Goal: Task Accomplishment & Management: Manage account settings

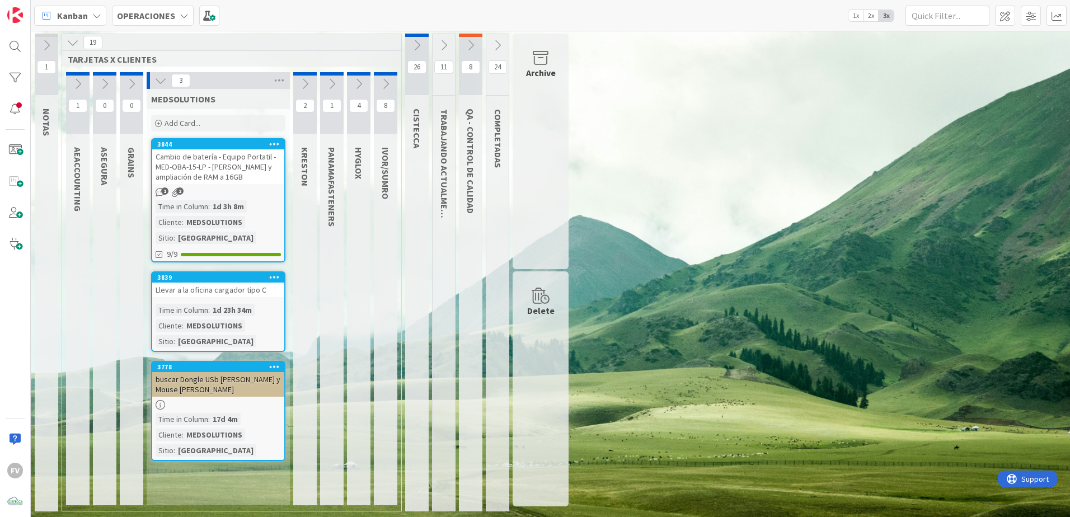
click at [440, 45] on icon at bounding box center [443, 45] width 12 height 12
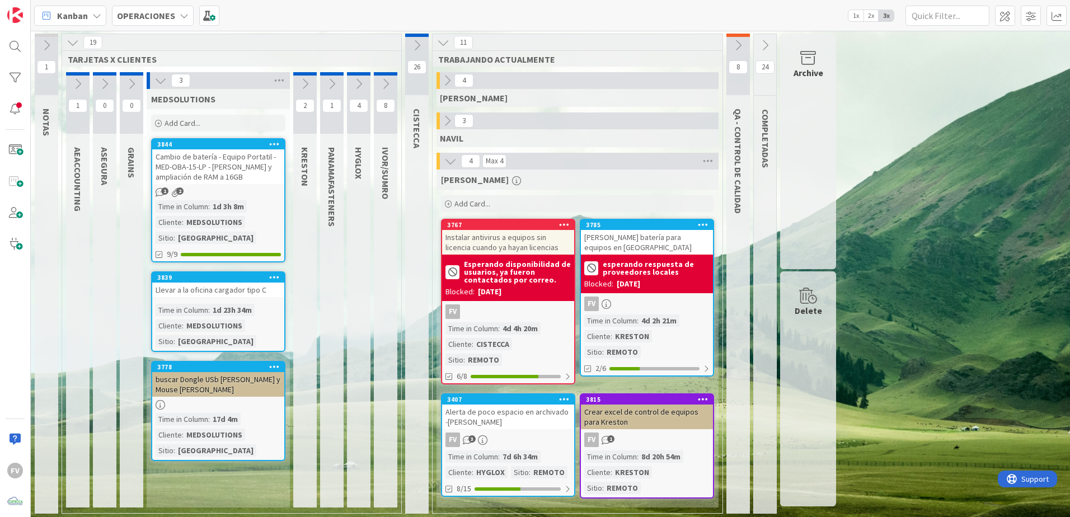
click at [446, 35] on button at bounding box center [443, 42] width 15 height 15
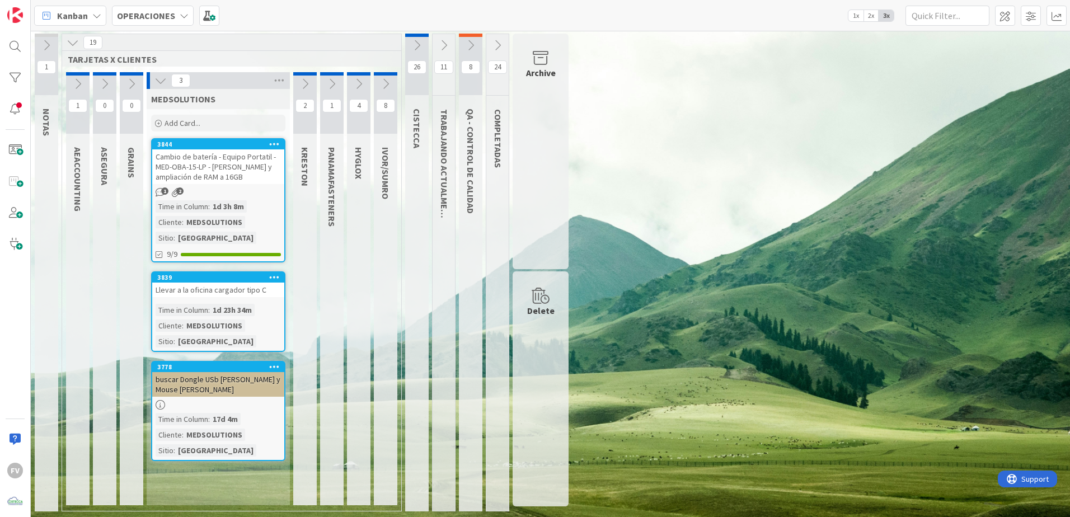
click at [690, 361] on div "1 NOTAS 19 TARJETAS X CLIENTES 1 AEACCOUNTING 0 ASEGURA 0 GRAINS 3 MEDSOLUTIONS…" at bounding box center [550, 275] width 1034 height 483
click at [217, 375] on div "buscar Dongle USb [PERSON_NAME] y Mouse [PERSON_NAME]" at bounding box center [218, 384] width 132 height 25
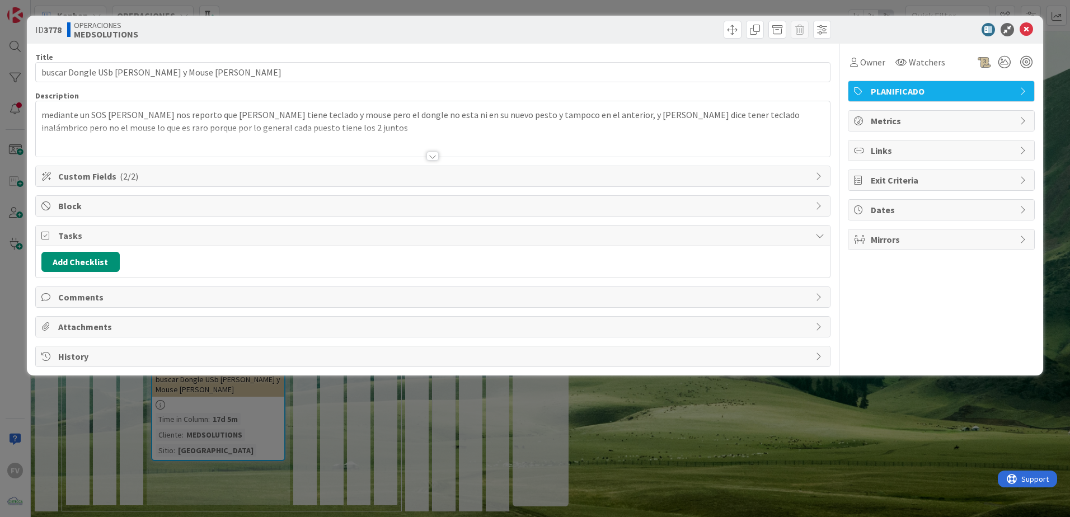
click at [107, 241] on span "Tasks" at bounding box center [433, 235] width 751 height 13
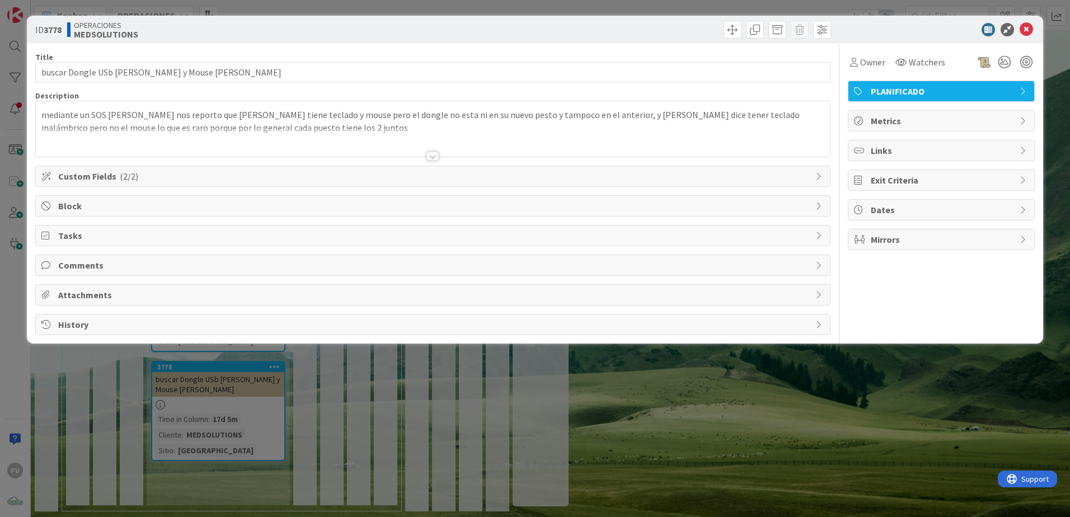
click at [117, 268] on span "Comments" at bounding box center [433, 264] width 751 height 13
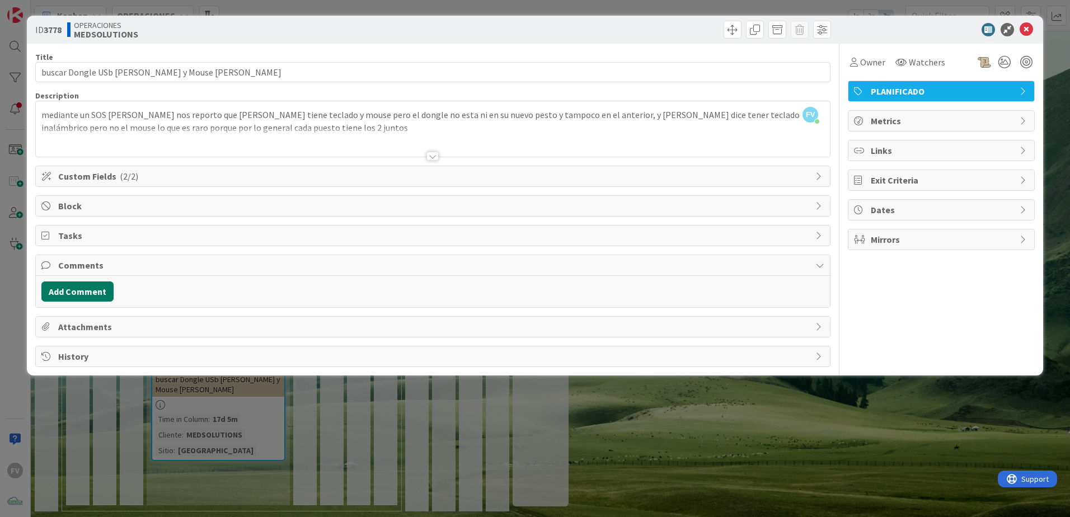
click at [91, 296] on button "Add Comment" at bounding box center [77, 291] width 72 height 20
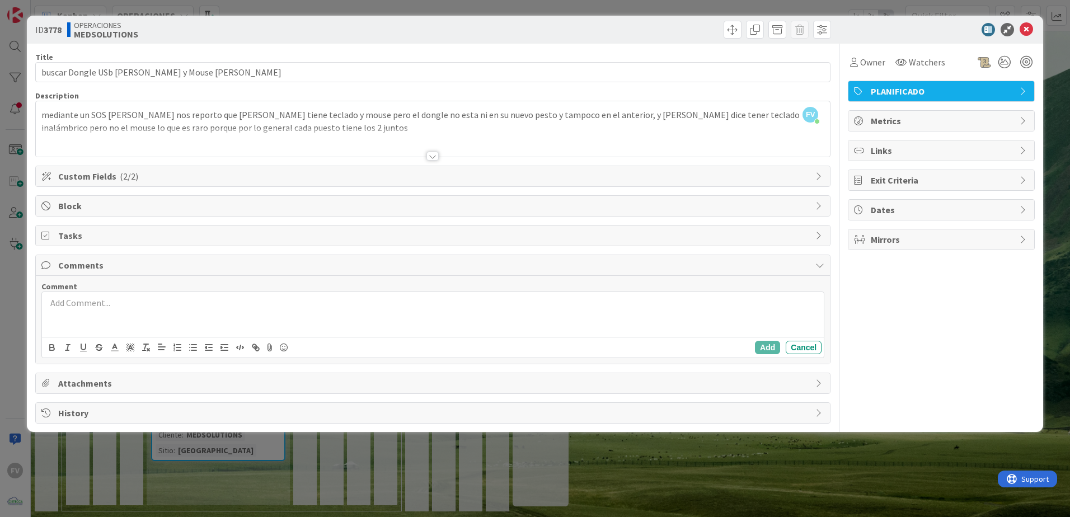
click at [107, 308] on p at bounding box center [432, 302] width 773 height 13
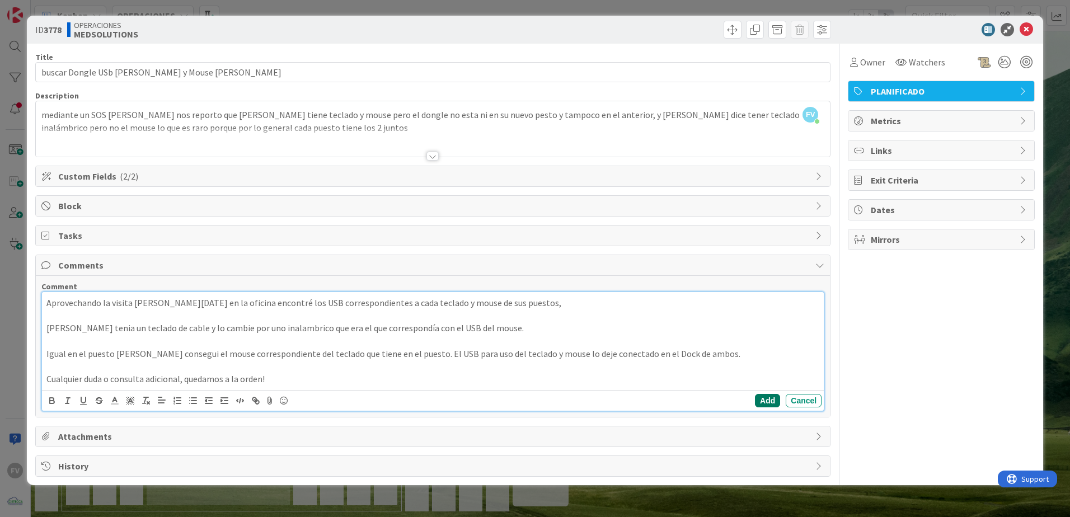
click at [764, 397] on button "Add" at bounding box center [767, 400] width 25 height 13
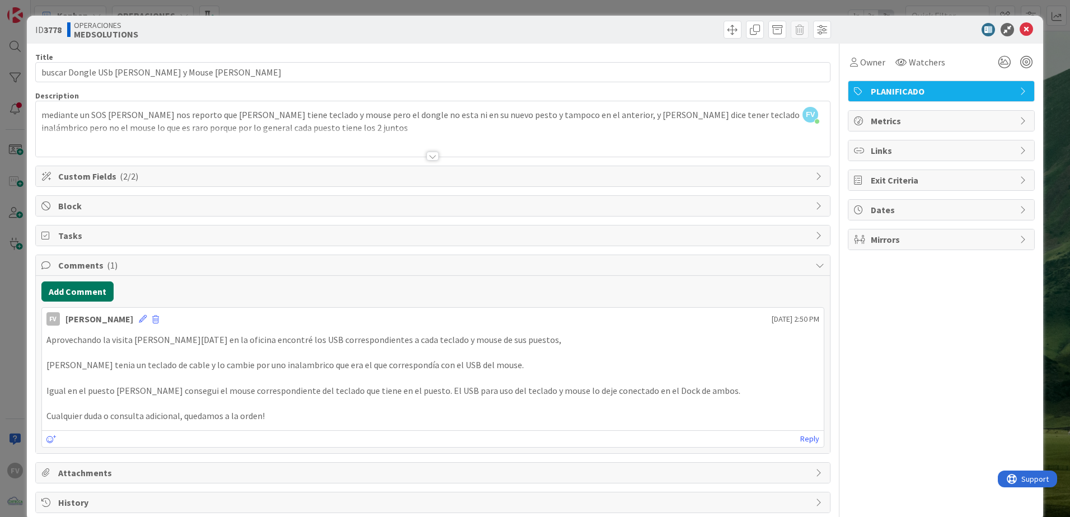
click at [82, 295] on button "Add Comment" at bounding box center [77, 291] width 72 height 20
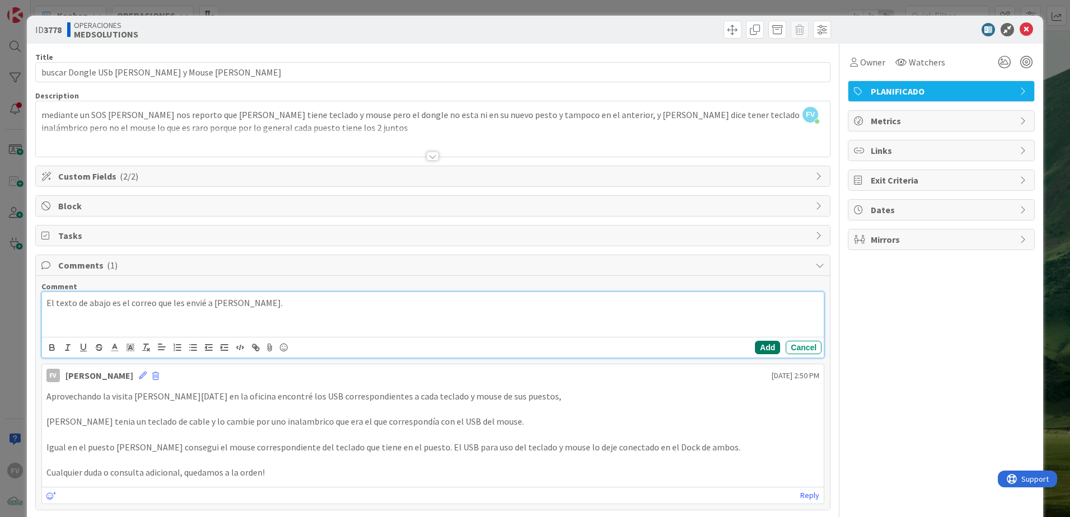
click at [759, 348] on button "Add" at bounding box center [767, 347] width 25 height 13
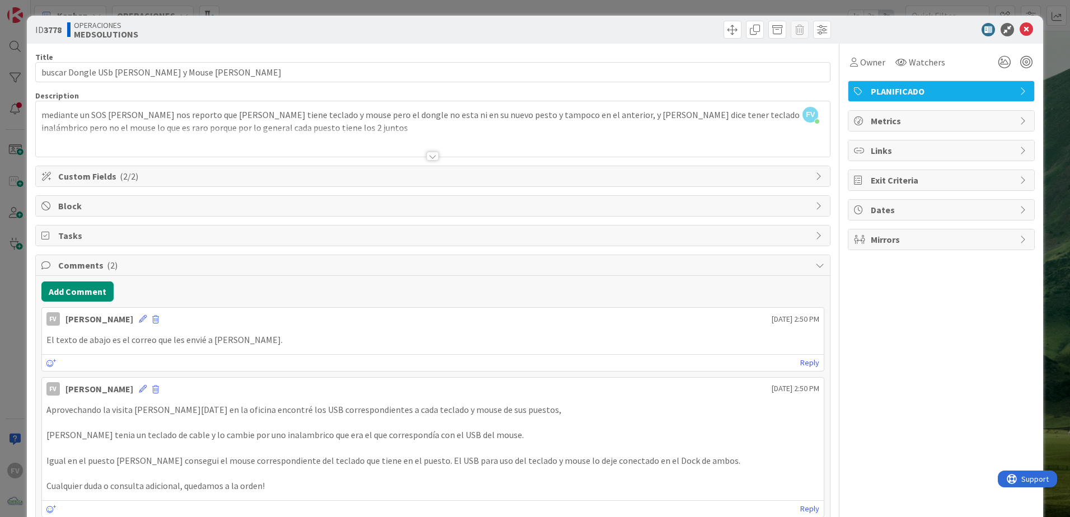
click at [1060, 117] on div "ID 3778 OPERACIONES MEDSOLUTIONS Title 47 / 128 buscar Dongle USb [PERSON_NAME]…" at bounding box center [535, 258] width 1070 height 517
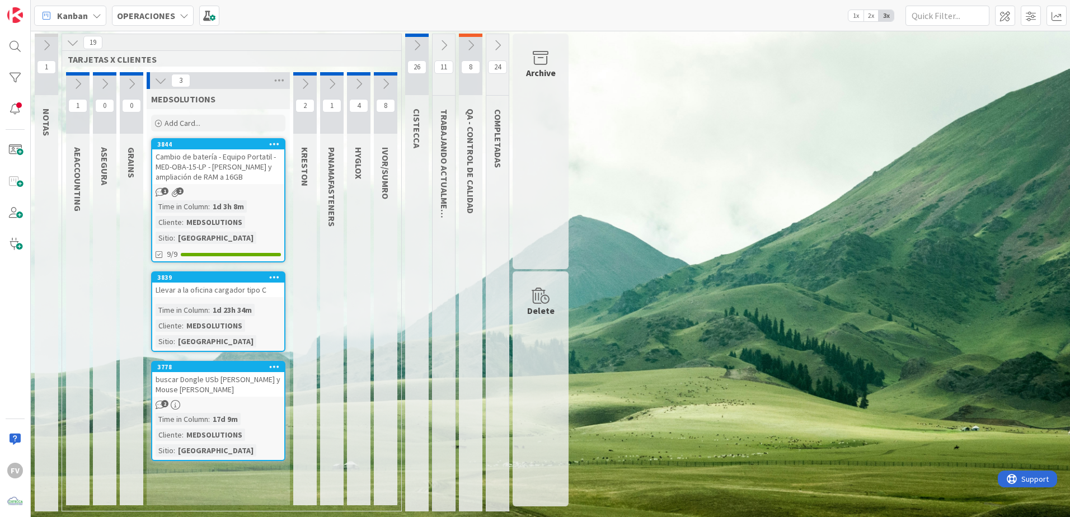
click at [210, 159] on div "Cambio de batería - Equipo Portatil - MED-OBA-15-LP - [PERSON_NAME] y ampliació…" at bounding box center [218, 166] width 132 height 35
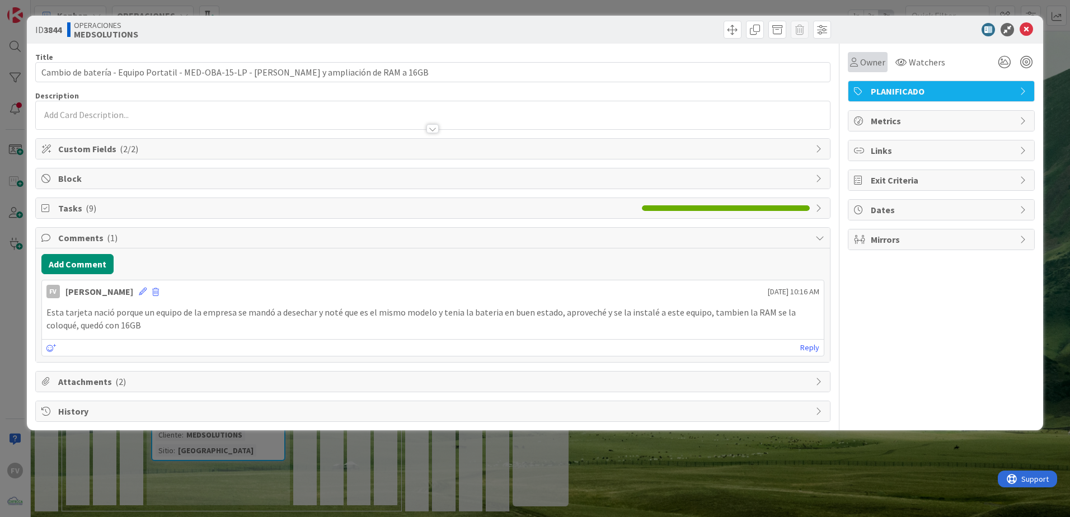
click at [876, 58] on span "Owner" at bounding box center [872, 61] width 25 height 13
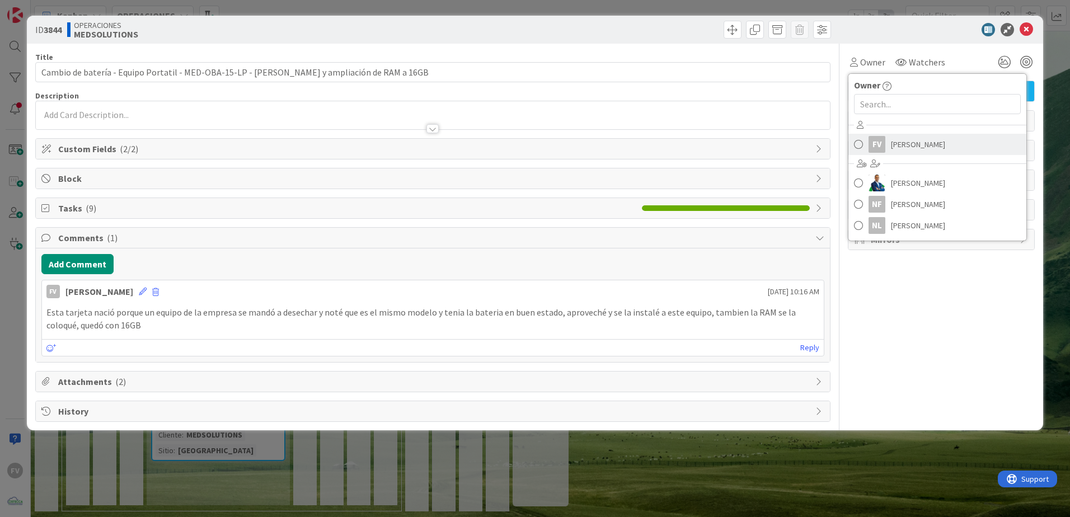
click at [896, 138] on span "[PERSON_NAME]" at bounding box center [918, 144] width 54 height 17
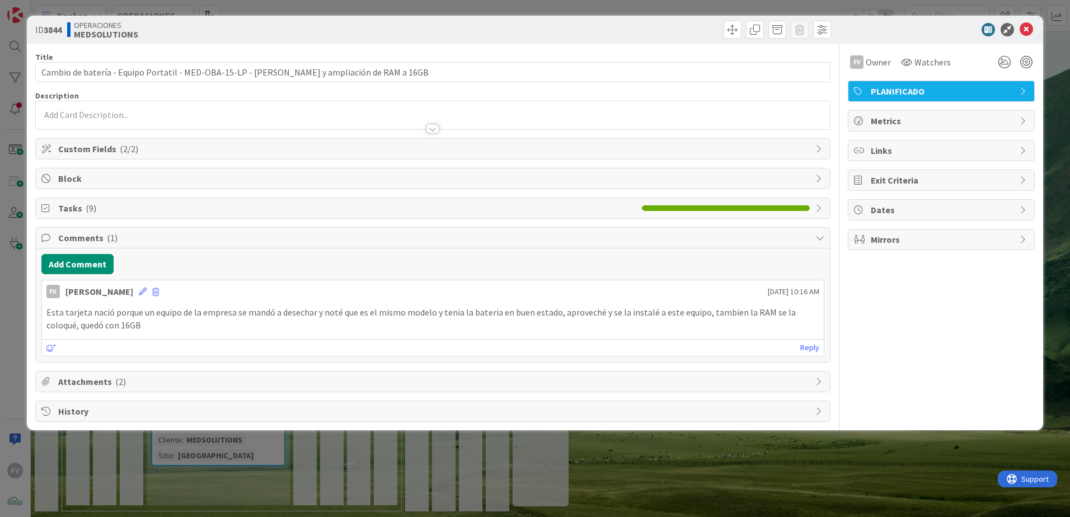
click at [856, 8] on div "ID 3844 OPERACIONES MEDSOLUTIONS Title 96 / 128 Cambio de batería - Equipo Port…" at bounding box center [535, 258] width 1070 height 517
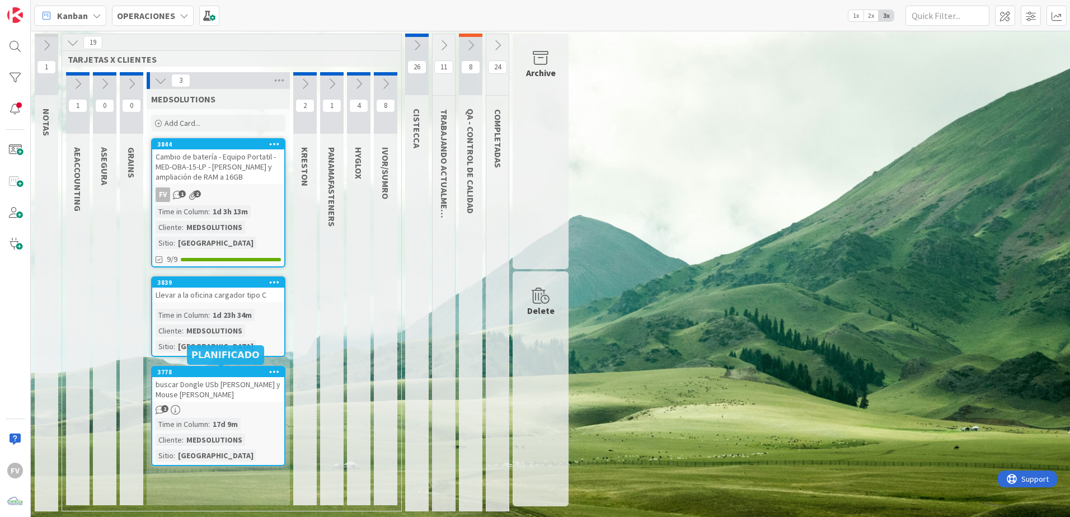
click at [236, 405] on div "2" at bounding box center [218, 410] width 132 height 10
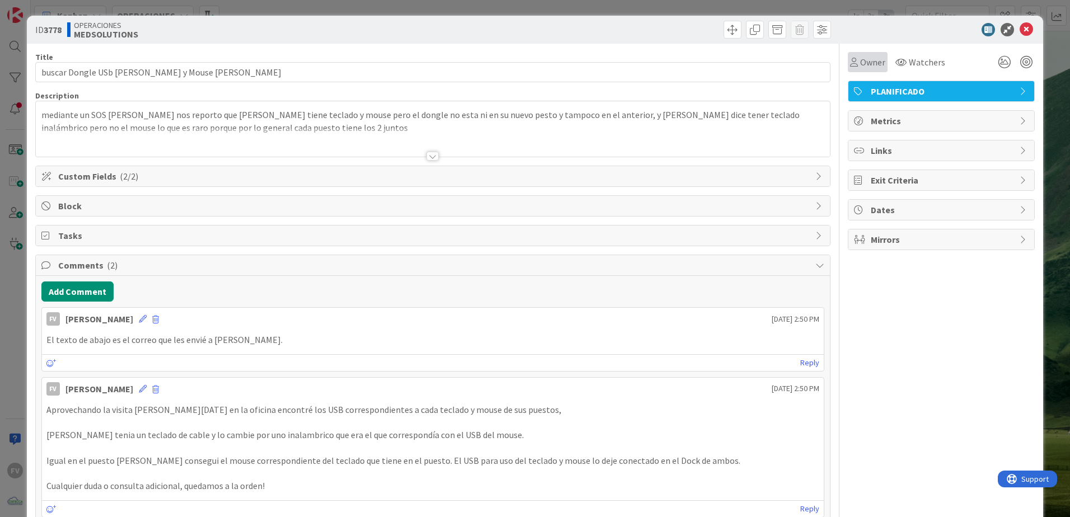
click at [870, 65] on span "Owner" at bounding box center [872, 61] width 25 height 13
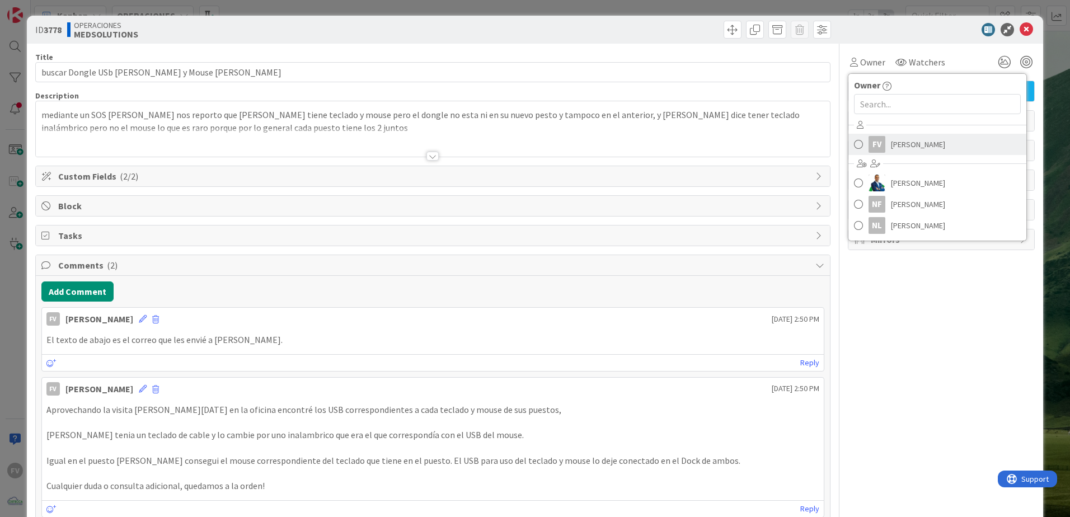
click at [891, 139] on span "[PERSON_NAME]" at bounding box center [918, 144] width 54 height 17
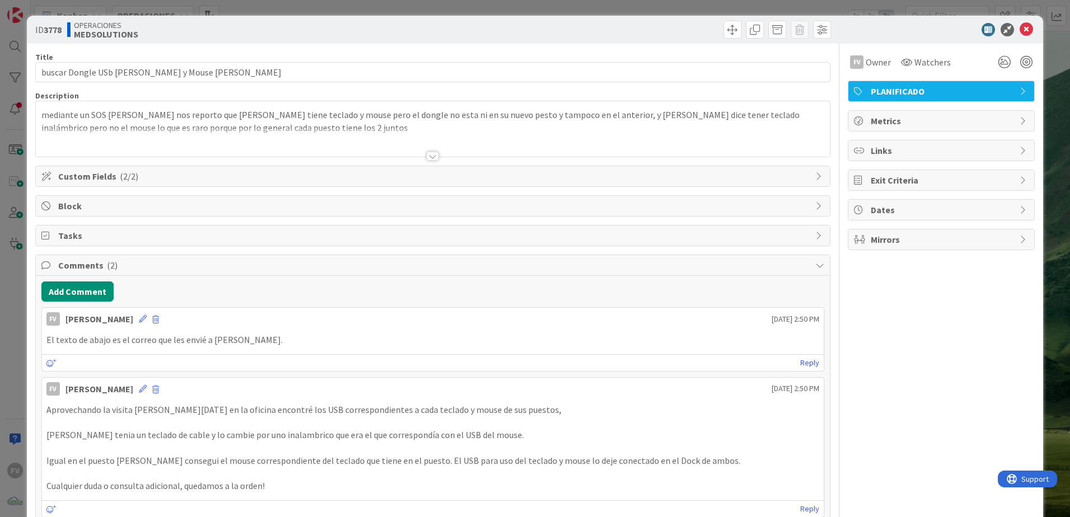
click at [818, 7] on div "ID 3778 OPERACIONES MEDSOLUTIONS Title 47 / 128 buscar Dongle USb [PERSON_NAME]…" at bounding box center [535, 258] width 1070 height 517
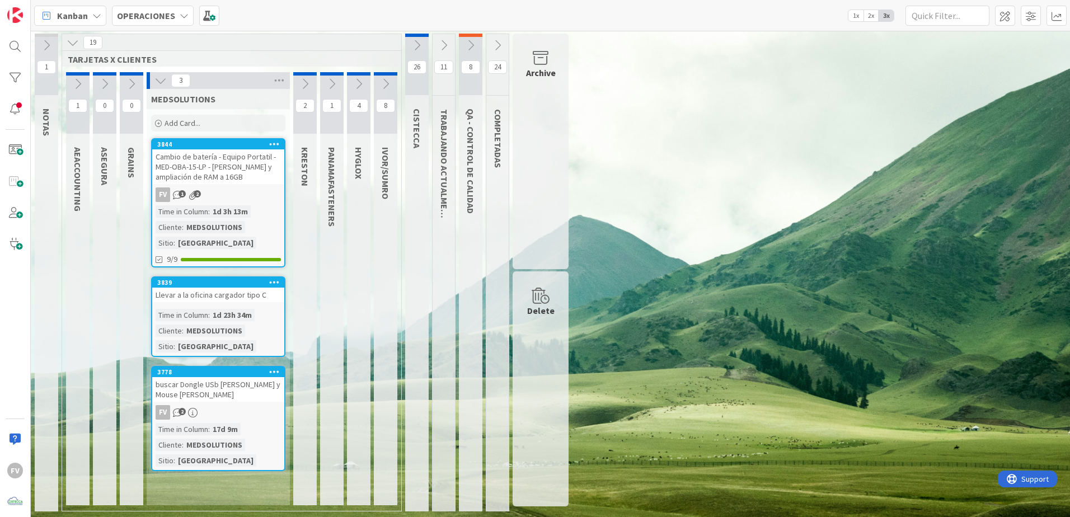
click at [245, 292] on div "Llevar a la oficina cargador tipo C" at bounding box center [218, 295] width 132 height 15
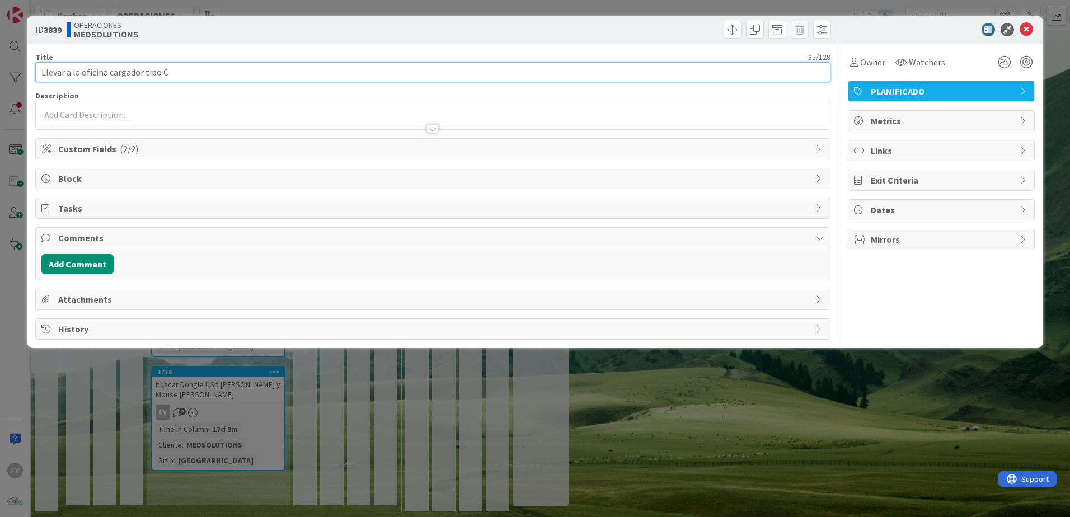
click at [189, 73] on input "Llevar a la oficina cargador tipo C" at bounding box center [432, 72] width 795 height 20
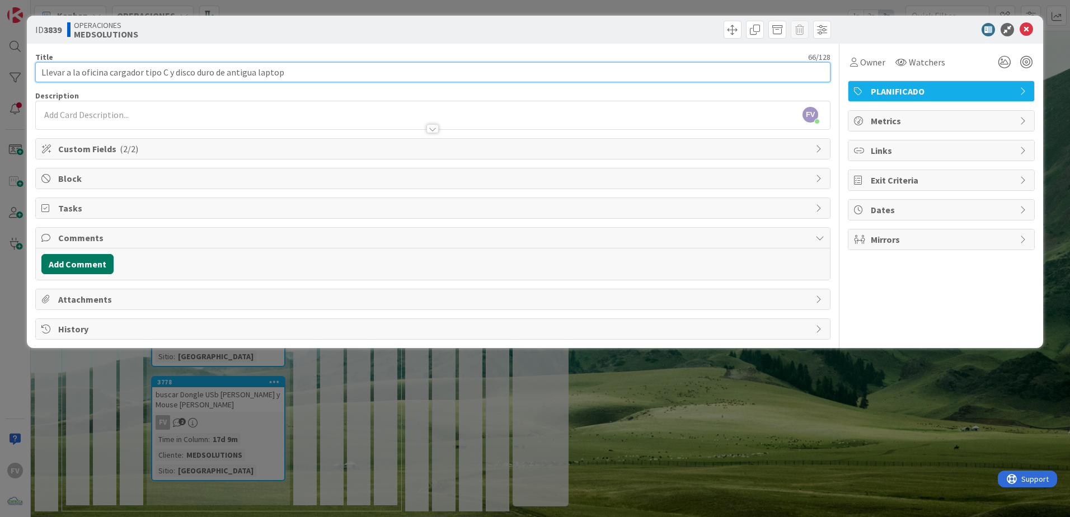
type input "Llevar a la oficina cargador tipo C y disco duro de antigua laptop"
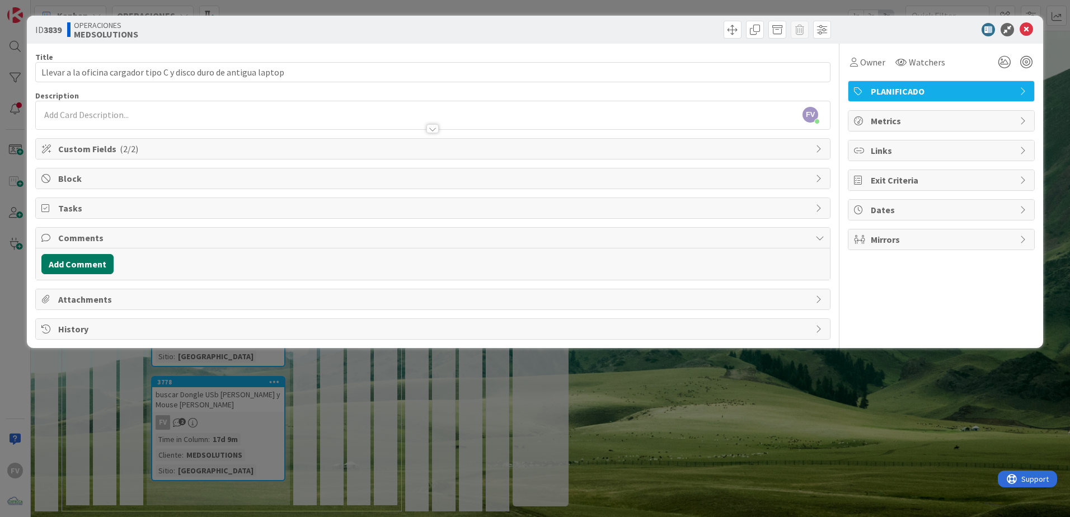
click at [81, 260] on button "Add Comment" at bounding box center [77, 264] width 72 height 20
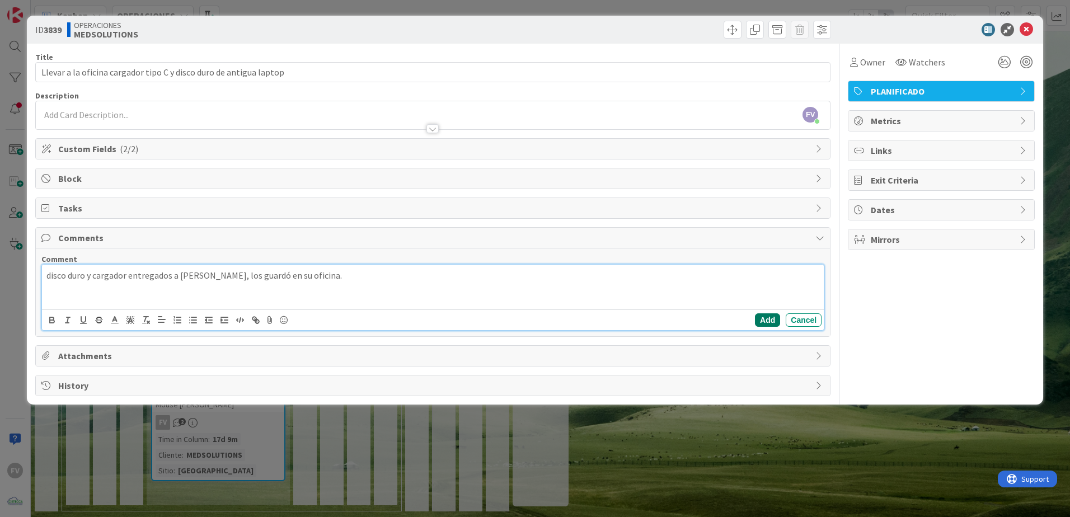
click at [777, 326] on button "Add" at bounding box center [767, 319] width 25 height 13
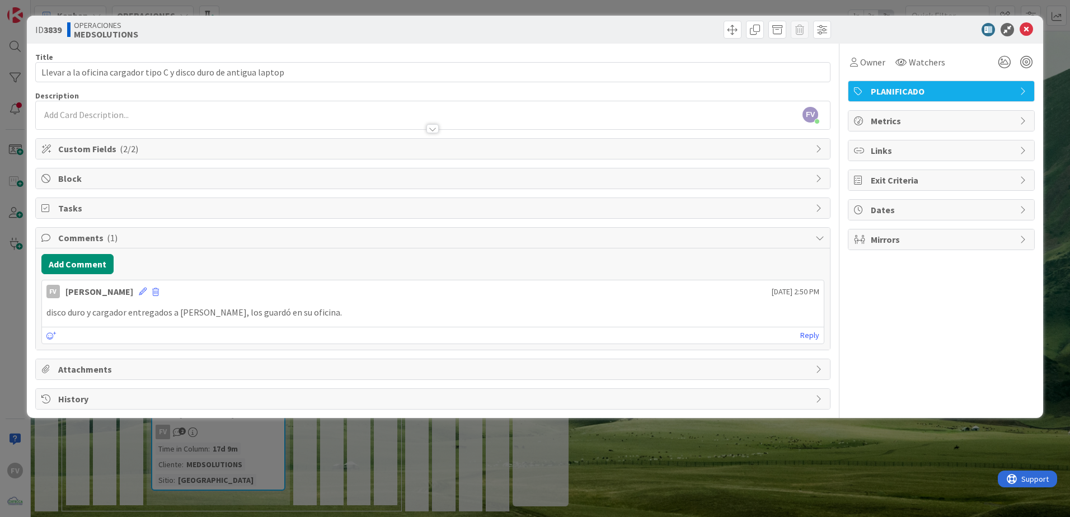
click at [794, 429] on div "ID 3839 OPERACIONES MEDSOLUTIONS Title 66 / 128 Llevar a la oficina cargador ti…" at bounding box center [535, 258] width 1070 height 517
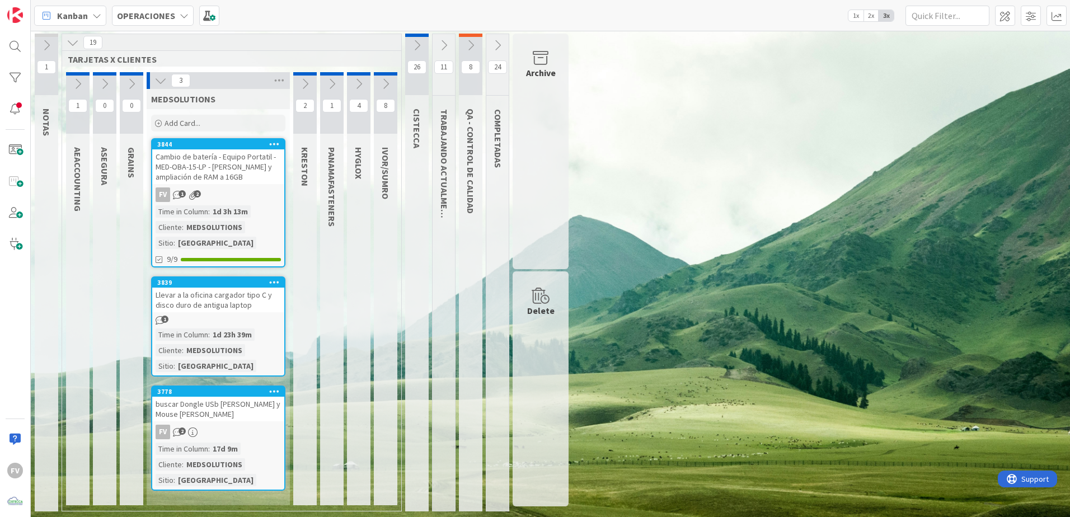
click at [210, 337] on span ":" at bounding box center [209, 334] width 2 height 12
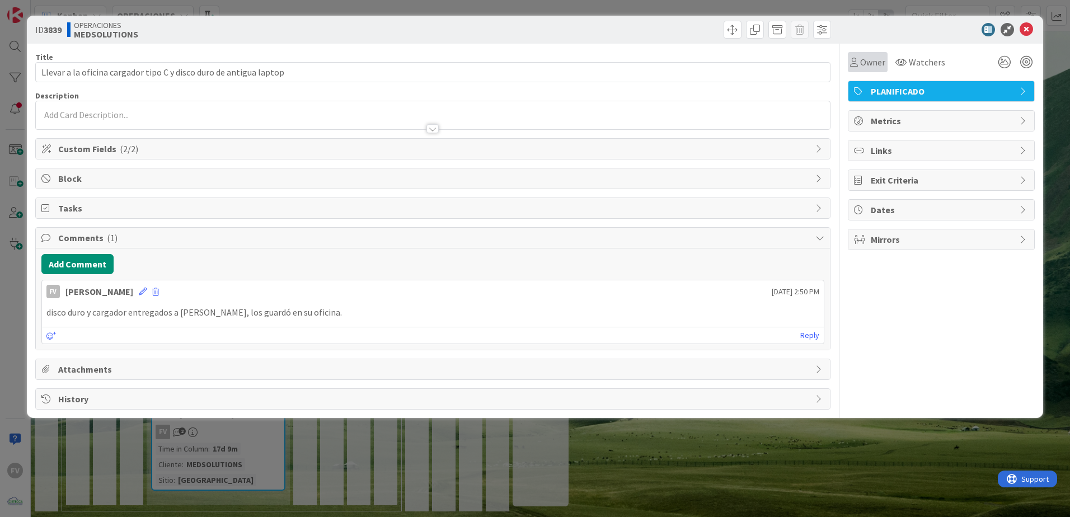
click at [878, 72] on div "Owner" at bounding box center [868, 62] width 40 height 20
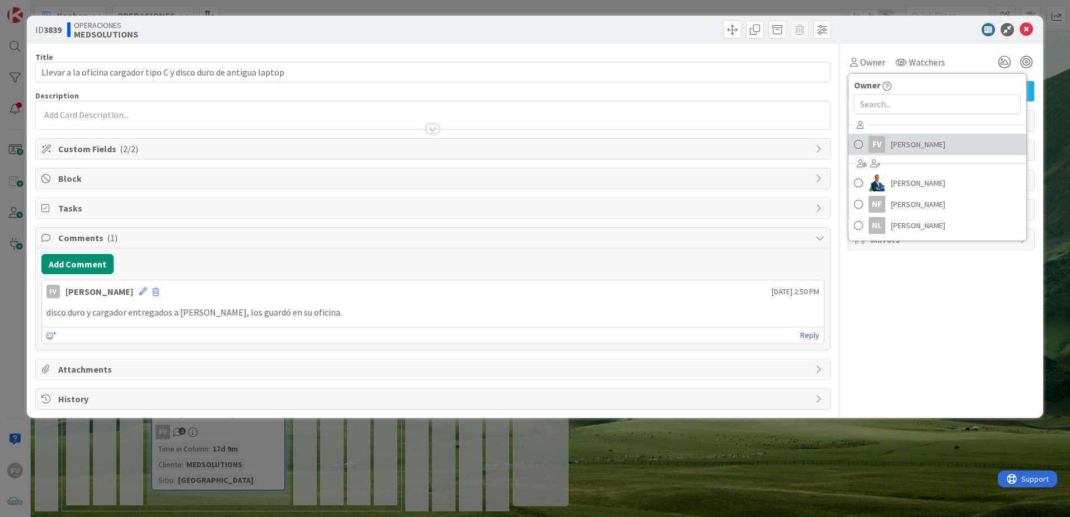
click at [898, 142] on span "[PERSON_NAME]" at bounding box center [918, 144] width 54 height 17
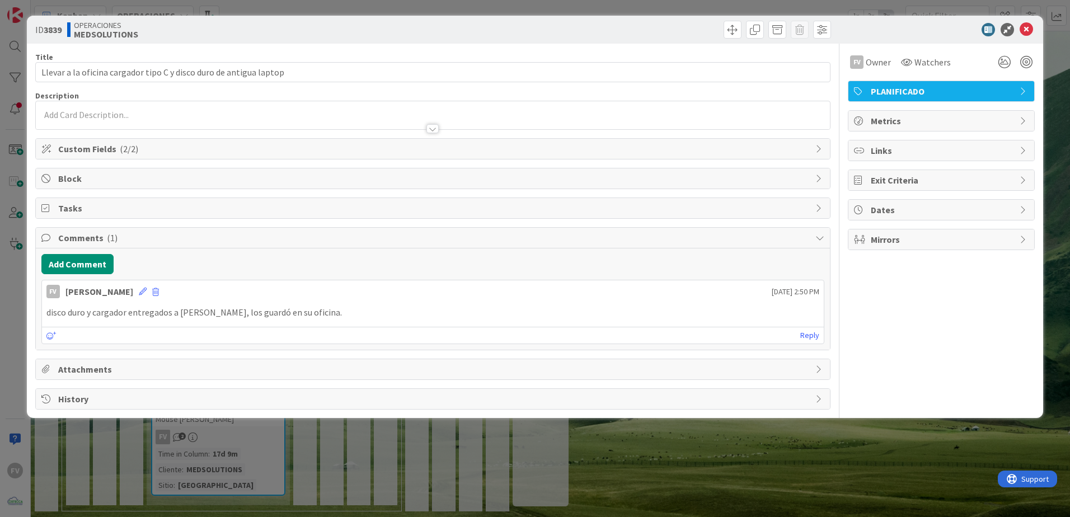
click at [834, 11] on div "ID 3839 OPERACIONES MEDSOLUTIONS Title 66 / 128 Llevar a la oficina cargador ti…" at bounding box center [535, 258] width 1070 height 517
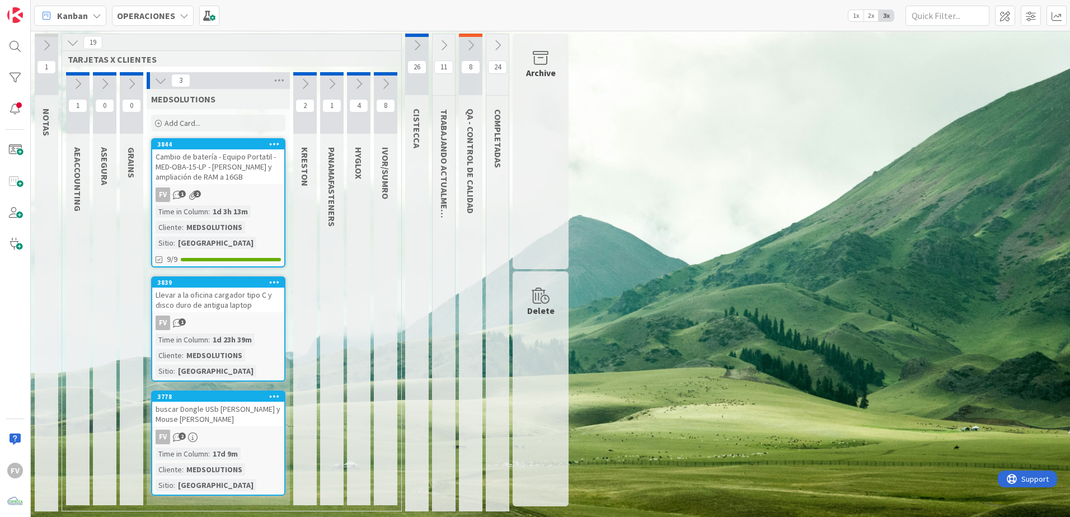
click at [222, 439] on div "FV 2" at bounding box center [218, 437] width 132 height 15
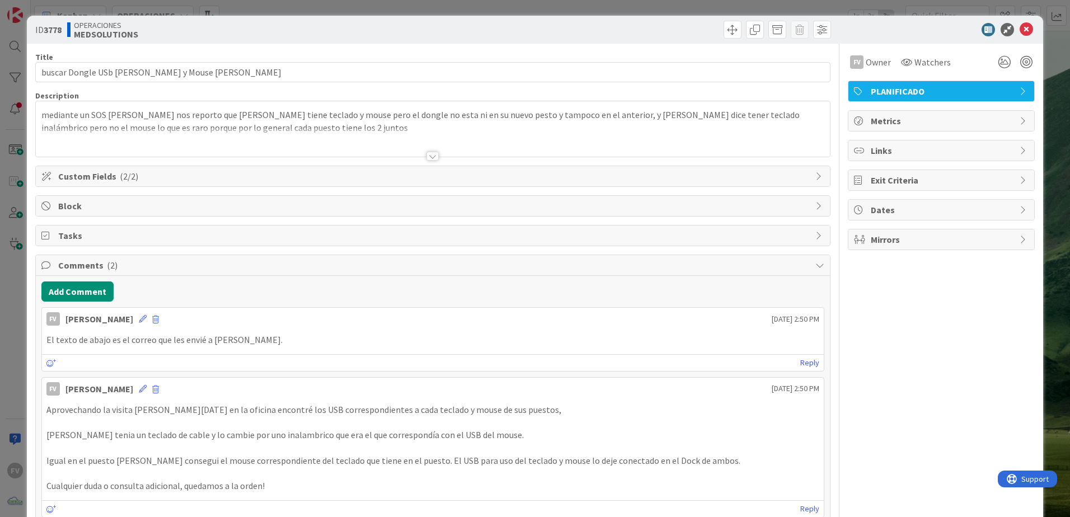
click at [1048, 147] on div "ID 3778 OPERACIONES MEDSOLUTIONS Title 47 / 128 buscar Dongle USb [PERSON_NAME]…" at bounding box center [535, 258] width 1070 height 517
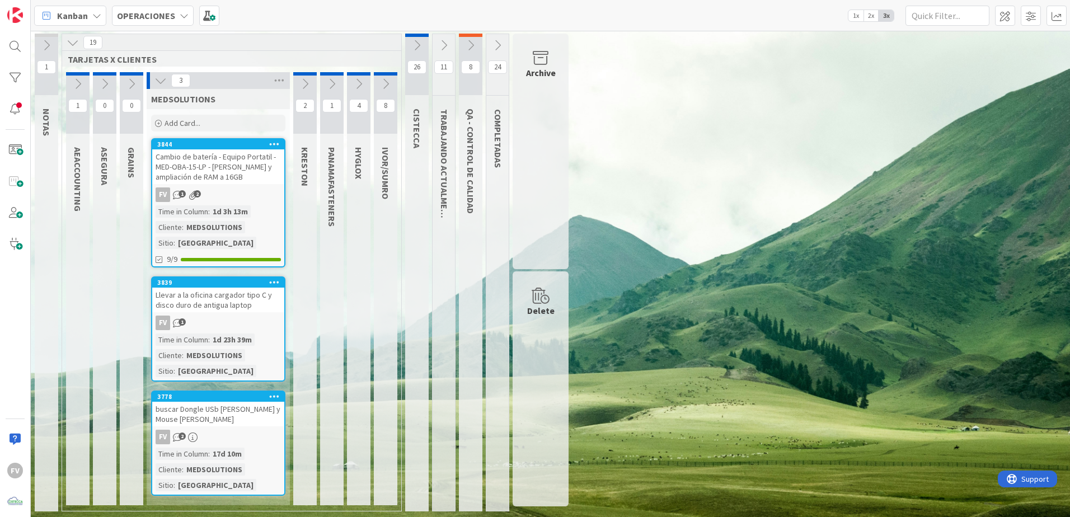
click at [467, 45] on icon at bounding box center [470, 45] width 12 height 12
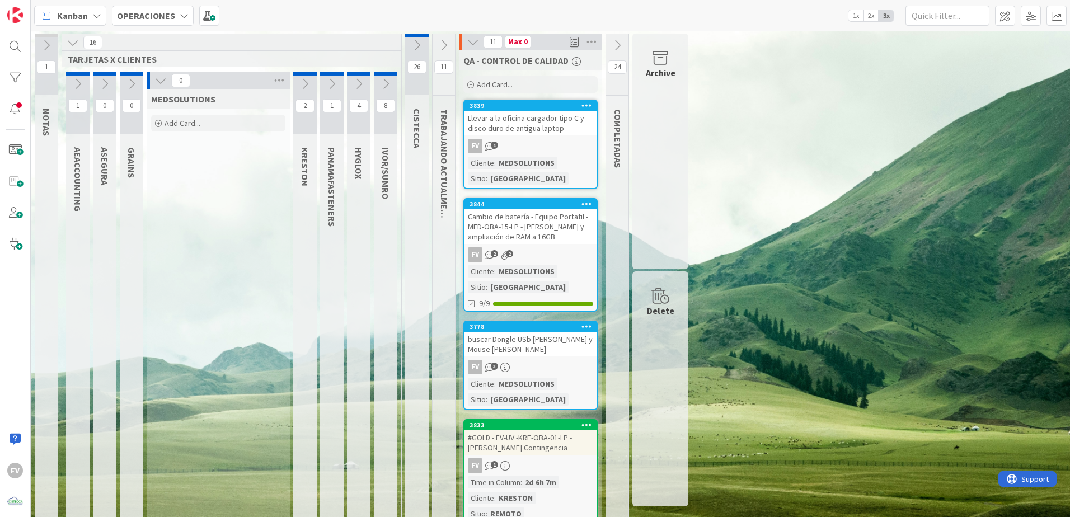
click at [237, 121] on div "Add Card..." at bounding box center [218, 123] width 134 height 17
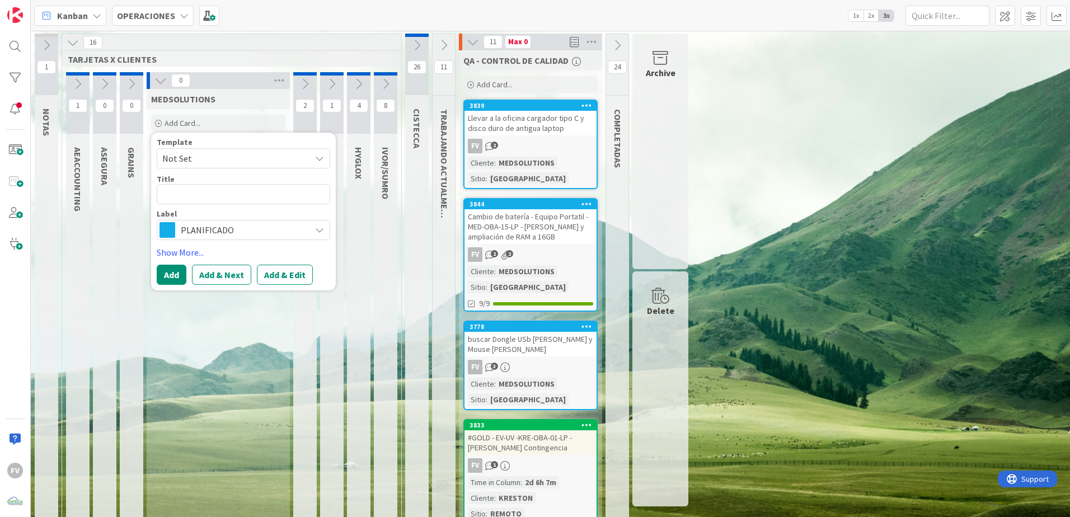
type textarea "x"
type textarea "C"
type textarea "x"
type textarea "Ca"
type textarea "x"
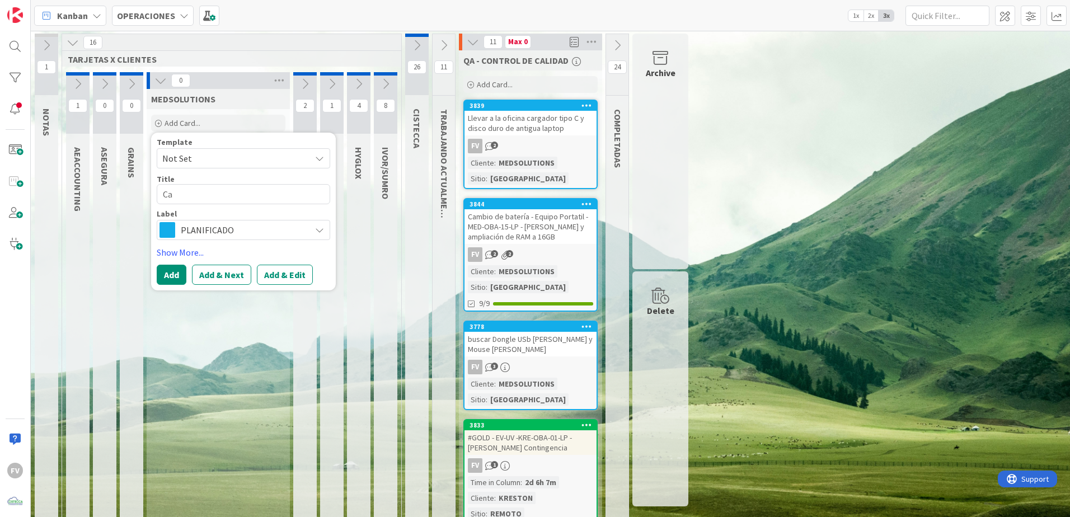
type textarea "Cam"
type textarea "x"
type textarea "Cambi"
type textarea "x"
type textarea "Cambio"
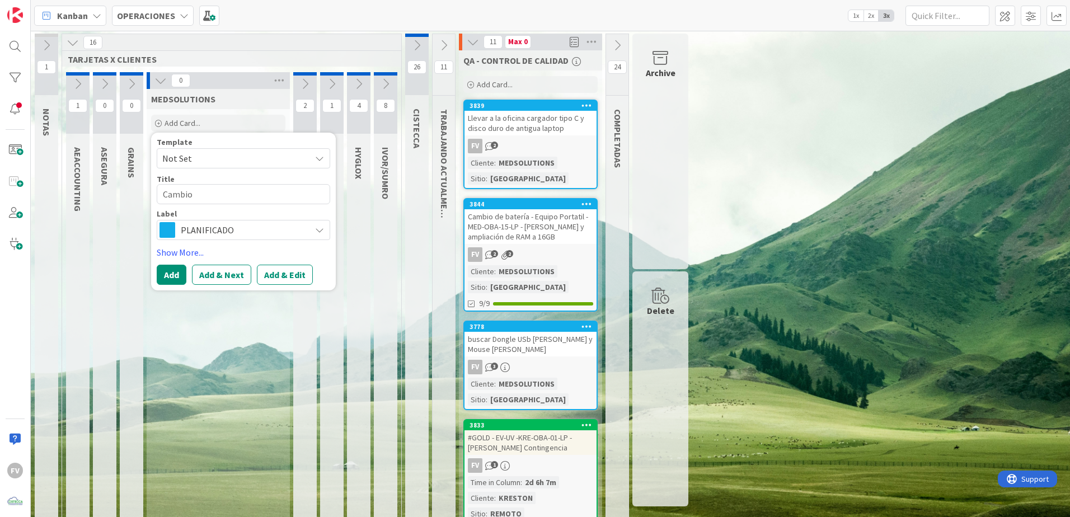
type textarea "x"
type textarea "Cambio"
type textarea "x"
type textarea "Cambio d"
type textarea "x"
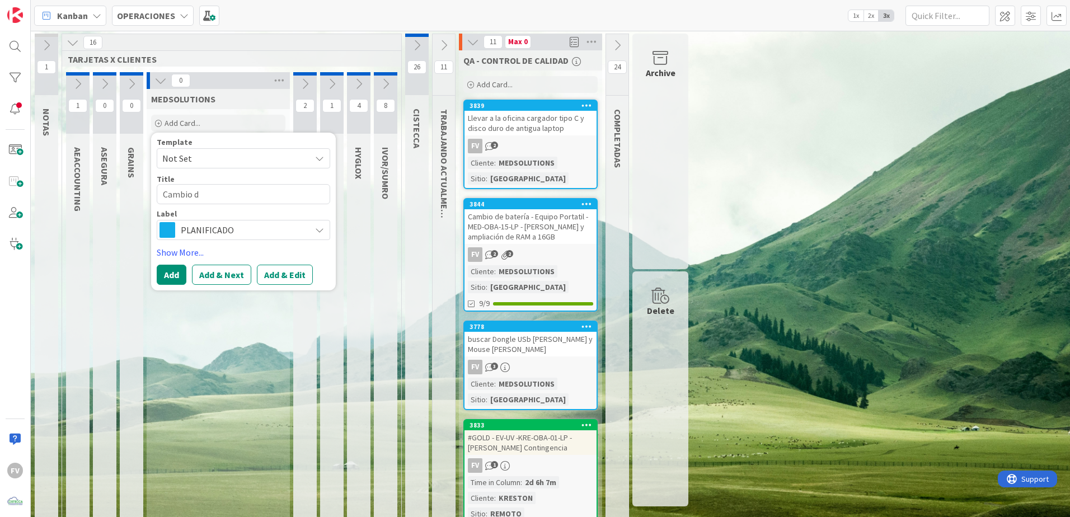
type textarea "Cambio de"
type textarea "x"
type textarea "Cambio de"
type textarea "x"
type textarea "Cambio de e"
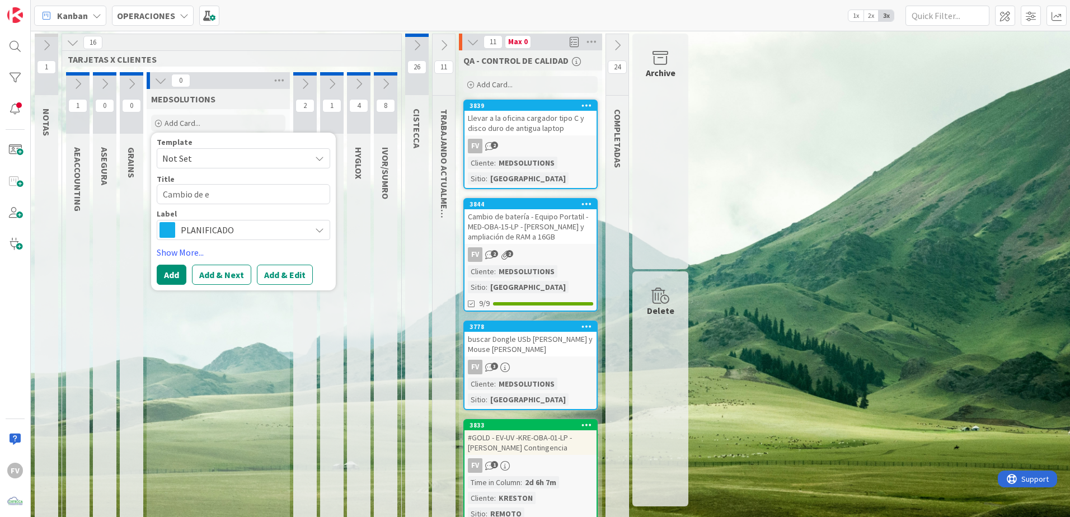
type textarea "x"
type textarea "Cambio de et"
type textarea "x"
type textarea "Cambio de ete"
type textarea "x"
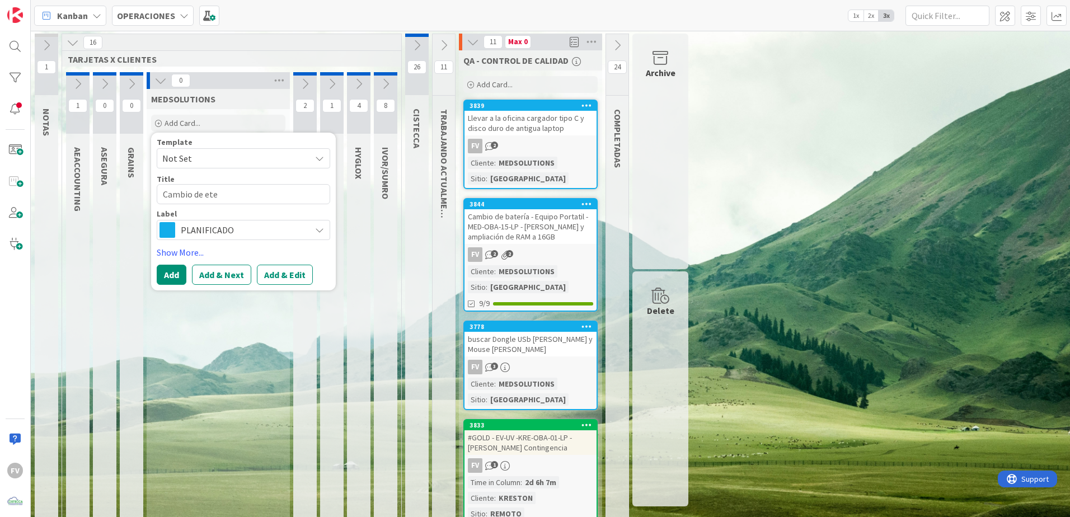
type textarea "Cambio de [PERSON_NAME]"
type textarea "x"
type textarea "Cambio de etele"
type textarea "x"
type textarea "Cambio de [PERSON_NAME]"
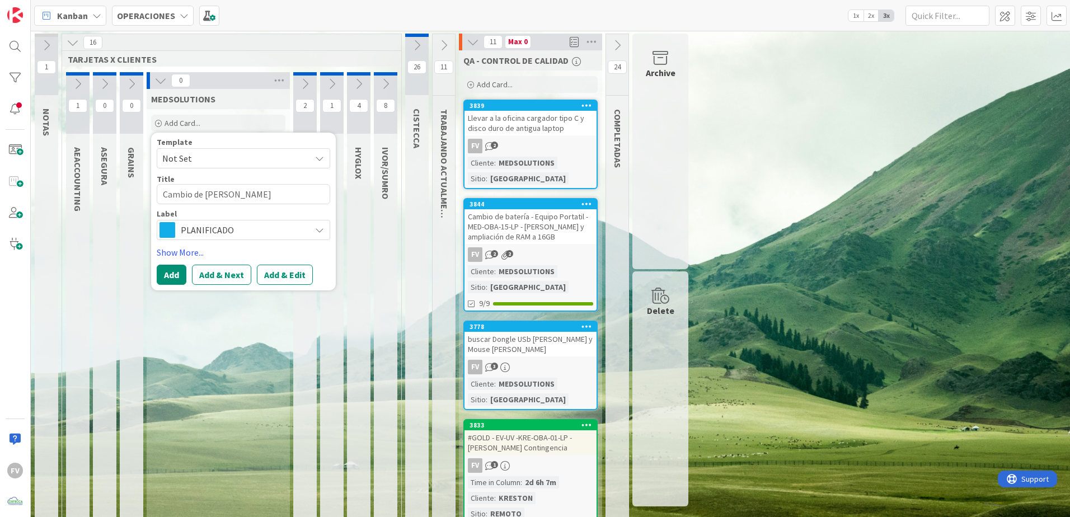
type textarea "x"
type textarea "Cambio de ete"
type textarea "x"
type textarea "Cambio de et"
type textarea "x"
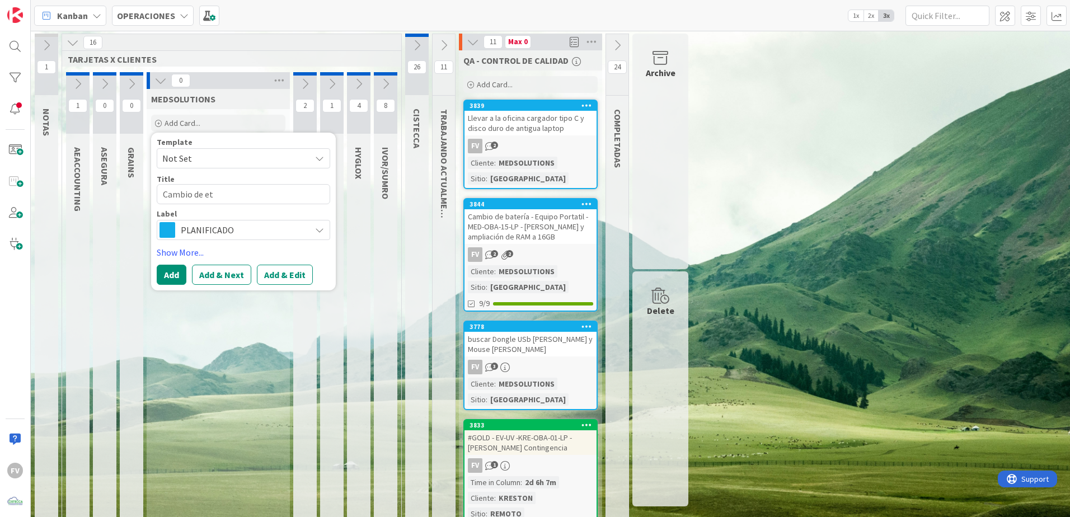
type textarea "Cambio de e"
type textarea "x"
type textarea "Cambio de"
type textarea "x"
type textarea "Cambio de t"
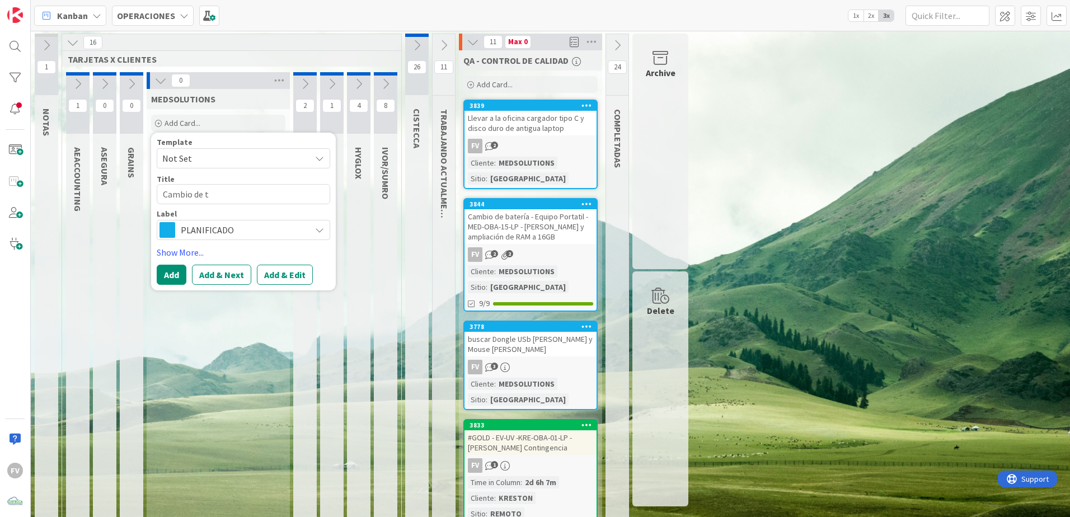
type textarea "x"
type textarea "Cambio de te"
type textarea "x"
type textarea "Cambio de tel"
type textarea "x"
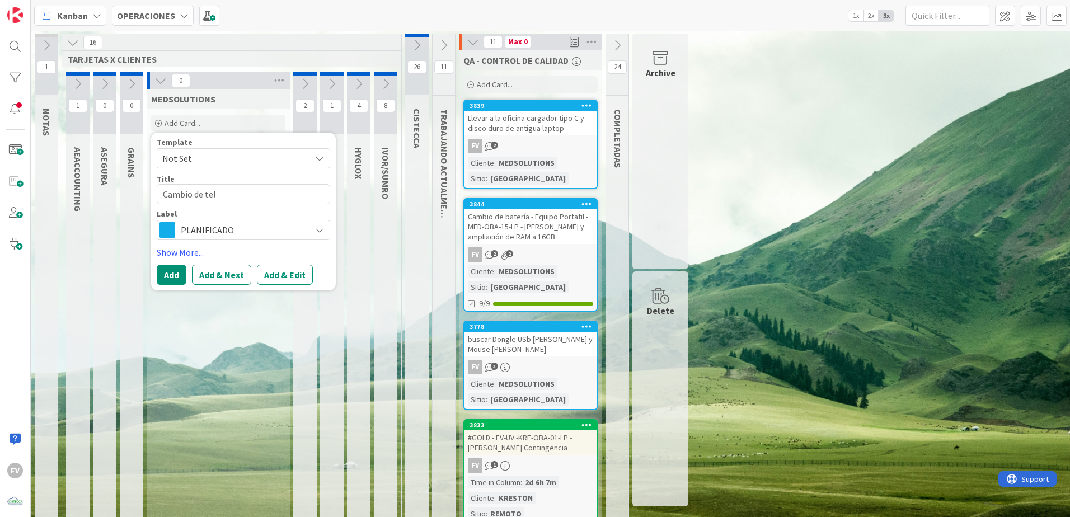
type textarea "Cambio de tele"
type textarea "x"
type textarea "Cambio de telef"
type textarea "x"
type textarea "Cambio de telefo"
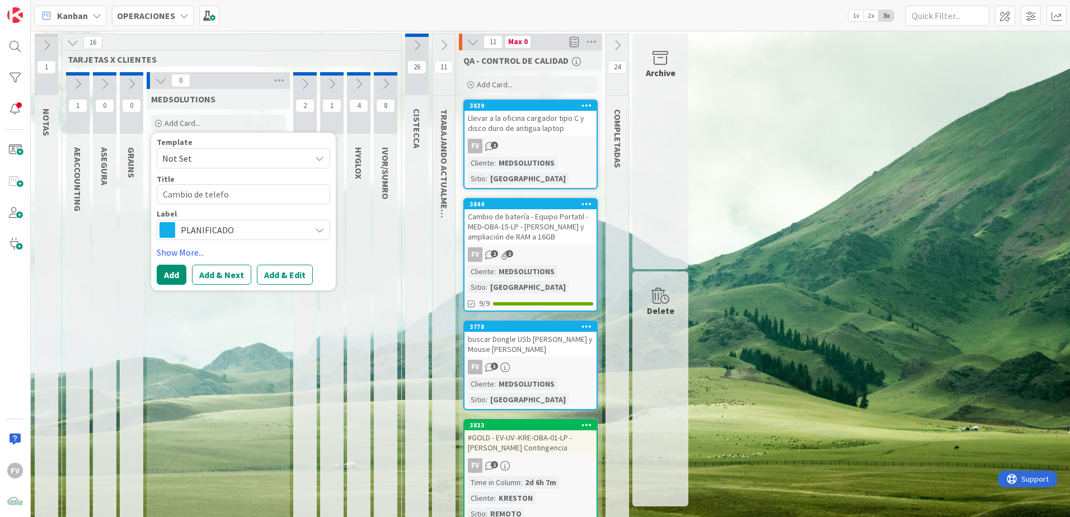
type textarea "x"
type textarea "Cambio de telefon"
type textarea "x"
type textarea "Cambio de telefono"
type textarea "x"
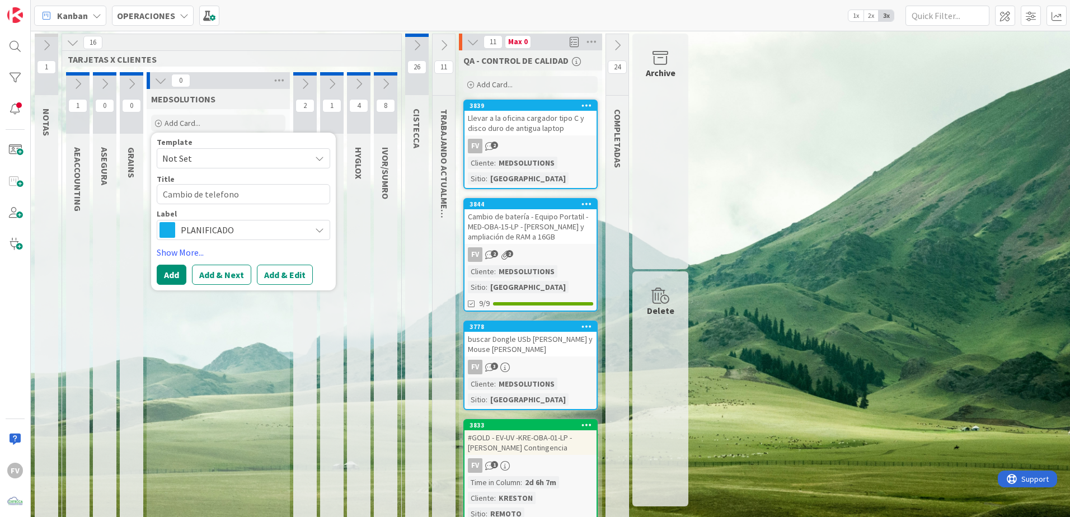
type textarea "Cambio de telefono"
type textarea "x"
type textarea "Cambio de telefono L"
type textarea "x"
type textarea "Cambio de telefono Le"
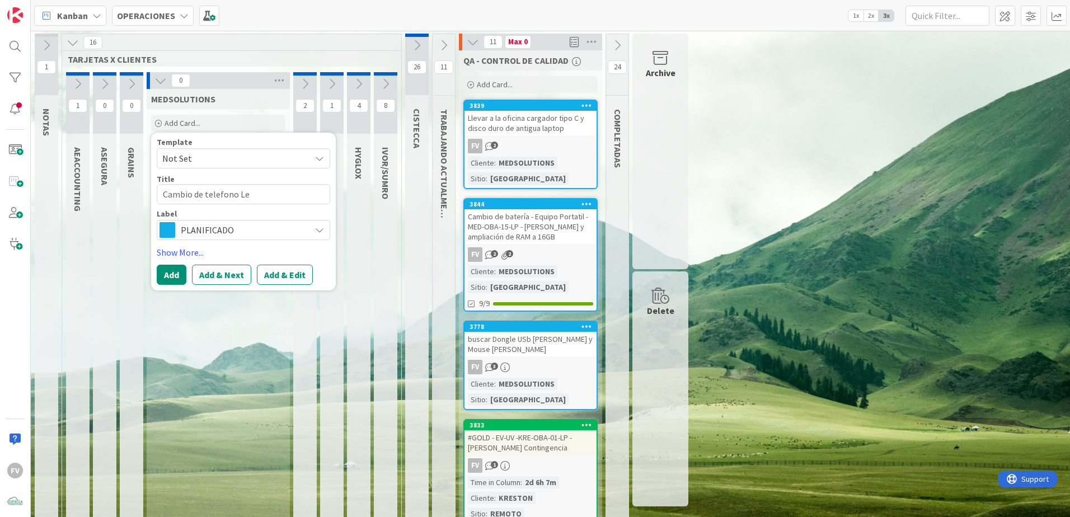
type textarea "x"
type textarea "Cambio de telefono Ley"
type textarea "x"
type textarea "Cambio de telefono Leyl"
type textarea "x"
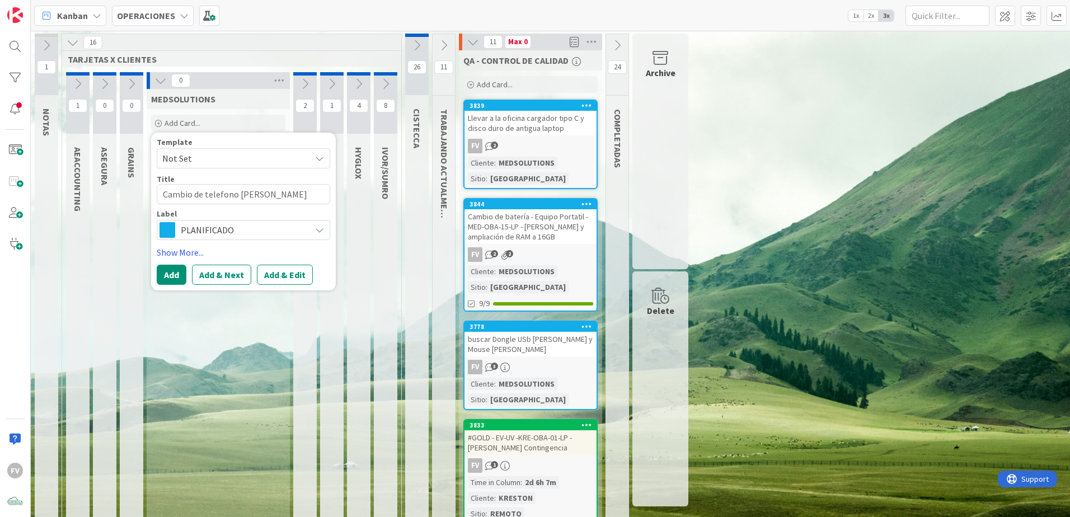
type textarea "Cambio de telefono [PERSON_NAME]"
type textarea "x"
type textarea "Cambio de telefono [PERSON_NAME] R"
type textarea "x"
type textarea "Cambio de telefono [PERSON_NAME] RE"
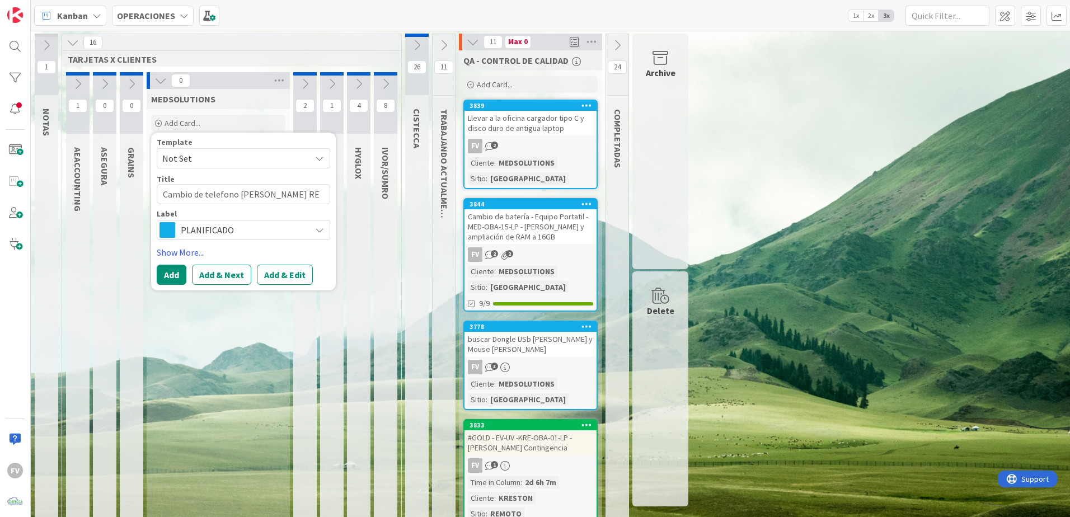
type textarea "x"
type textarea "Cambio de telefono [PERSON_NAME]"
type textarea "x"
type textarea "Cambio de telefono [PERSON_NAME] RE"
type textarea "x"
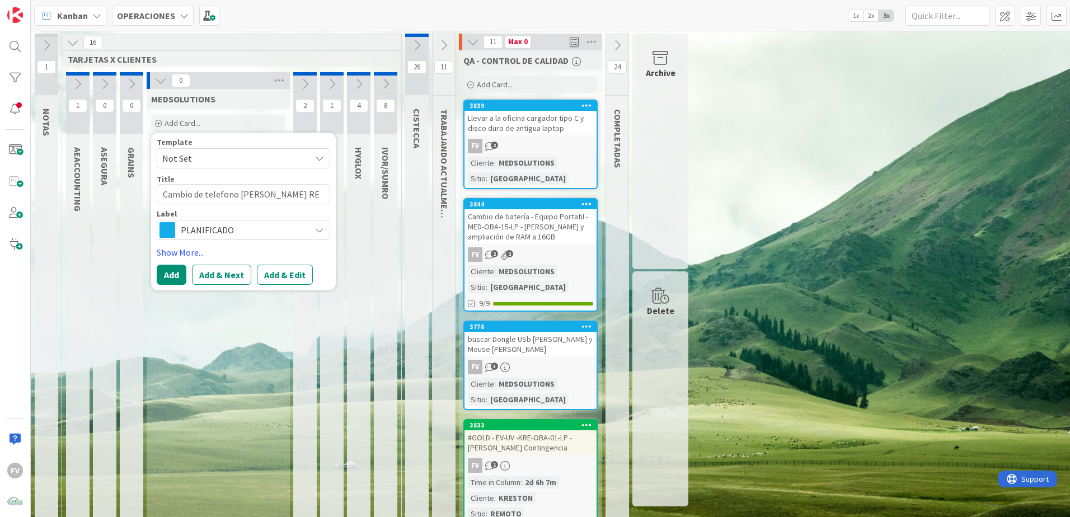
type textarea "Cambio de telefono [PERSON_NAME] R"
type textarea "x"
type textarea "Cambio de telefono [PERSON_NAME]"
type textarea "x"
type textarea "Cambio de telefono [PERSON_NAME]"
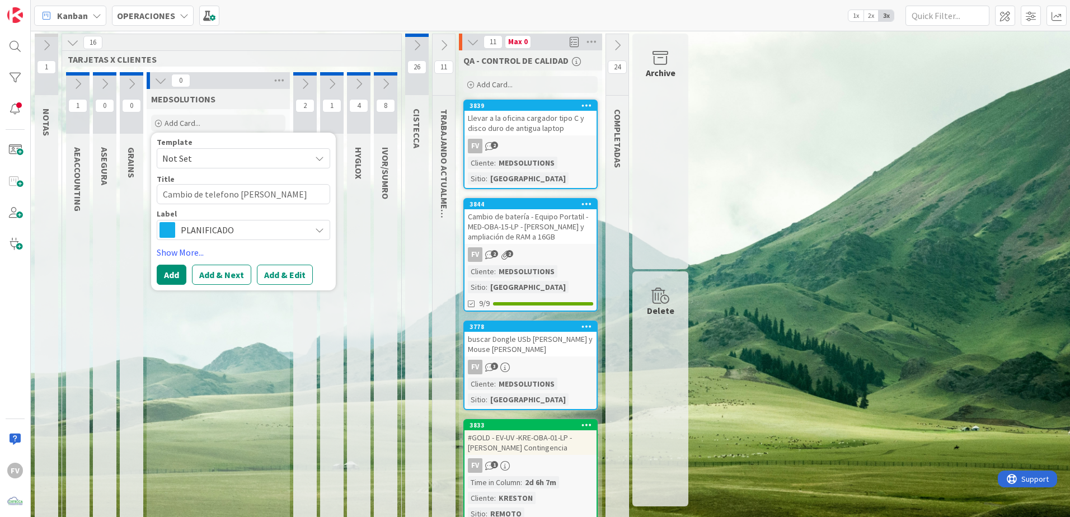
type textarea "x"
type textarea "Cambio de telefono [PERSON_NAME][GEOGRAPHIC_DATA]"
type textarea "x"
type textarea "Cambio de telefono [PERSON_NAME]"
type textarea "x"
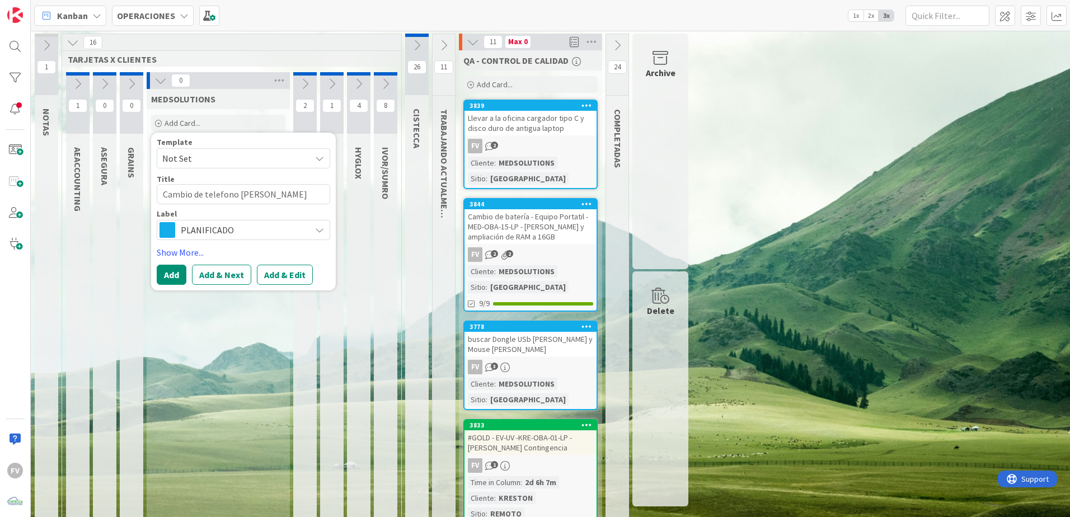
type textarea "Cambio de telefono [PERSON_NAME]"
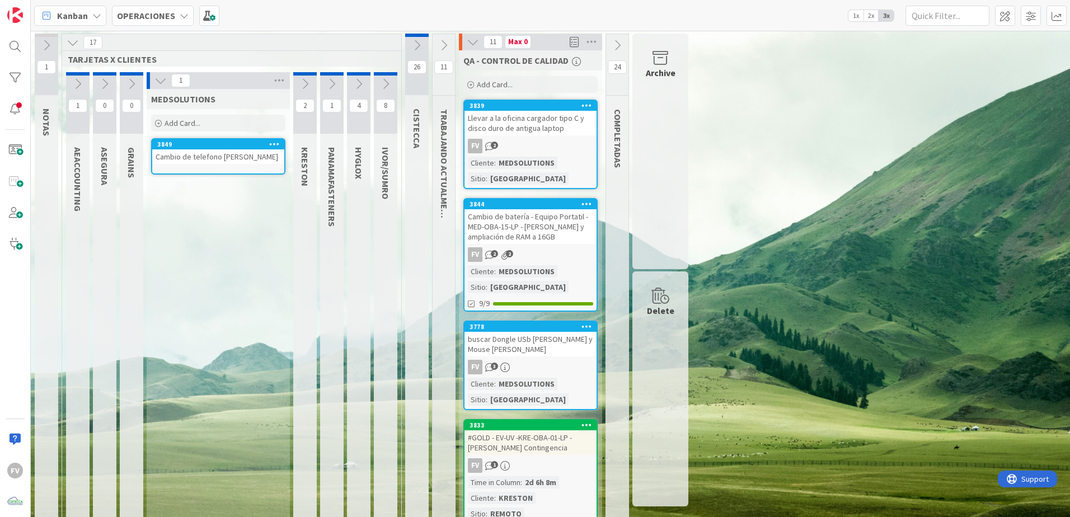
click at [232, 147] on div "3849" at bounding box center [220, 144] width 127 height 8
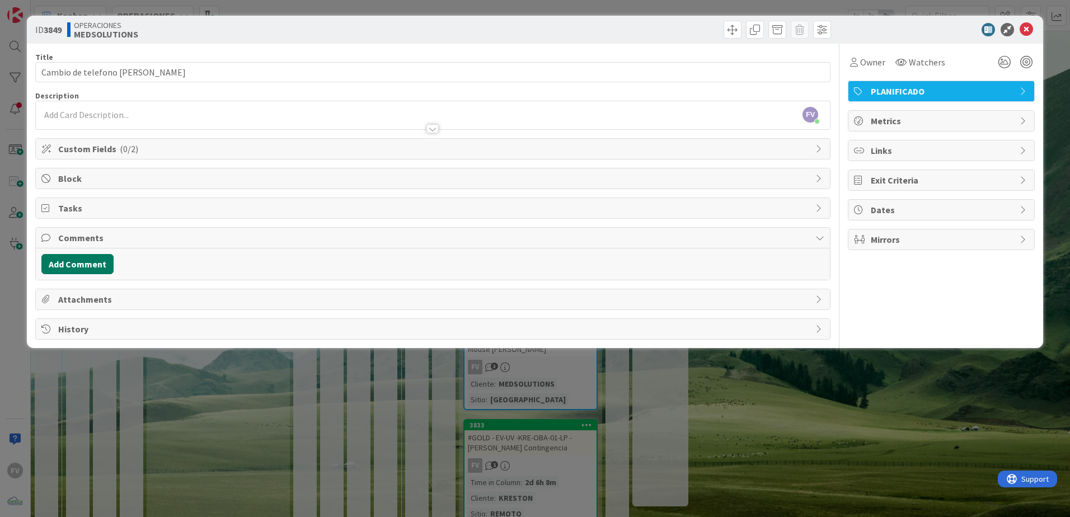
click at [100, 259] on button "Add Comment" at bounding box center [77, 264] width 72 height 20
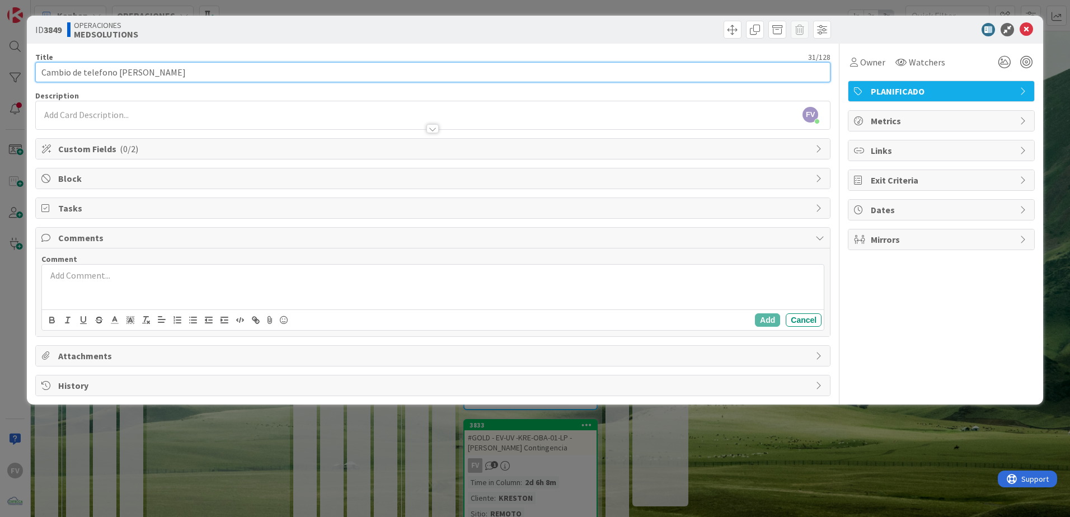
click at [41, 72] on input "Cambio de telefono [PERSON_NAME]" at bounding box center [432, 72] width 795 height 20
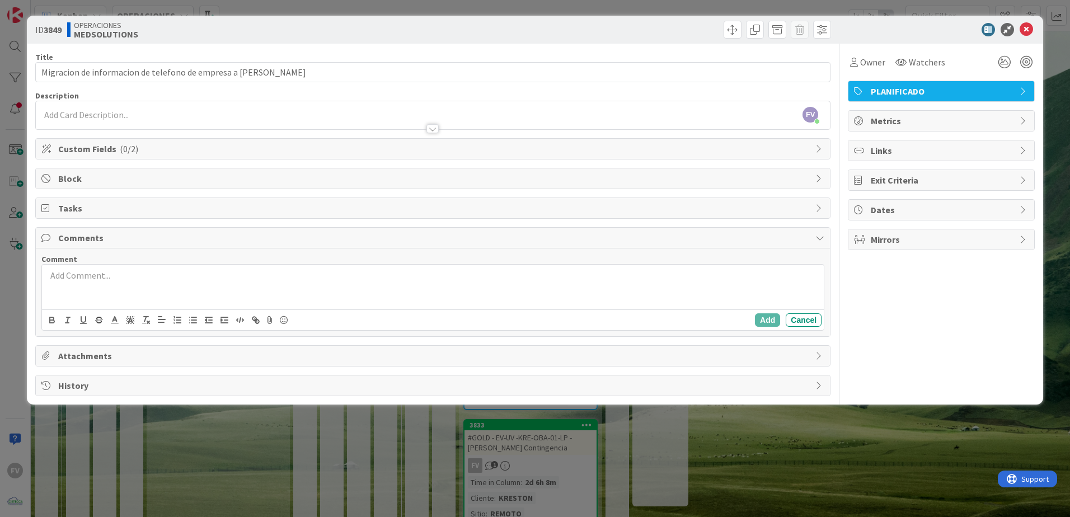
click at [180, 37] on div "OPERACIONES MEDSOLUTIONS" at bounding box center [248, 30] width 363 height 18
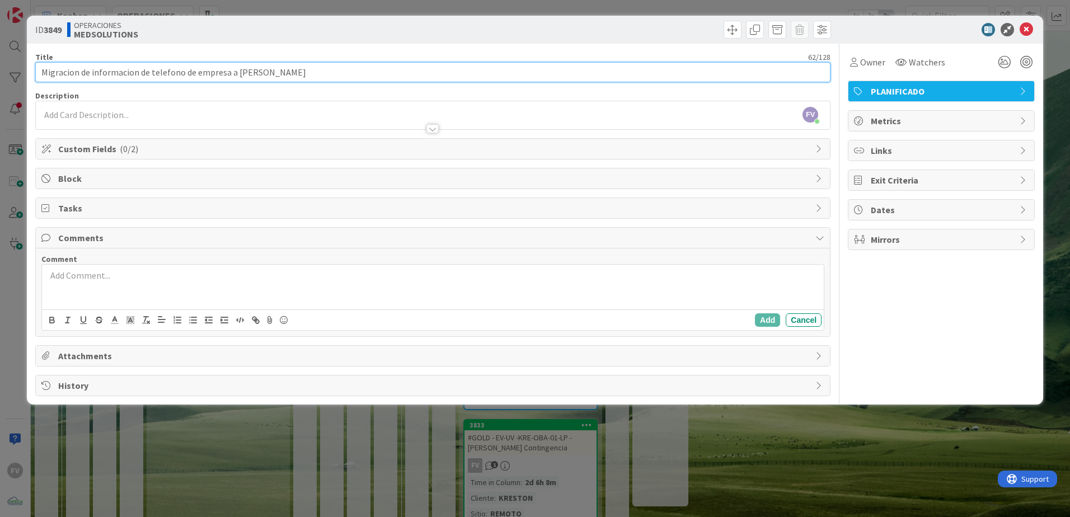
click at [178, 73] on input "Migracion de informacion de telefono de empresa a [PERSON_NAME]" at bounding box center [432, 72] width 795 height 20
type input "Migracion de informacion de telefono viejo a nuevo de empresa a [PERSON_NAME]"
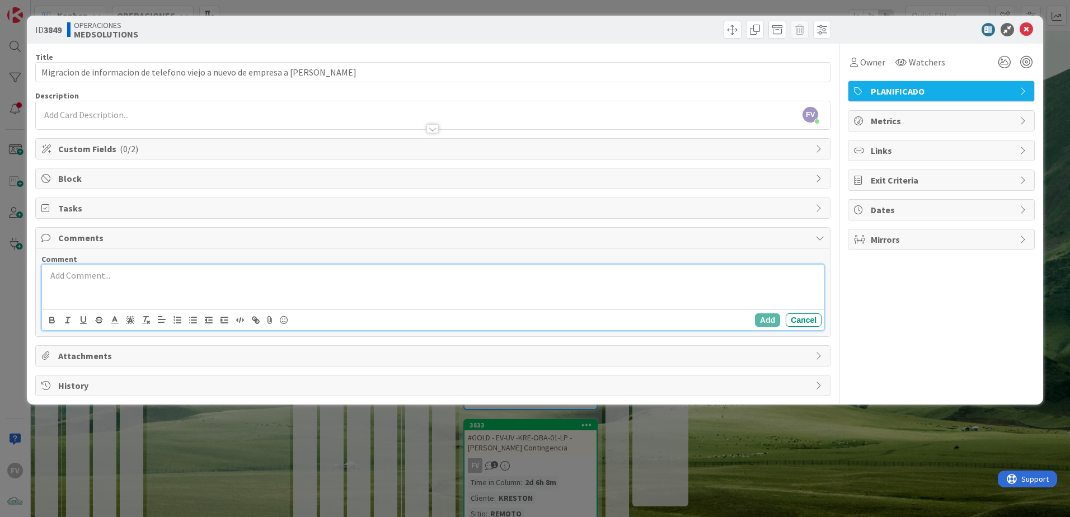
click at [117, 290] on div at bounding box center [432, 287] width 781 height 45
click at [393, 276] on p "Utilicé la herramienta de Samsung para pasar la informacion y despues hice el t…" at bounding box center [432, 275] width 773 height 13
click at [763, 321] on button "Add" at bounding box center [767, 319] width 25 height 13
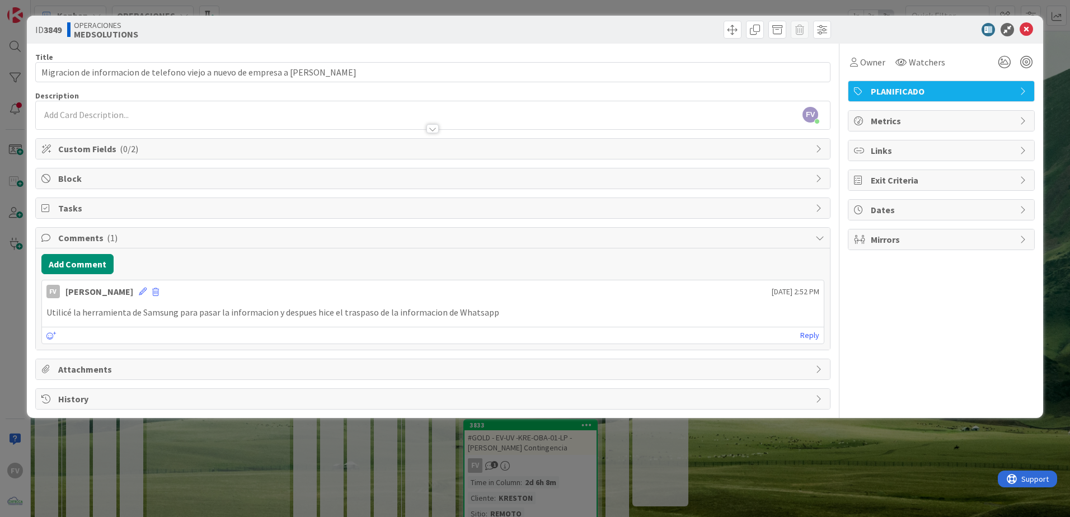
drag, startPoint x: 216, startPoint y: 427, endPoint x: 241, endPoint y: 421, distance: 25.0
click at [216, 428] on div "ID 3849 OPERACIONES MEDSOLUTIONS Title 76 / 128 Migracion de informacion de tel…" at bounding box center [535, 258] width 1070 height 517
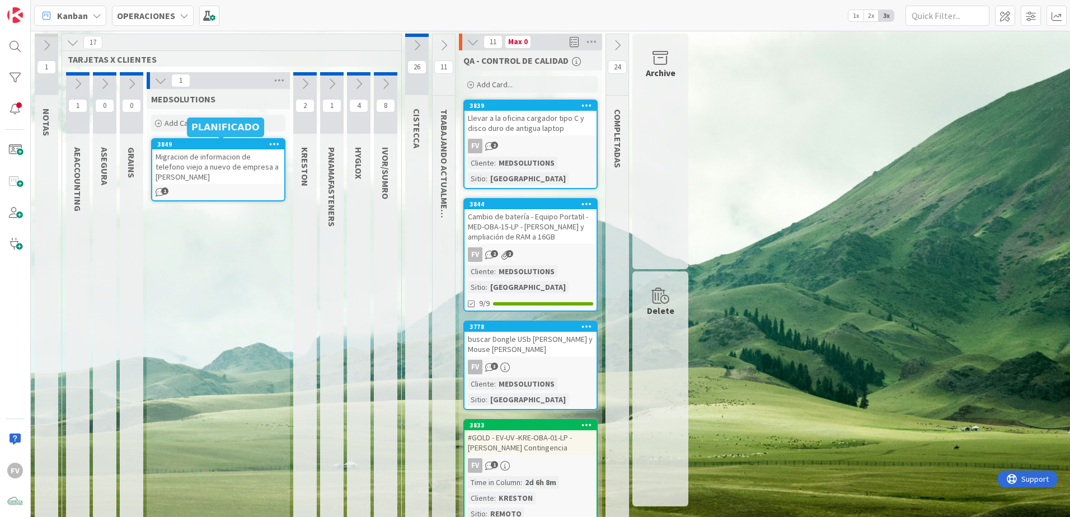
click at [236, 145] on div "3849" at bounding box center [220, 144] width 127 height 8
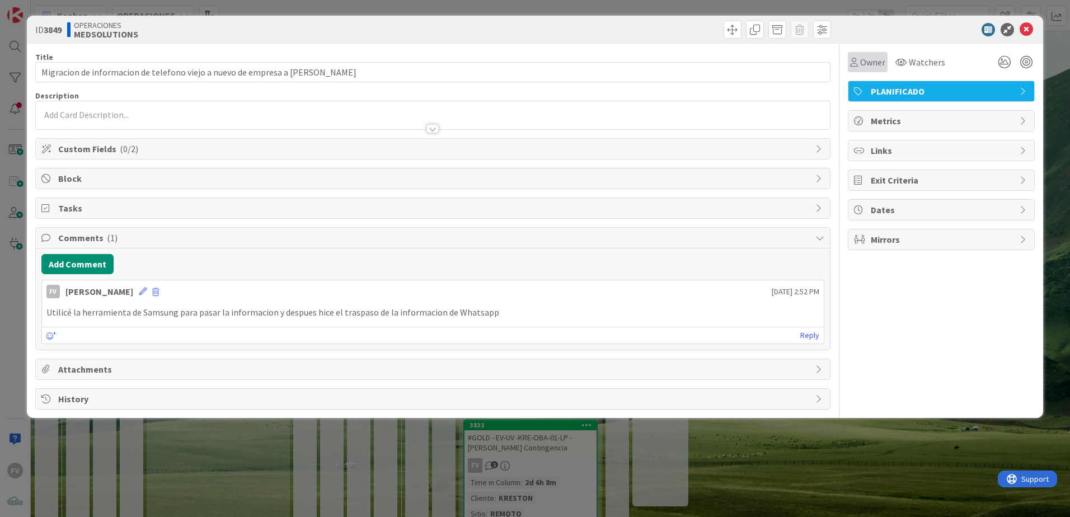
click at [873, 65] on span "Owner" at bounding box center [872, 61] width 25 height 13
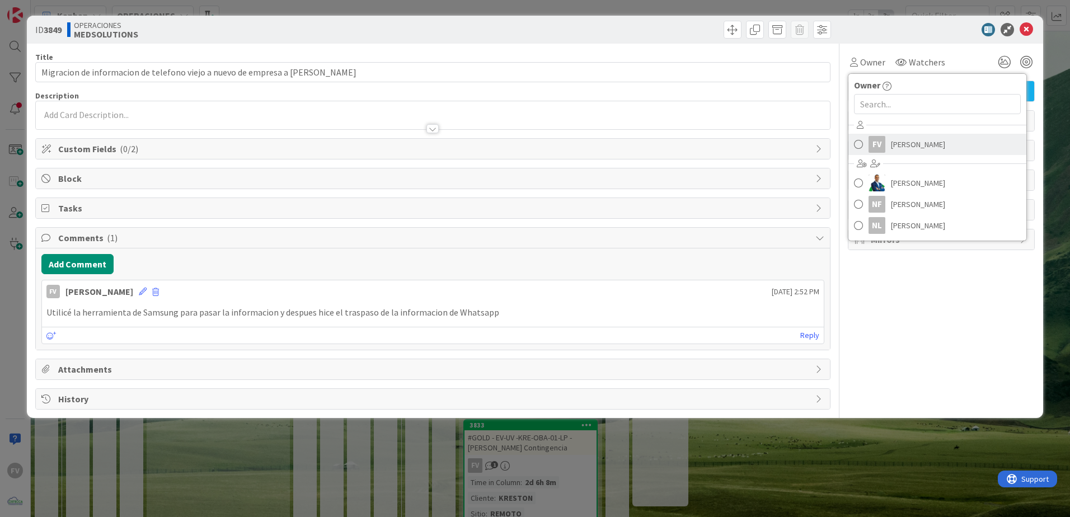
click at [891, 145] on span "[PERSON_NAME]" at bounding box center [918, 144] width 54 height 17
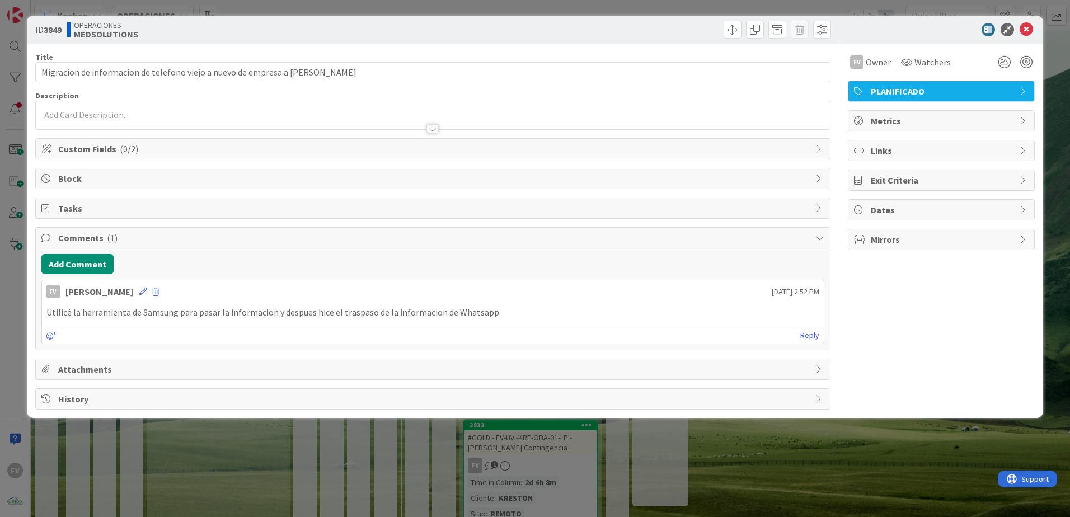
click at [81, 151] on span "Custom Fields ( 0/2 )" at bounding box center [433, 148] width 751 height 13
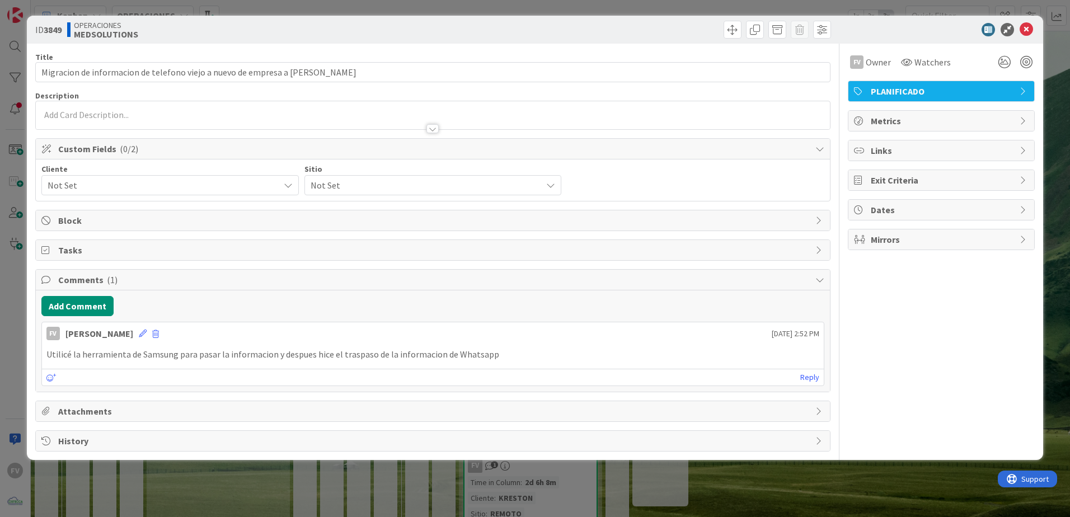
click at [87, 188] on span "Not Set" at bounding box center [161, 185] width 226 height 16
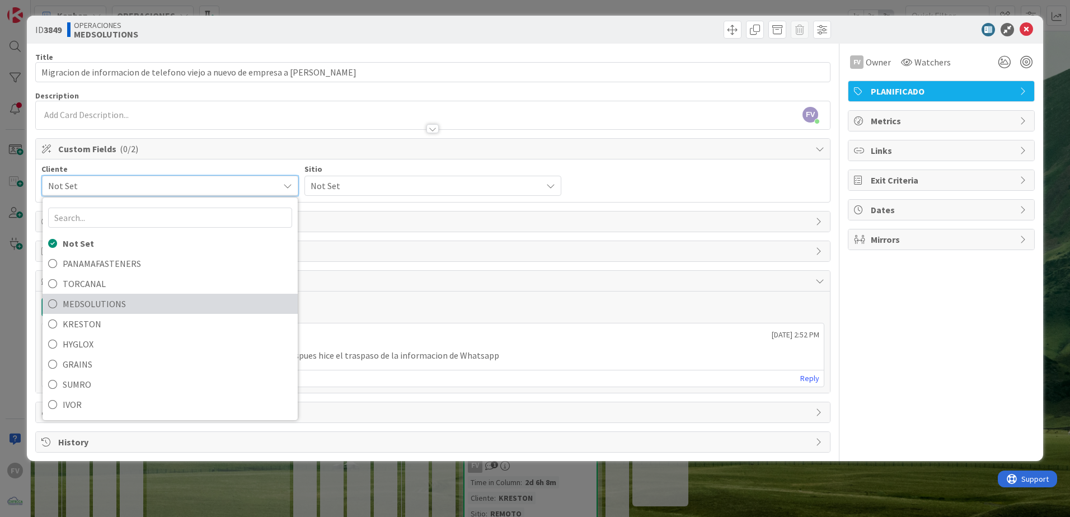
click at [113, 298] on span "MEDSOLUTIONS" at bounding box center [177, 303] width 229 height 17
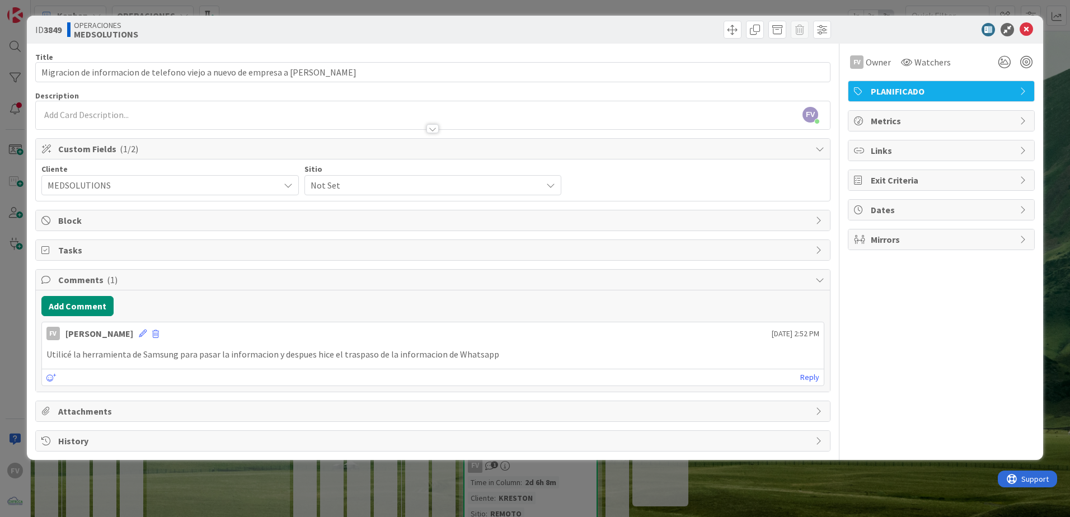
click at [358, 189] on span "Not Set" at bounding box center [423, 185] width 226 height 16
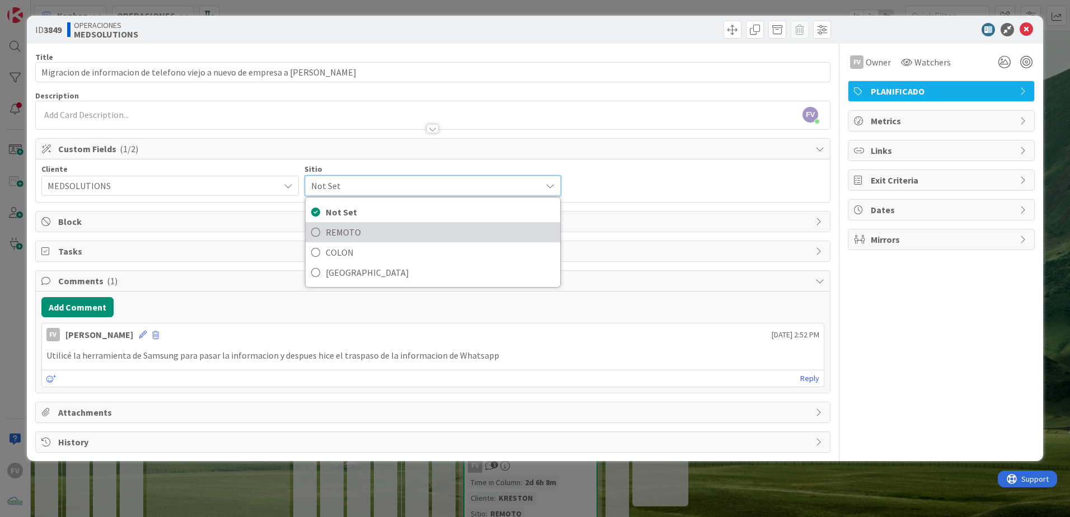
click at [335, 241] on link "REMOTO" at bounding box center [432, 232] width 255 height 20
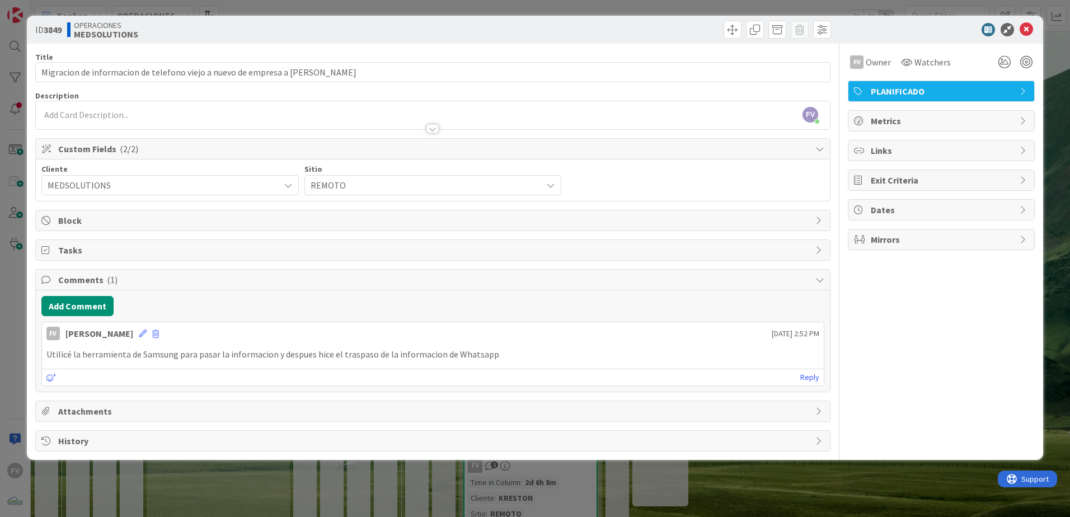
click at [321, 181] on span "REMOTO" at bounding box center [423, 185] width 226 height 16
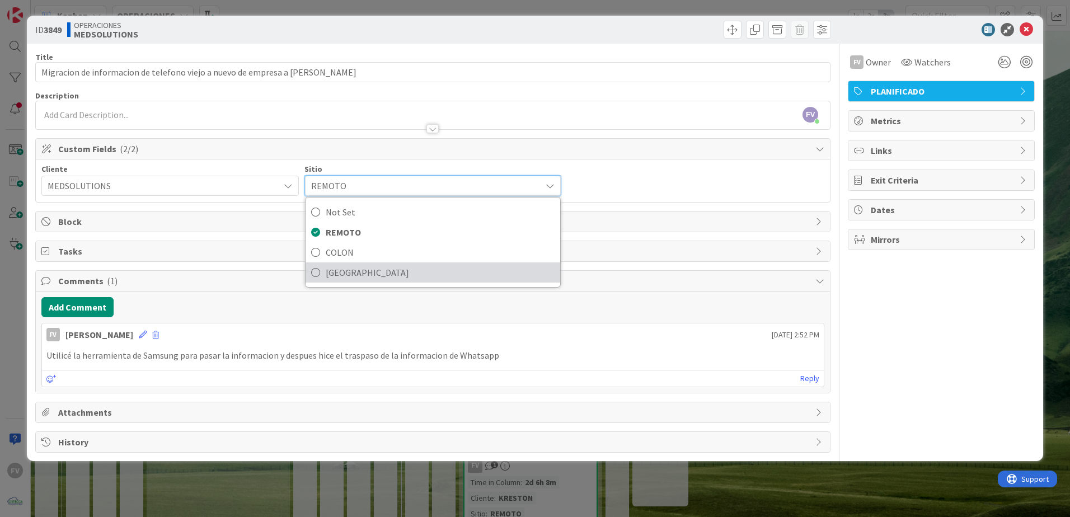
click at [359, 271] on span "[GEOGRAPHIC_DATA]" at bounding box center [440, 272] width 229 height 17
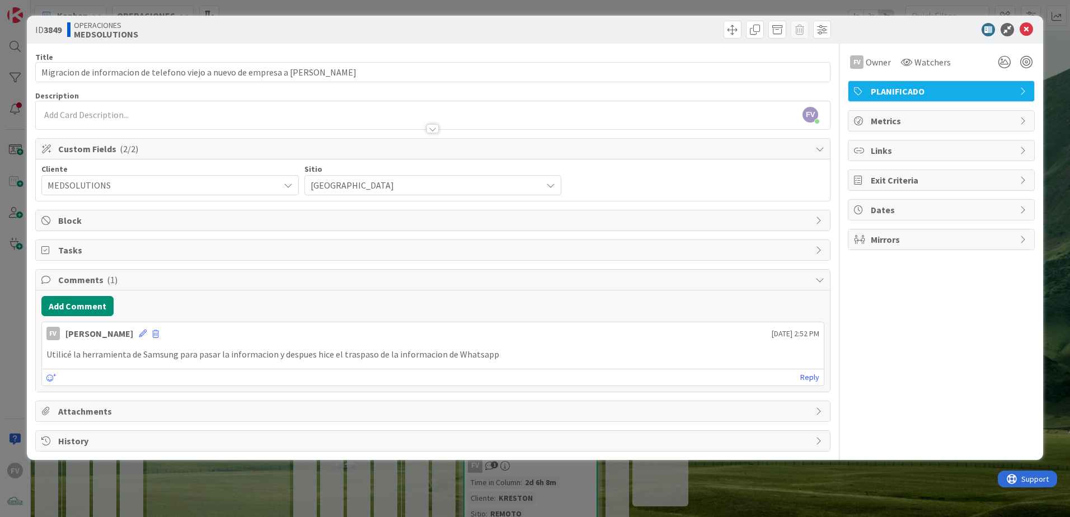
click at [433, 510] on div "ID 3849 OPERACIONES MEDSOLUTIONS Title 76 / 128 Migracion de informacion de tel…" at bounding box center [535, 258] width 1070 height 517
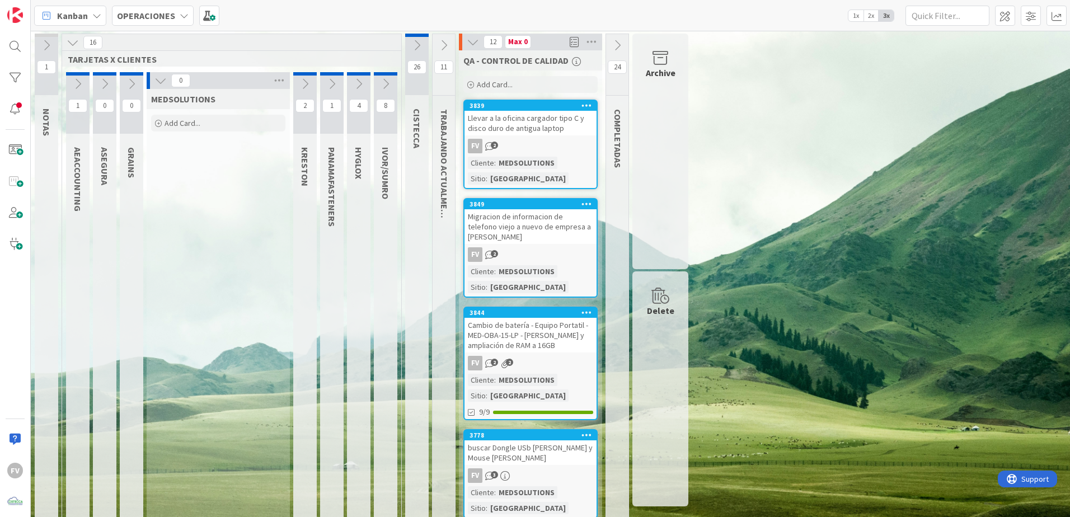
click at [156, 80] on icon at bounding box center [160, 80] width 12 height 12
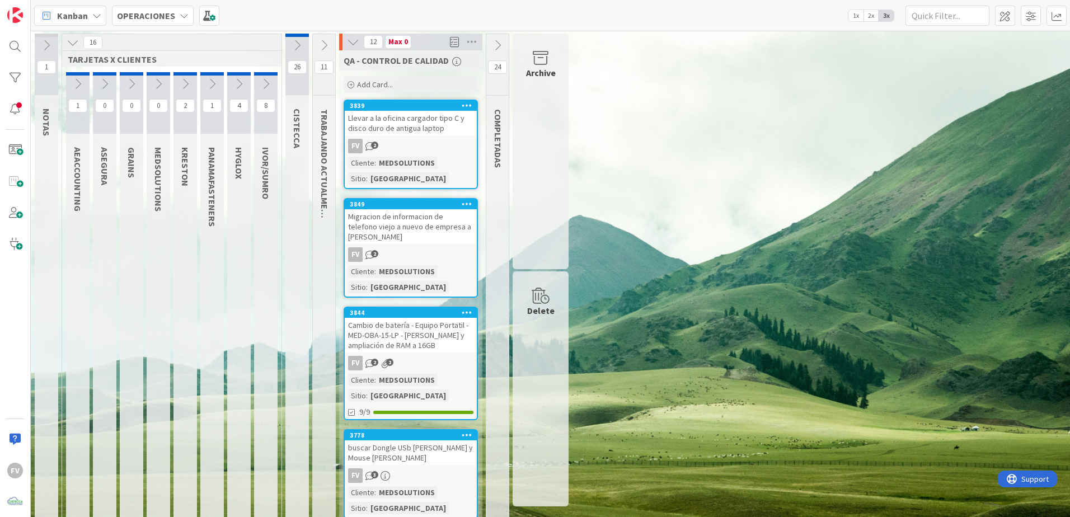
click at [357, 46] on icon at bounding box center [353, 42] width 12 height 12
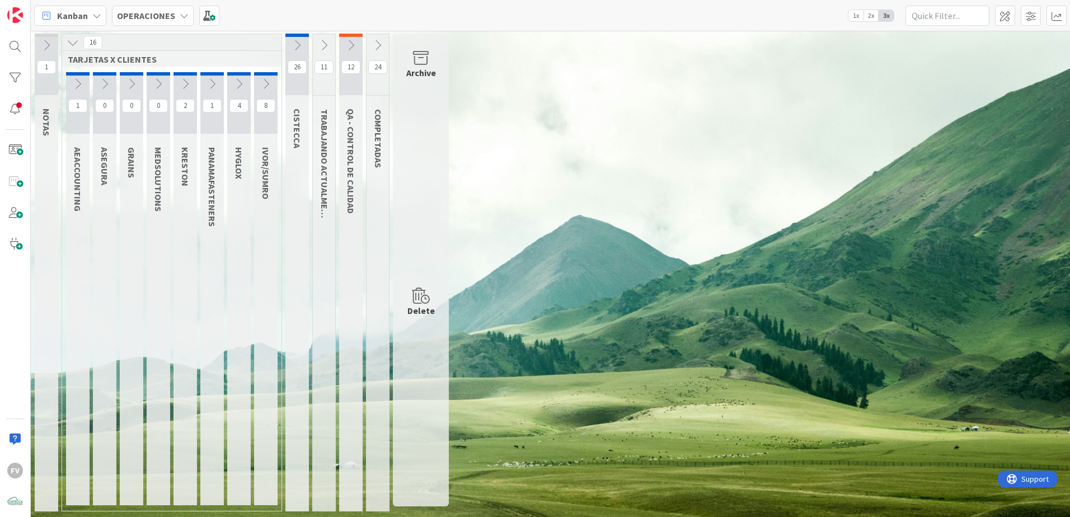
click at [328, 48] on icon at bounding box center [324, 45] width 12 height 12
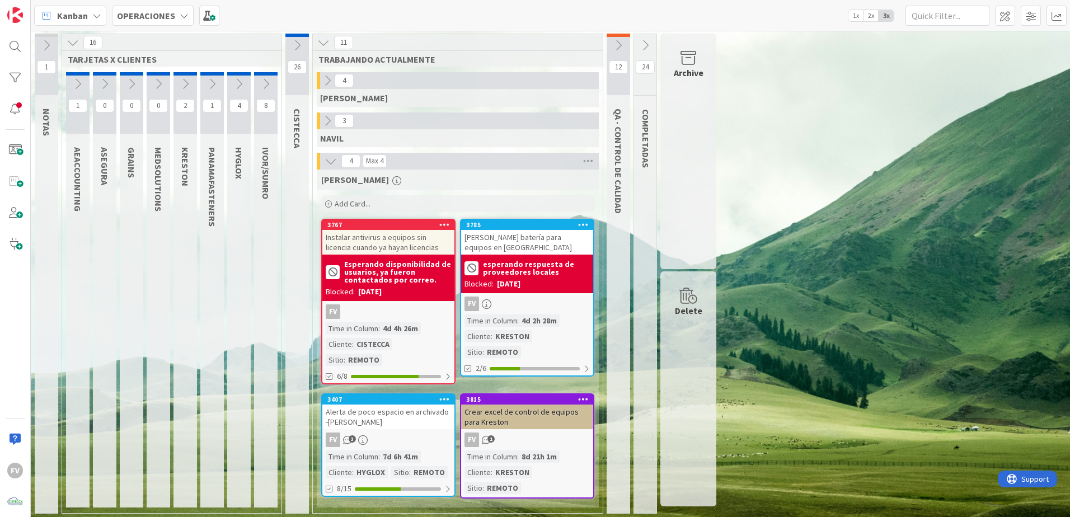
click at [620, 48] on icon at bounding box center [618, 45] width 12 height 12
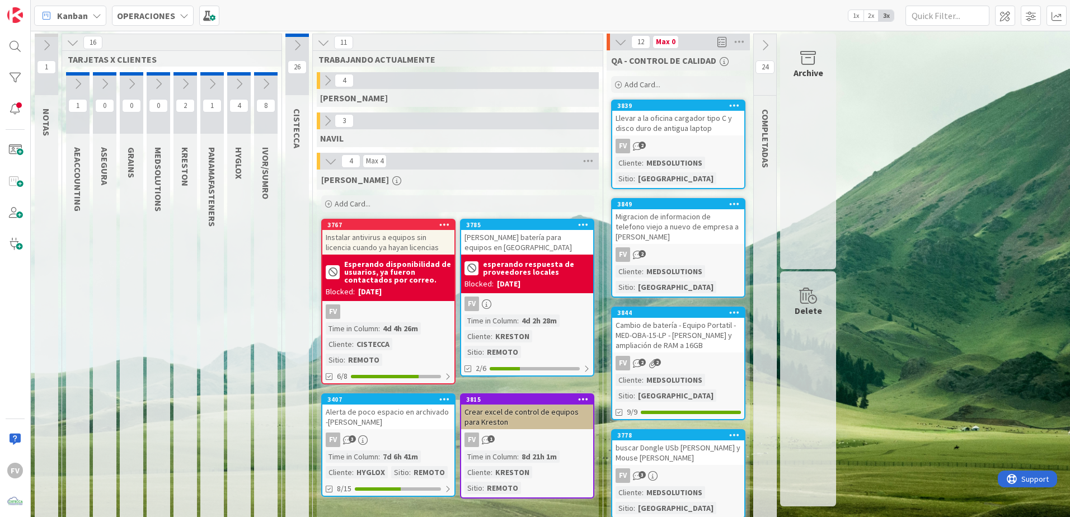
click at [681, 349] on div "Cambio de batería - Equipo Portatil - MED-OBA-15-LP - [PERSON_NAME] y ampliació…" at bounding box center [678, 335] width 132 height 35
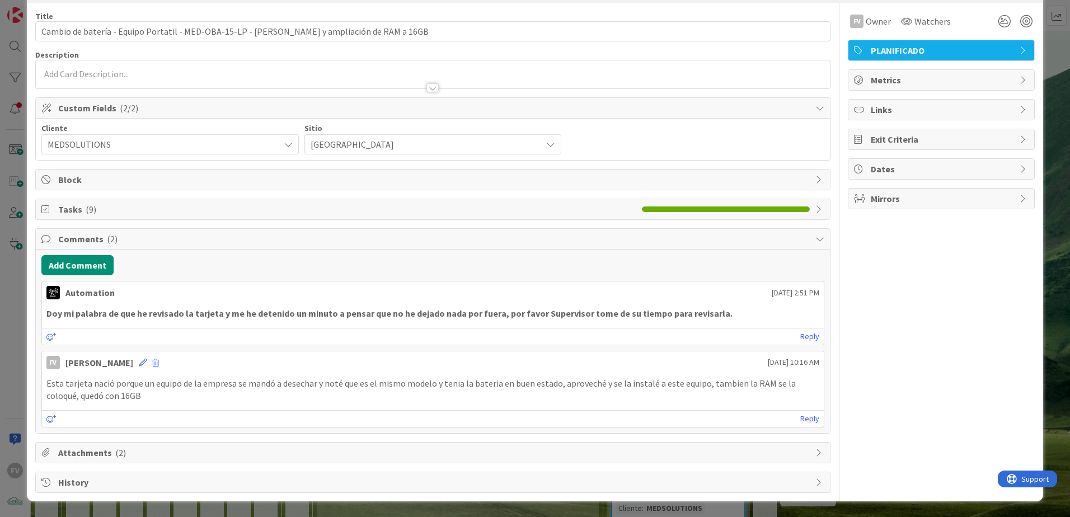
click at [103, 245] on span "Comments ( 2 )" at bounding box center [433, 238] width 751 height 13
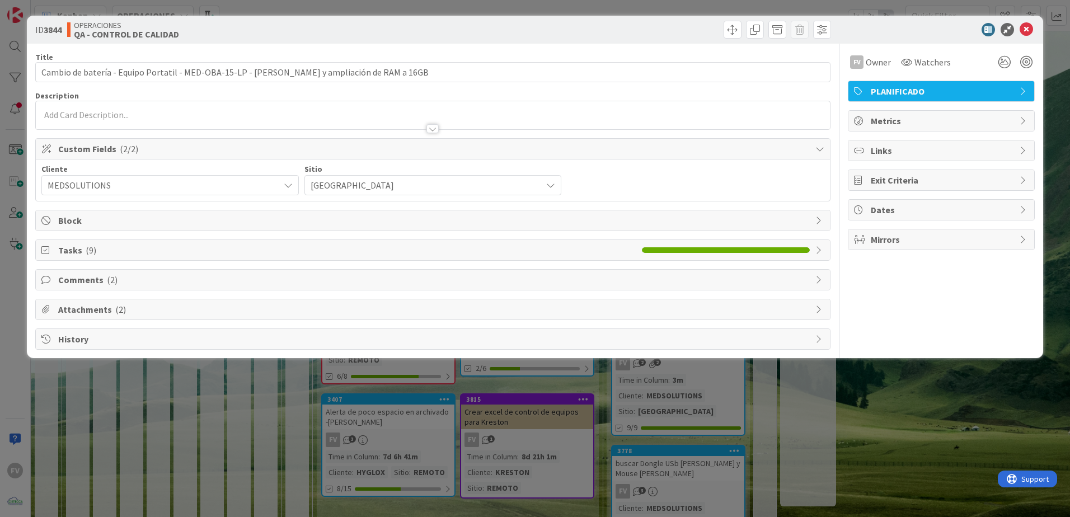
click at [107, 309] on span "Attachments ( 2 )" at bounding box center [433, 309] width 751 height 13
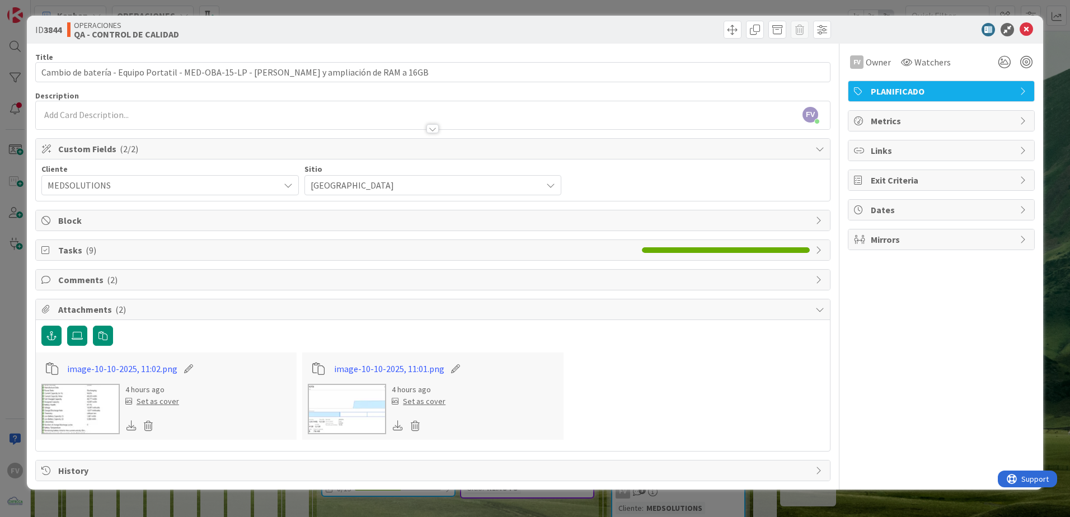
click at [88, 394] on img at bounding box center [80, 409] width 78 height 50
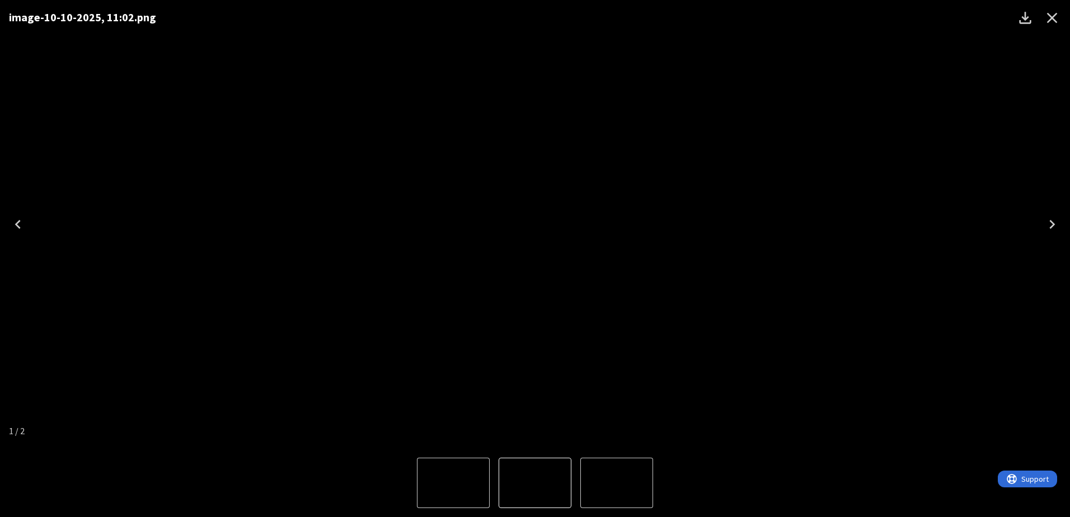
click at [1057, 19] on icon "Close" at bounding box center [1052, 18] width 18 height 18
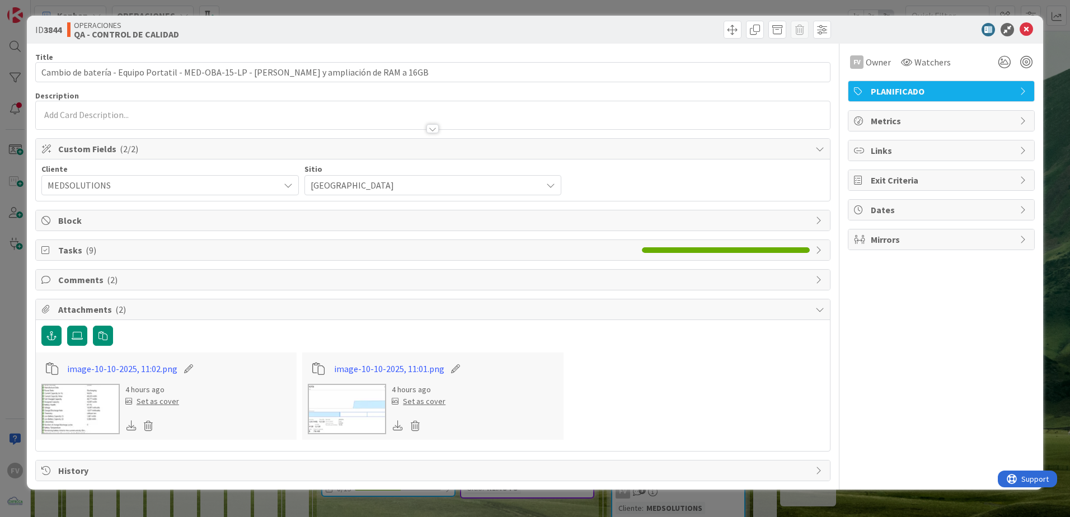
click at [305, 492] on div "ID 3844 OPERACIONES QA - CONTROL DE CALIDAD Title 96 / 128 Cambio de batería - …" at bounding box center [535, 258] width 1070 height 517
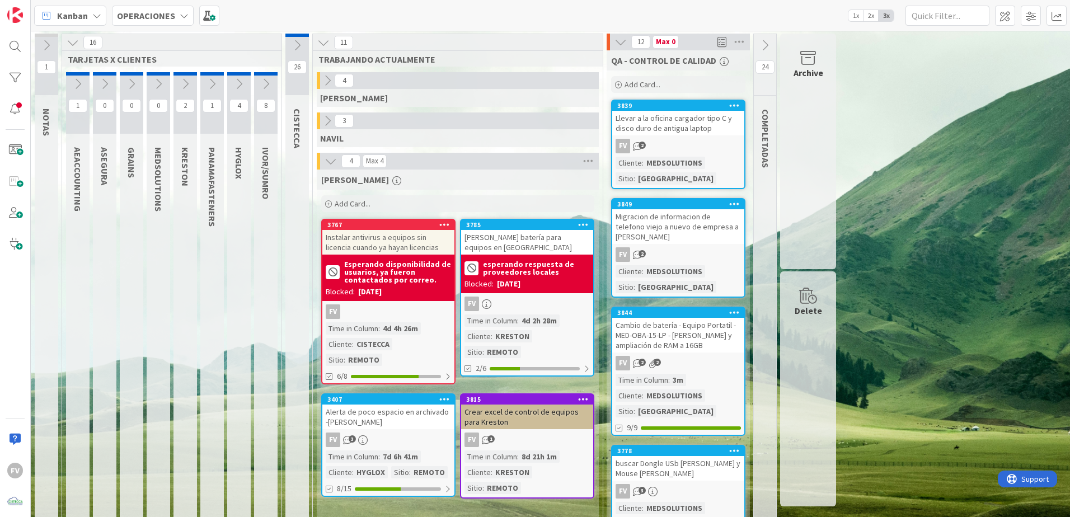
click at [72, 44] on icon at bounding box center [73, 42] width 12 height 12
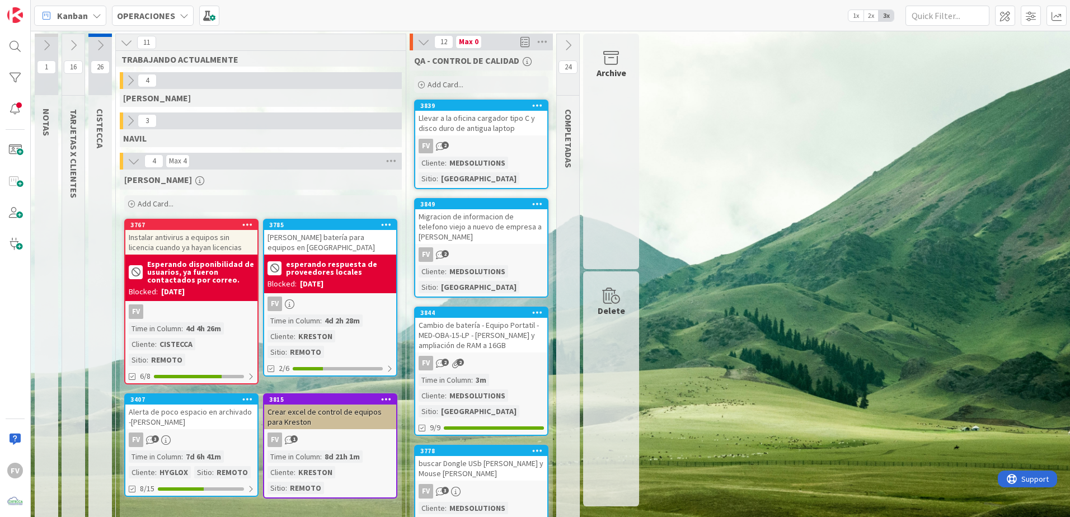
click at [421, 43] on icon at bounding box center [423, 42] width 12 height 12
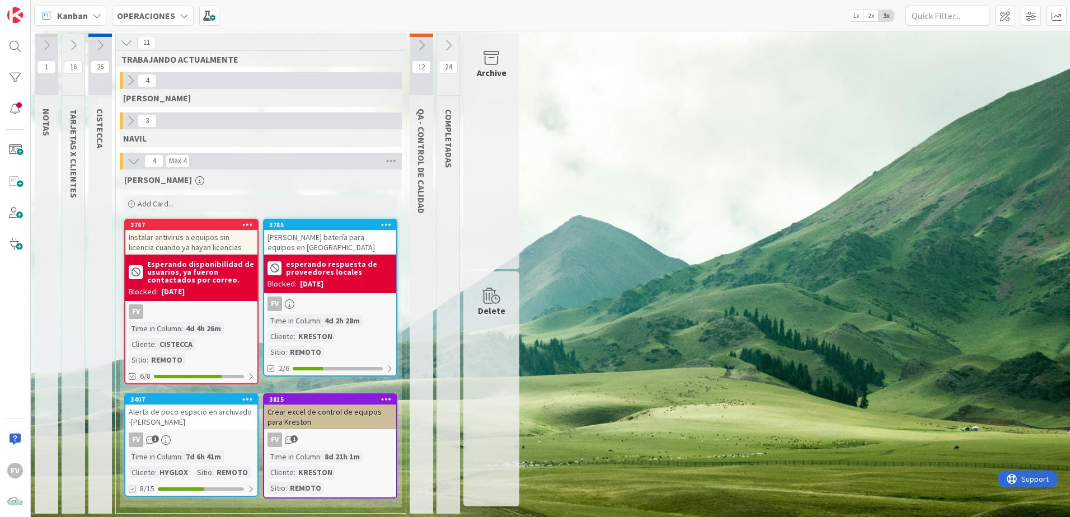
click at [444, 41] on icon at bounding box center [448, 45] width 12 height 12
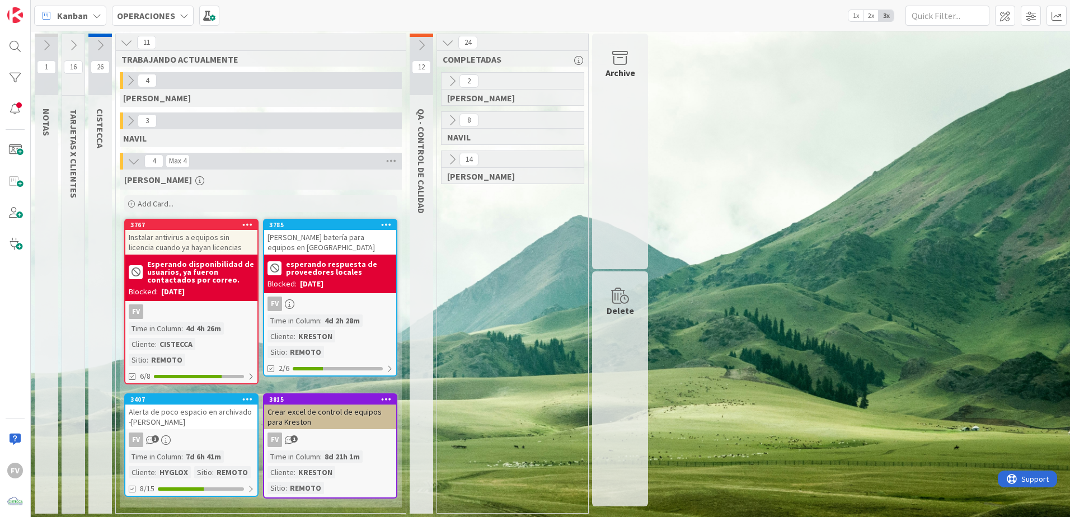
click at [455, 45] on div "24" at bounding box center [512, 42] width 151 height 17
click at [577, 62] on icon "button" at bounding box center [578, 60] width 9 height 9
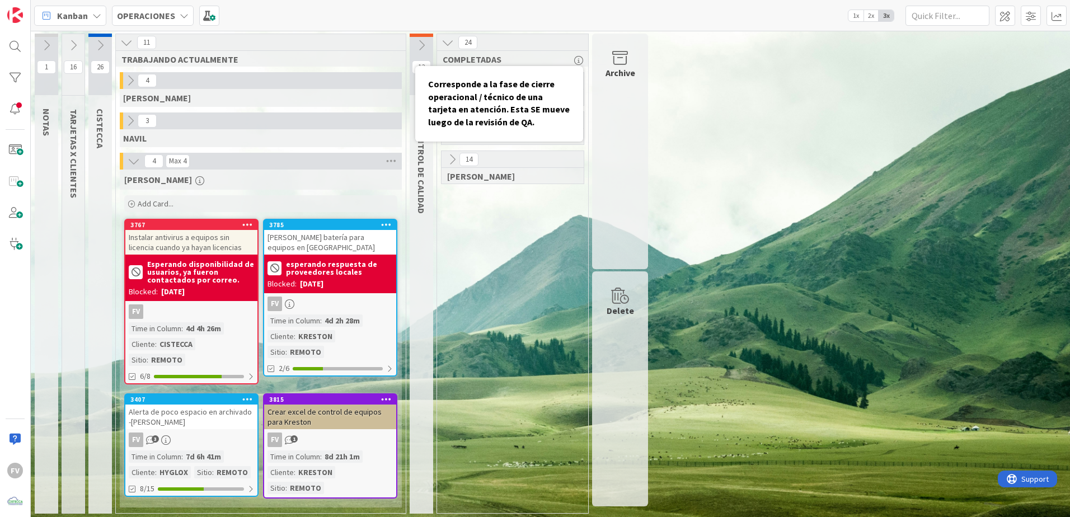
click at [577, 61] on icon "button" at bounding box center [578, 60] width 9 height 9
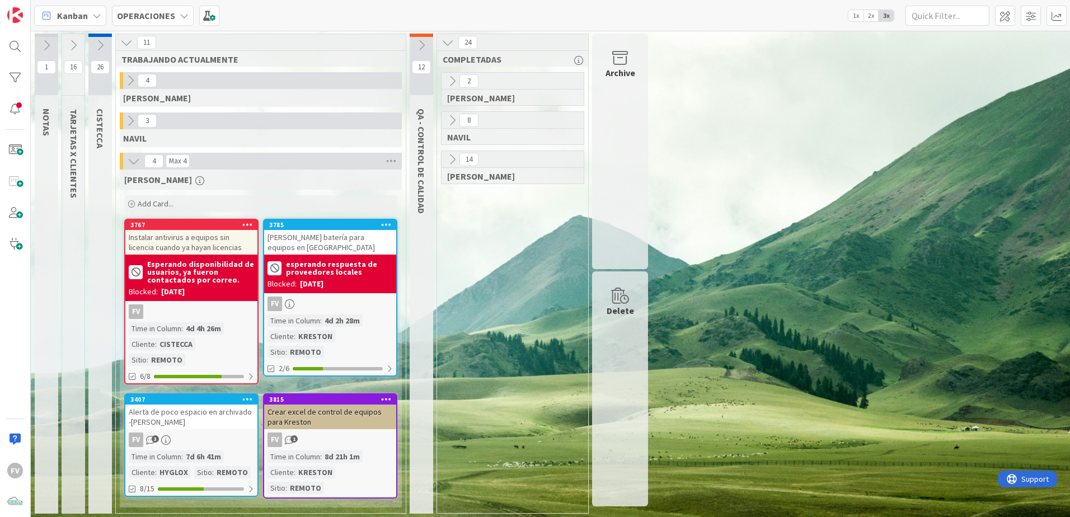
click at [450, 162] on icon at bounding box center [452, 159] width 12 height 12
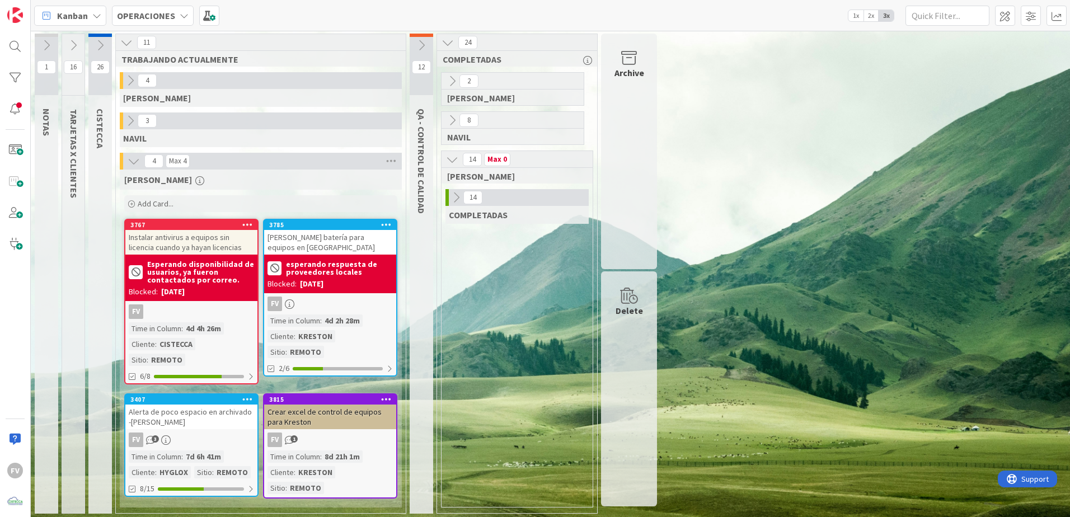
click at [460, 190] on button at bounding box center [456, 197] width 15 height 15
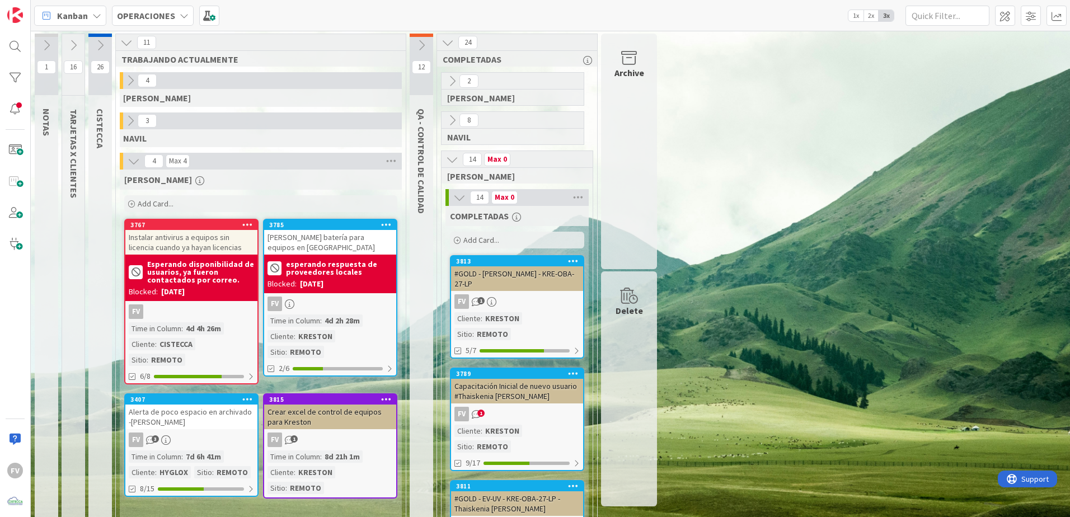
click at [460, 192] on icon at bounding box center [459, 197] width 12 height 12
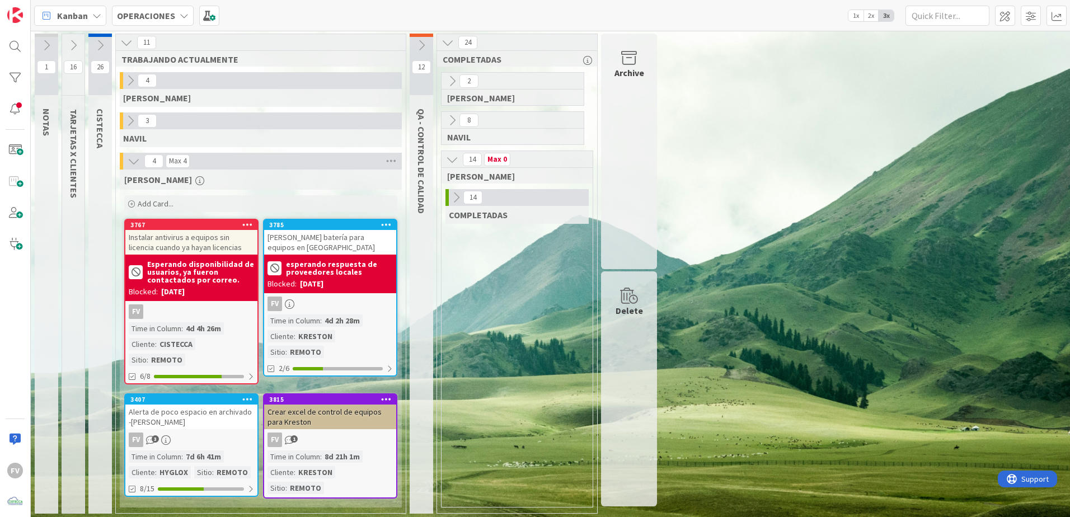
click at [459, 156] on button at bounding box center [452, 159] width 15 height 15
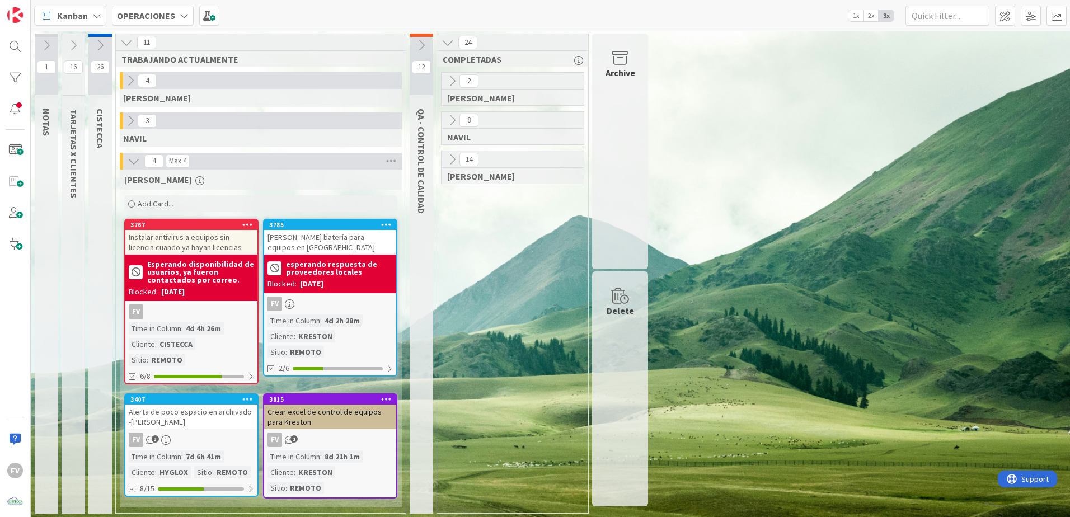
click at [453, 45] on icon at bounding box center [447, 42] width 12 height 12
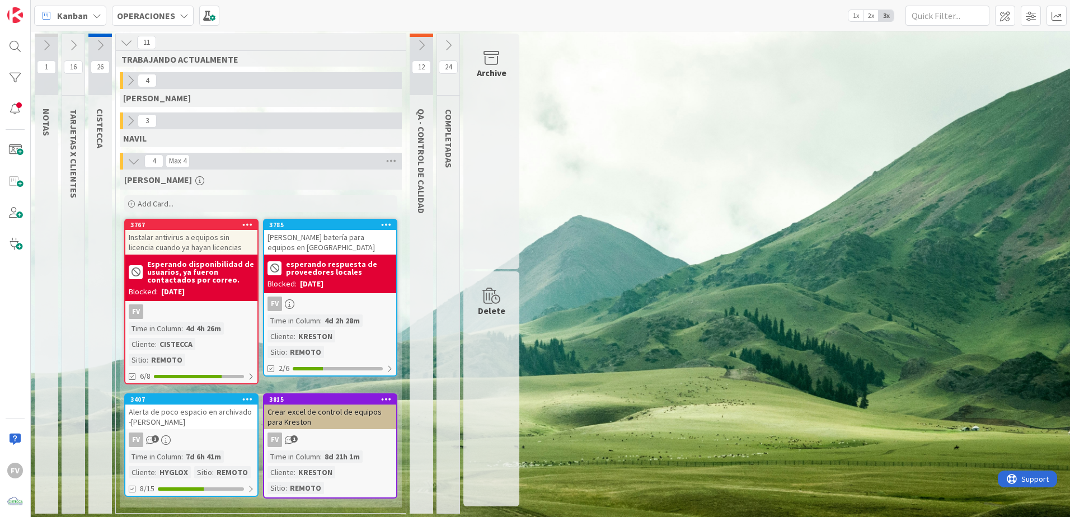
click at [193, 432] on div "FV 3" at bounding box center [191, 439] width 132 height 15
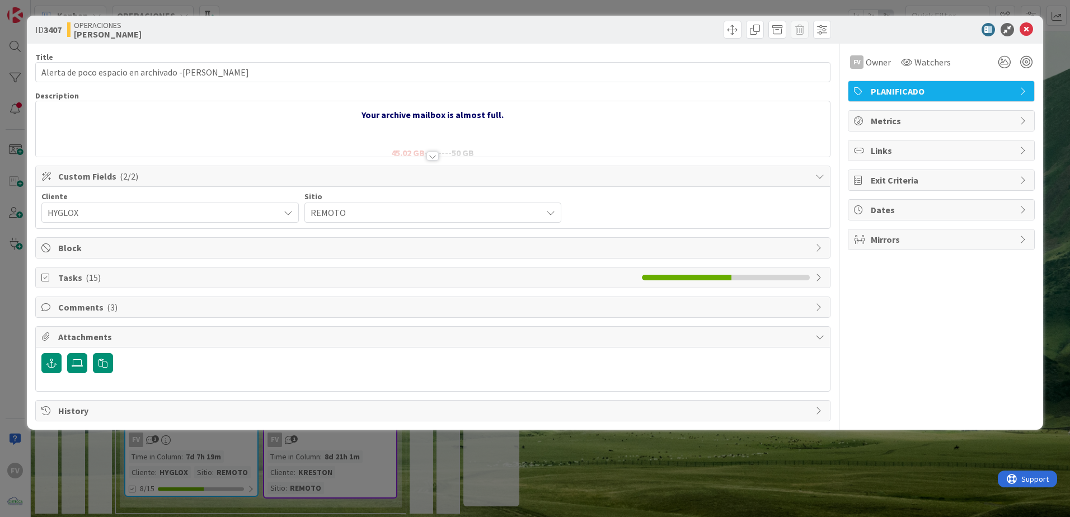
click at [189, 346] on div "Attachments" at bounding box center [433, 337] width 794 height 21
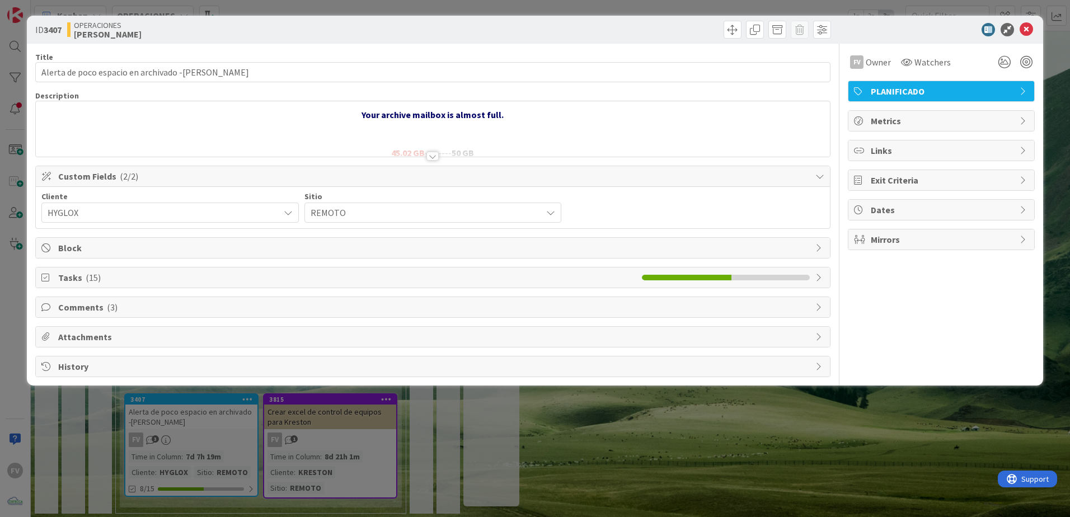
click at [140, 287] on div "Tasks ( 15 )" at bounding box center [433, 277] width 794 height 20
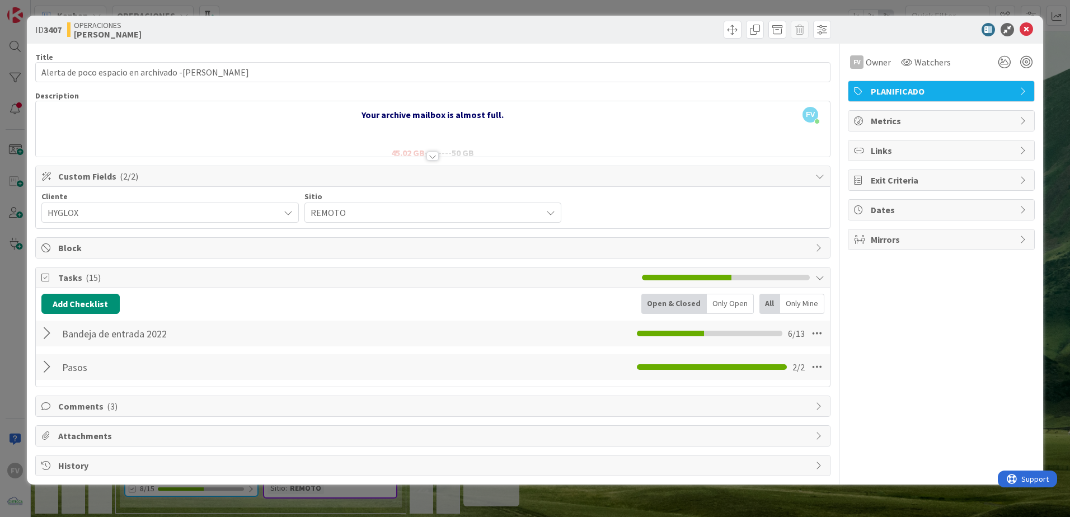
drag, startPoint x: 54, startPoint y: 335, endPoint x: 366, endPoint y: 303, distance: 314.3
click at [53, 335] on div at bounding box center [48, 333] width 15 height 20
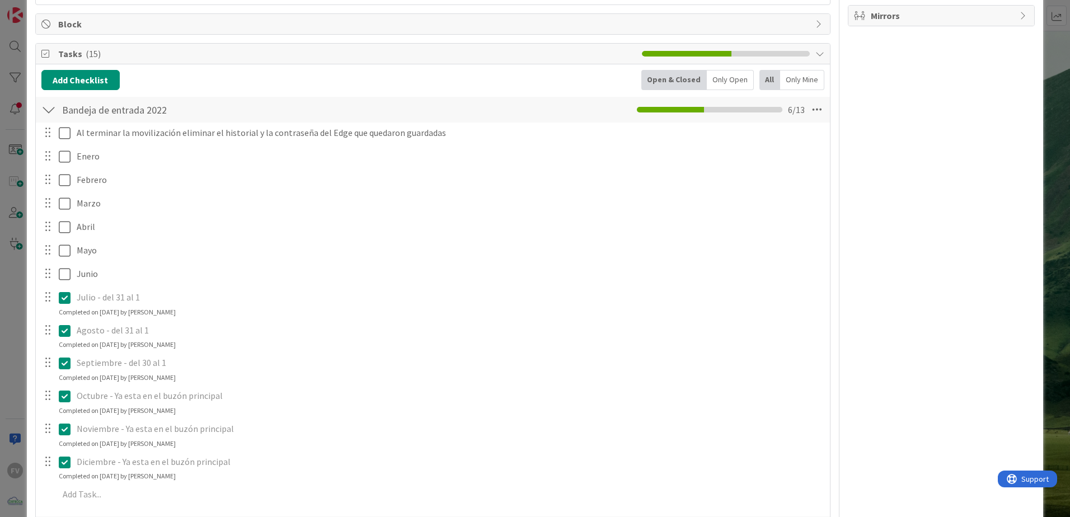
scroll to position [369, 0]
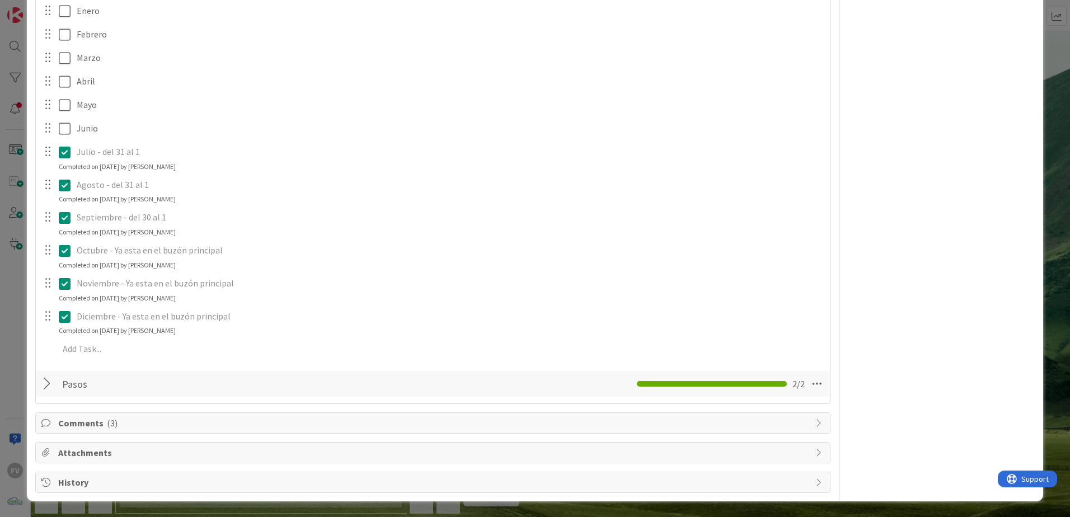
click at [17, 265] on div "ID 3407 OPERACIONES [PERSON_NAME] Title 49 / 128 Alerta de poco espacio en arch…" at bounding box center [535, 258] width 1070 height 517
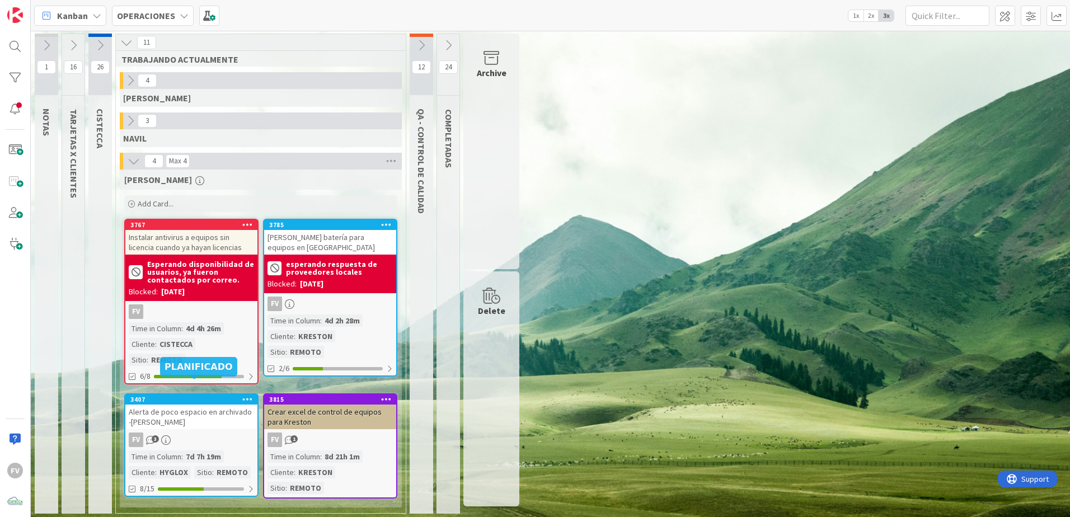
click at [182, 432] on div "FV 3" at bounding box center [191, 439] width 132 height 15
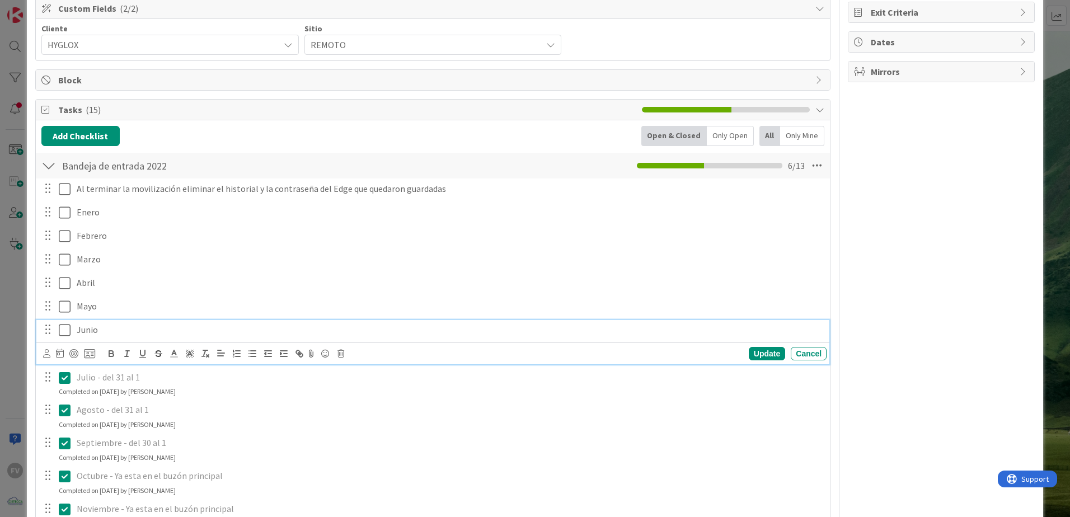
click at [63, 336] on icon at bounding box center [65, 329] width 12 height 13
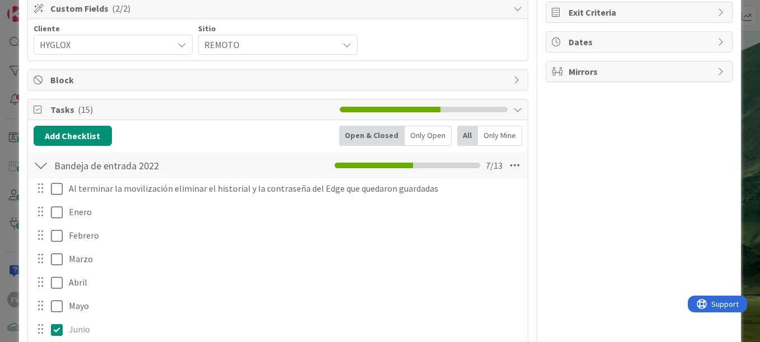
scroll to position [112, 0]
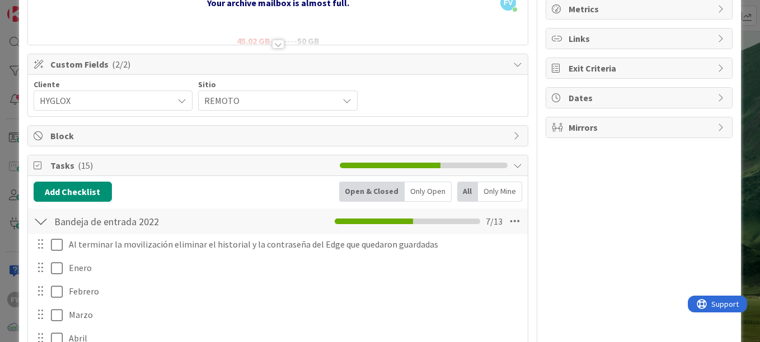
drag, startPoint x: 378, startPoint y: 145, endPoint x: 286, endPoint y: 144, distance: 91.8
click at [378, 145] on div "Block" at bounding box center [278, 136] width 500 height 20
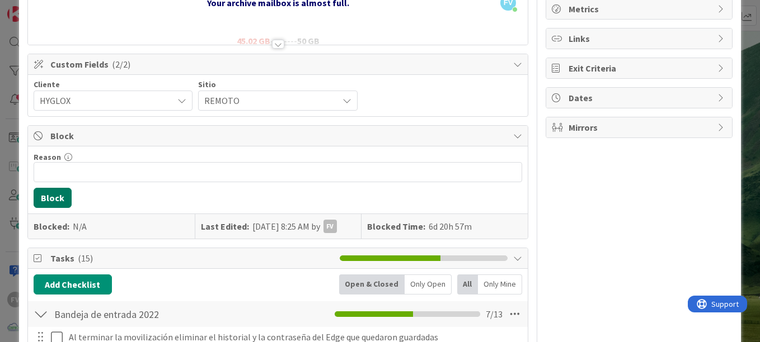
click at [56, 200] on button "Block" at bounding box center [53, 198] width 38 height 20
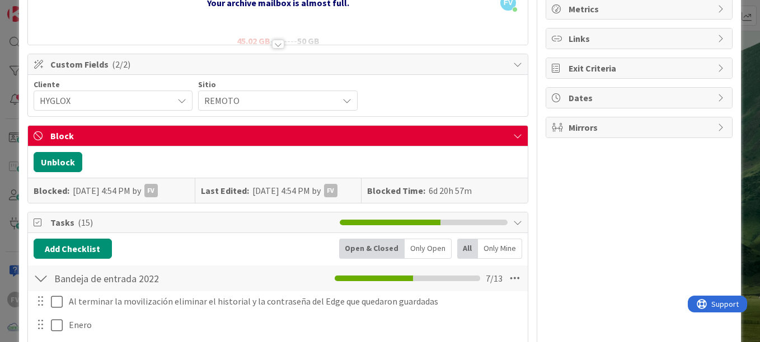
click at [10, 189] on div "ID 3407 OPERACIONES [PERSON_NAME] Title 49 / 128 Alerta de poco espacio en arch…" at bounding box center [380, 171] width 760 height 342
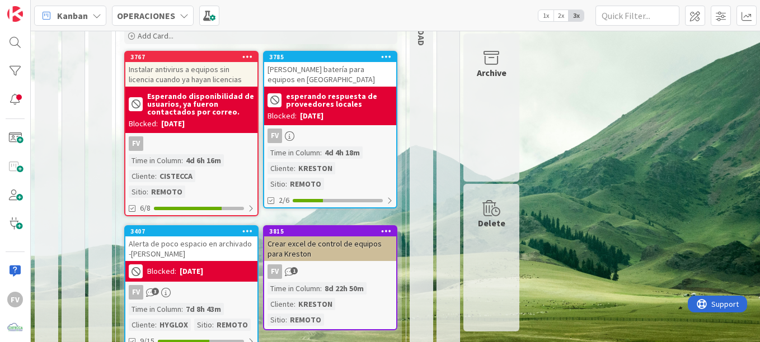
click at [198, 266] on div "[DATE]" at bounding box center [191, 272] width 23 height 12
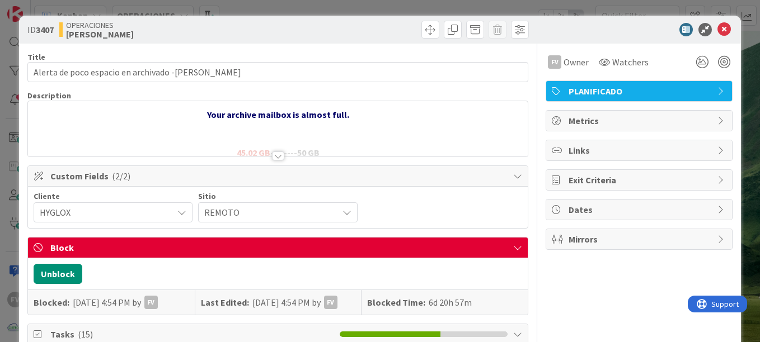
click at [105, 246] on span "Block" at bounding box center [278, 247] width 457 height 13
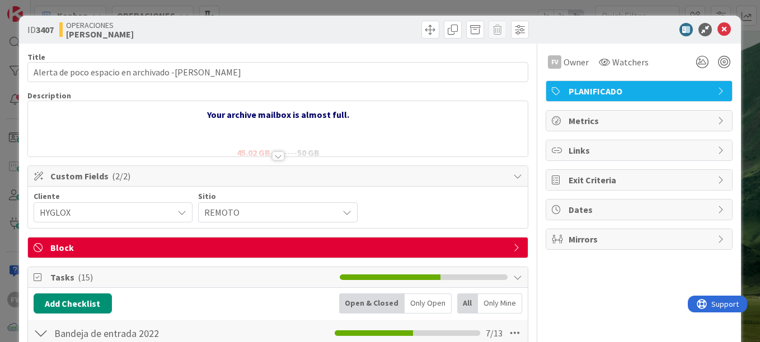
click at [61, 252] on span "Block" at bounding box center [278, 247] width 457 height 13
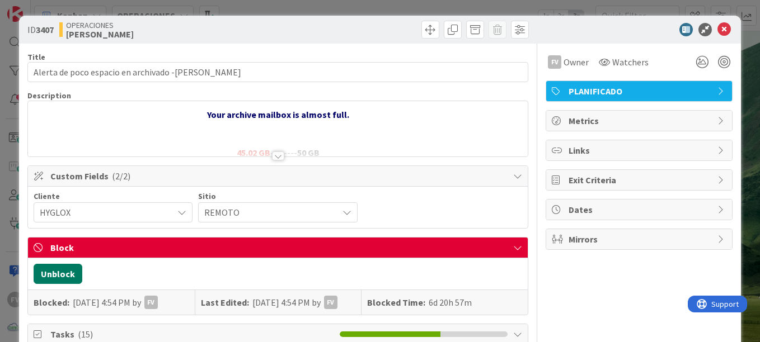
click at [48, 279] on button "Unblock" at bounding box center [58, 274] width 49 height 20
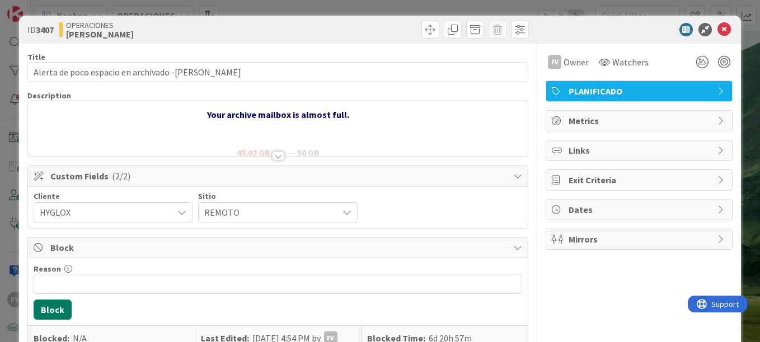
scroll to position [159, 0]
click at [0, 219] on div "ID 3407 OPERACIONES [PERSON_NAME] Title 49 / 128 Alerta de poco espacio en arch…" at bounding box center [380, 171] width 760 height 342
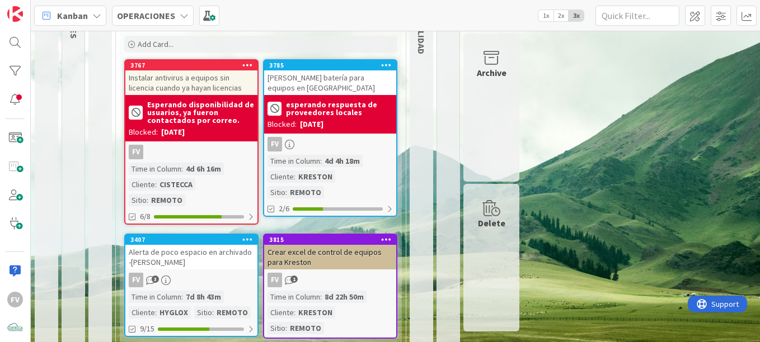
click at [232, 245] on div "Alerta de poco espacio en archivado -[PERSON_NAME]" at bounding box center [191, 257] width 132 height 25
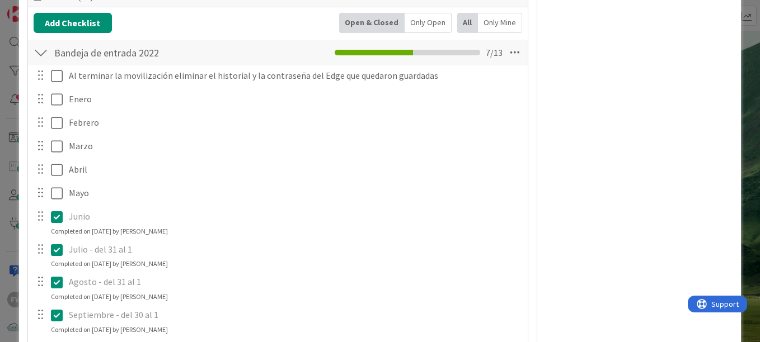
scroll to position [399, 0]
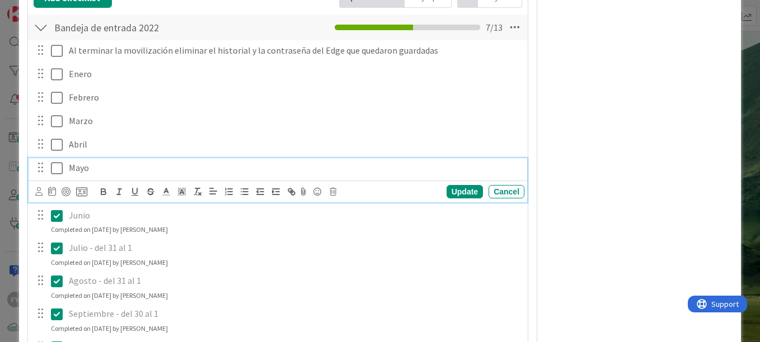
click at [51, 169] on icon at bounding box center [57, 168] width 12 height 13
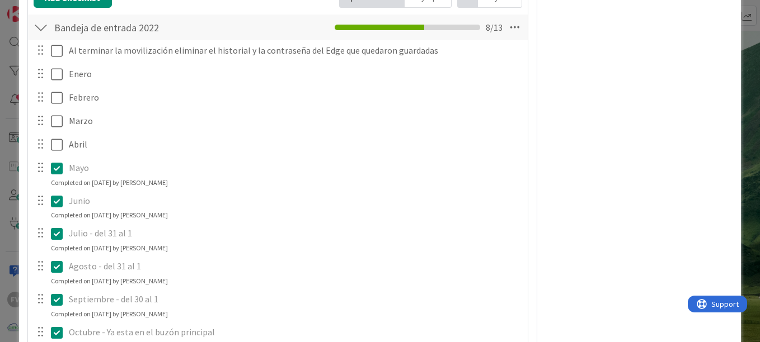
click at [673, 164] on div "FV Owner Watchers PLANIFICADO Metrics Links Exit Criteria Dates Mirrors" at bounding box center [638, 110] width 187 height 930
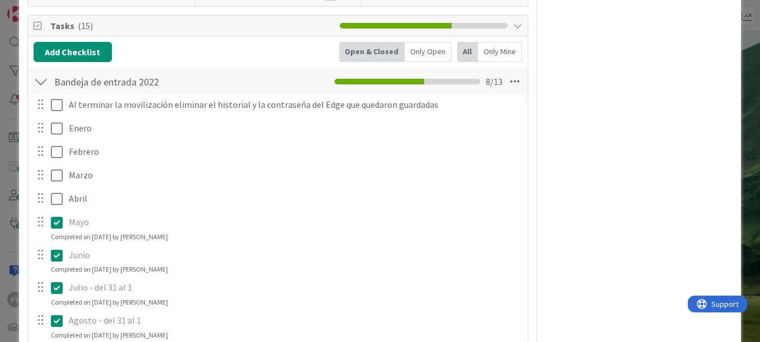
scroll to position [343, 0]
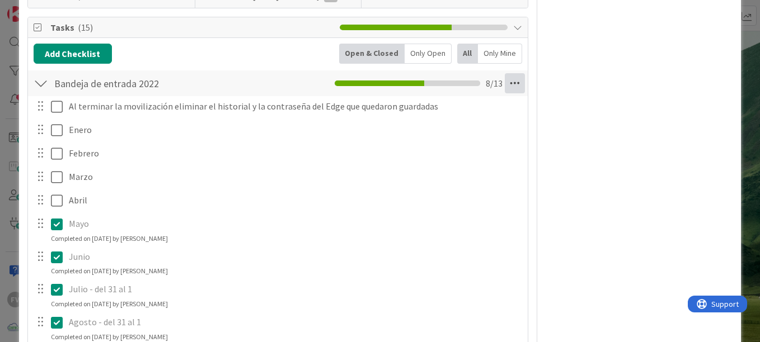
click at [505, 84] on icon at bounding box center [515, 83] width 20 height 20
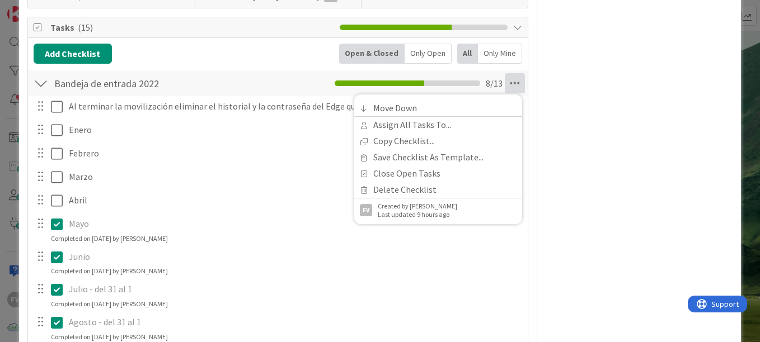
click at [576, 143] on div "FV Owner Watchers PLANIFICADO Metrics Links Exit Criteria Dates Mirrors" at bounding box center [638, 166] width 187 height 930
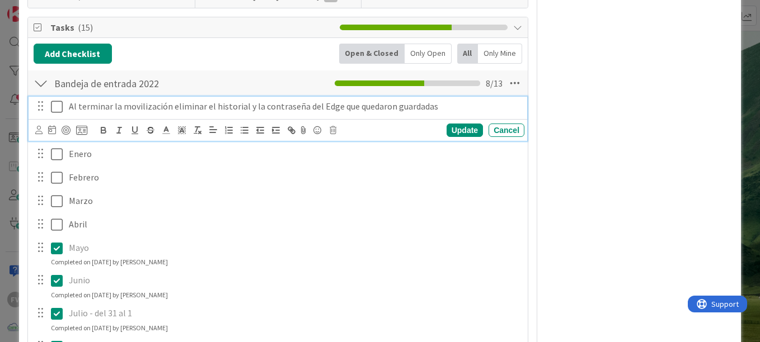
click at [467, 107] on p "Al terminar la movilización eliminar el historial y la contraseña del Edge que …" at bounding box center [294, 106] width 451 height 13
click at [624, 202] on div "FV Owner Watchers PLANIFICADO Metrics Links Exit Criteria Dates Mirrors" at bounding box center [638, 178] width 187 height 954
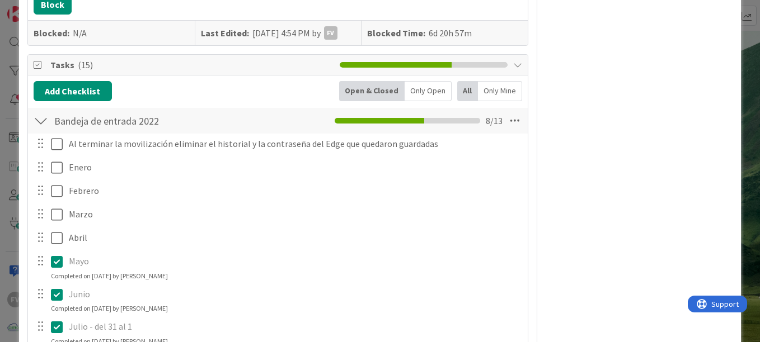
scroll to position [287, 0]
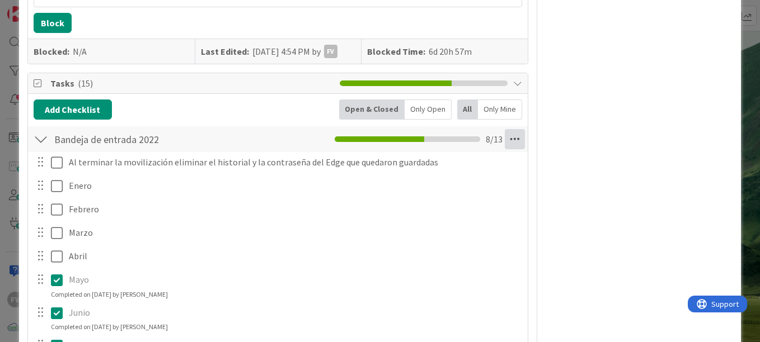
click at [505, 131] on icon at bounding box center [515, 139] width 20 height 20
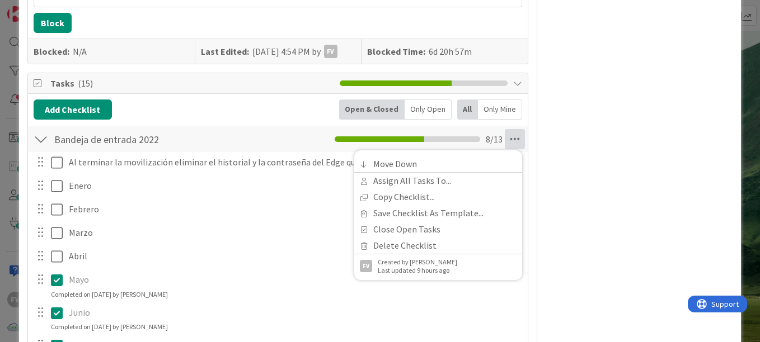
click at [636, 125] on div "FV Owner Watchers PLANIFICADO Metrics Links Exit Criteria Dates Mirrors" at bounding box center [638, 222] width 187 height 930
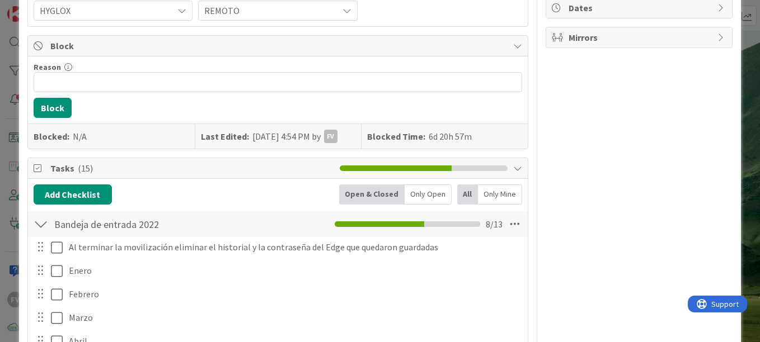
scroll to position [231, 0]
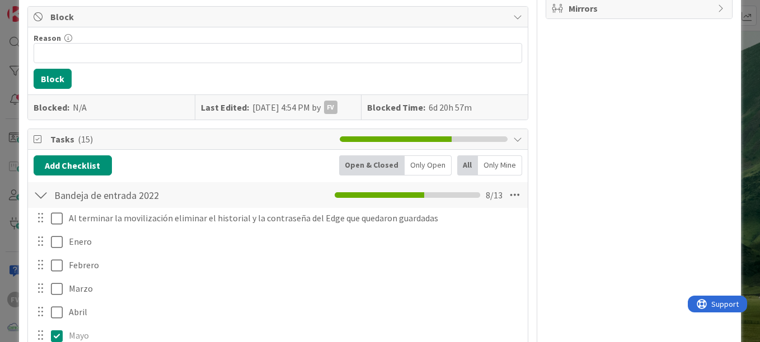
click at [39, 199] on div at bounding box center [41, 195] width 15 height 20
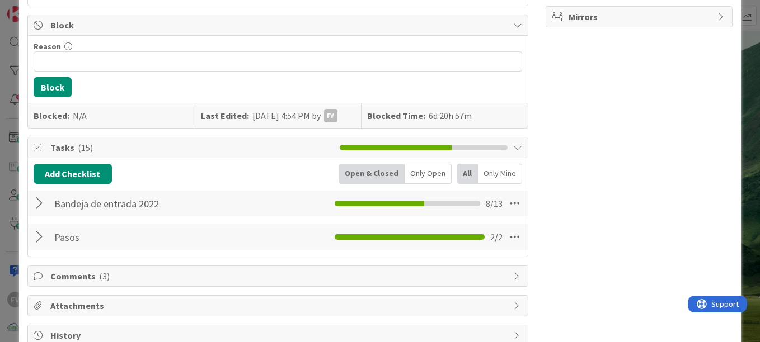
scroll to position [251, 0]
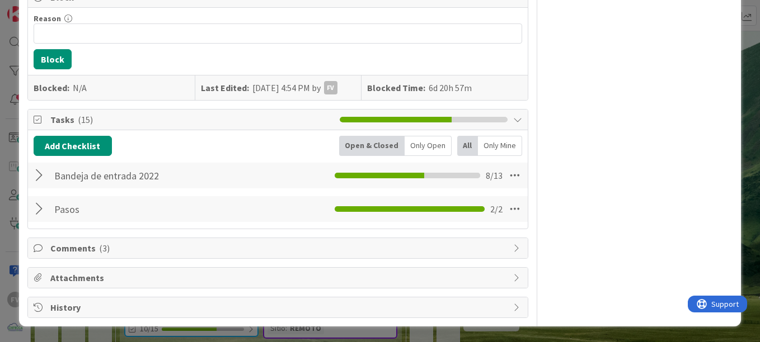
click at [46, 172] on div at bounding box center [41, 176] width 15 height 20
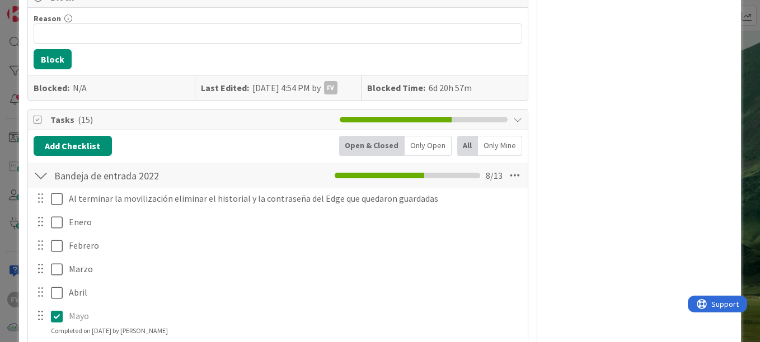
scroll to position [418, 0]
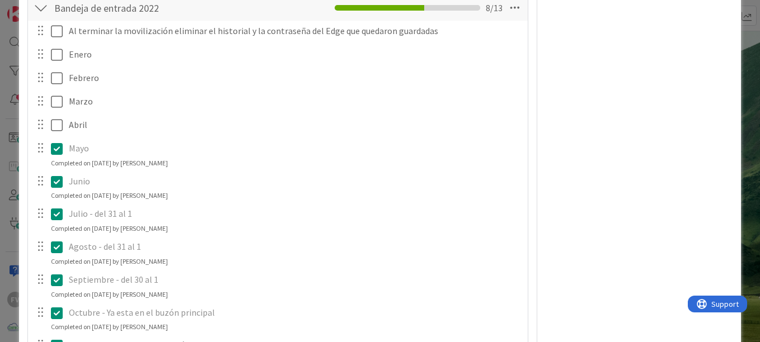
click at [629, 182] on div "FV Owner Watchers PLANIFICADO Metrics Links Exit Criteria Dates Mirrors" at bounding box center [638, 90] width 187 height 930
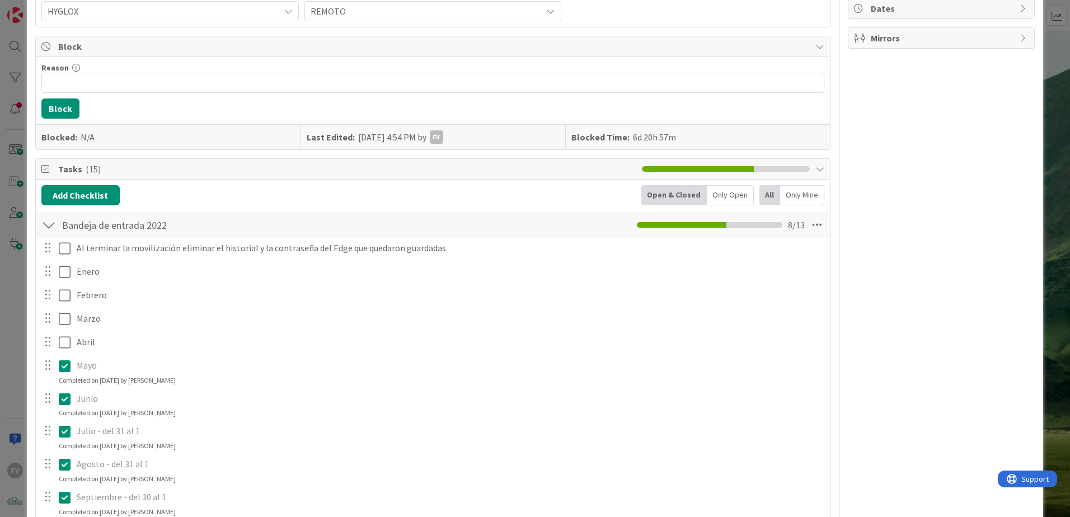
scroll to position [34, 0]
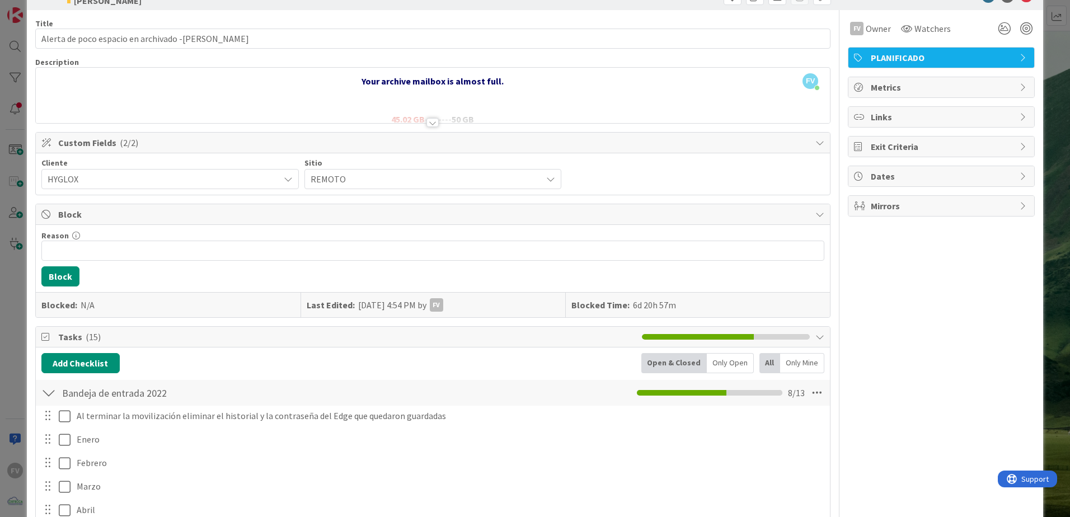
click at [1046, 117] on div "ID 3407 OPERACIONES [PERSON_NAME] Title 49 / 128 Alerta de poco espacio en arch…" at bounding box center [535, 258] width 1070 height 517
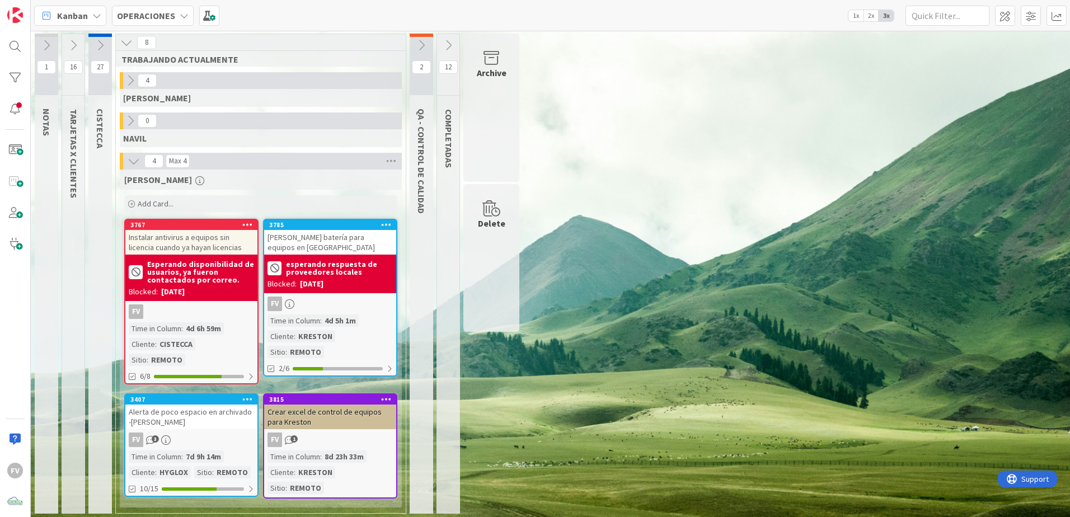
click at [319, 404] on div "Crear excel de control de equipos para Kreston" at bounding box center [330, 416] width 132 height 25
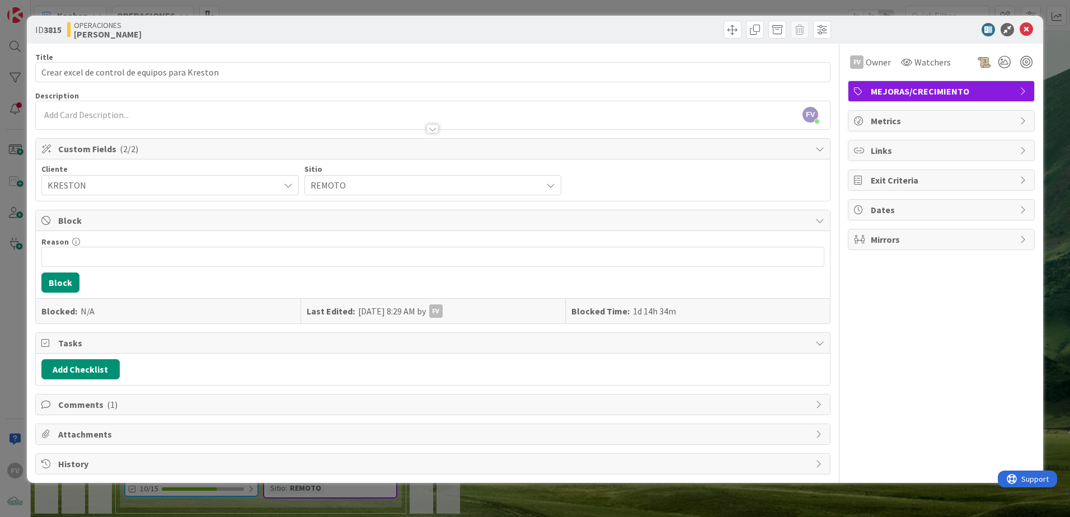
click at [109, 434] on span "Attachments" at bounding box center [433, 433] width 751 height 13
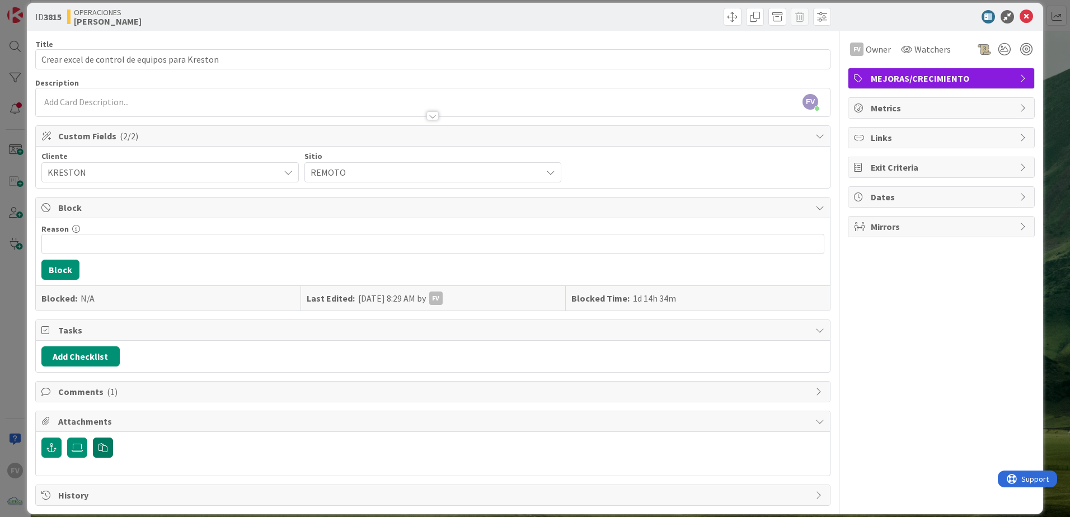
scroll to position [26, 0]
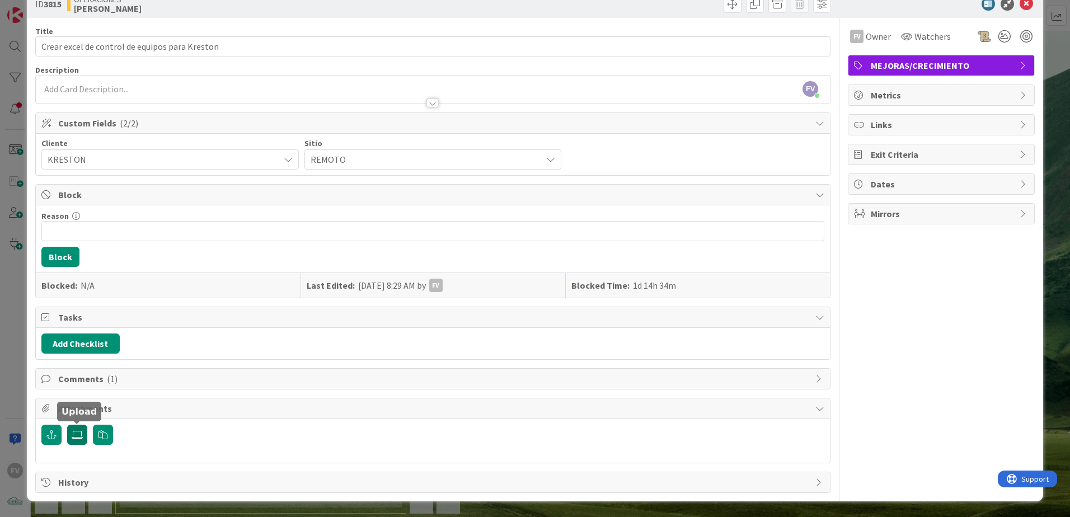
click at [73, 432] on icon at bounding box center [77, 434] width 11 height 9
click at [67, 425] on input "file" at bounding box center [67, 425] width 0 height 0
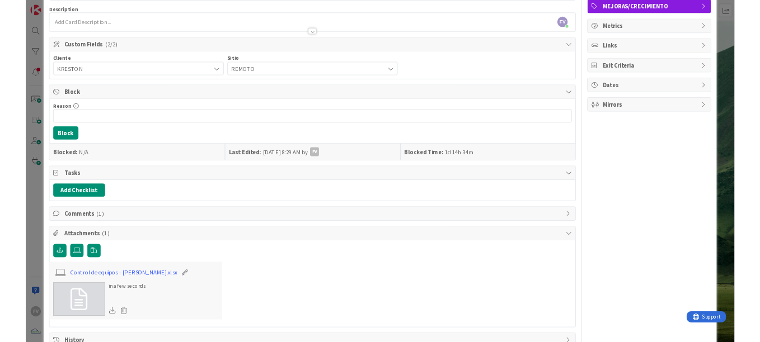
scroll to position [86, 0]
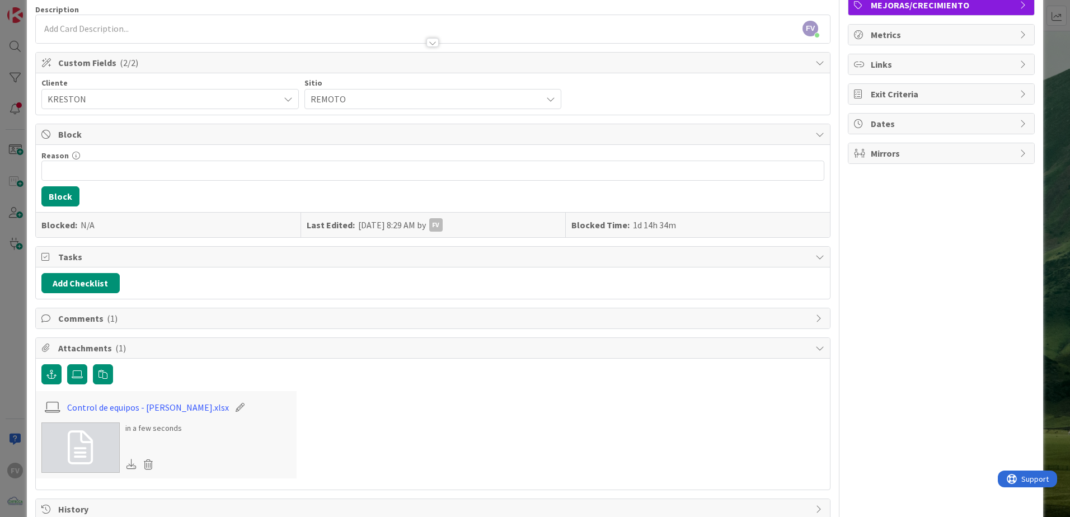
click at [134, 313] on span "Comments ( 1 )" at bounding box center [433, 318] width 751 height 13
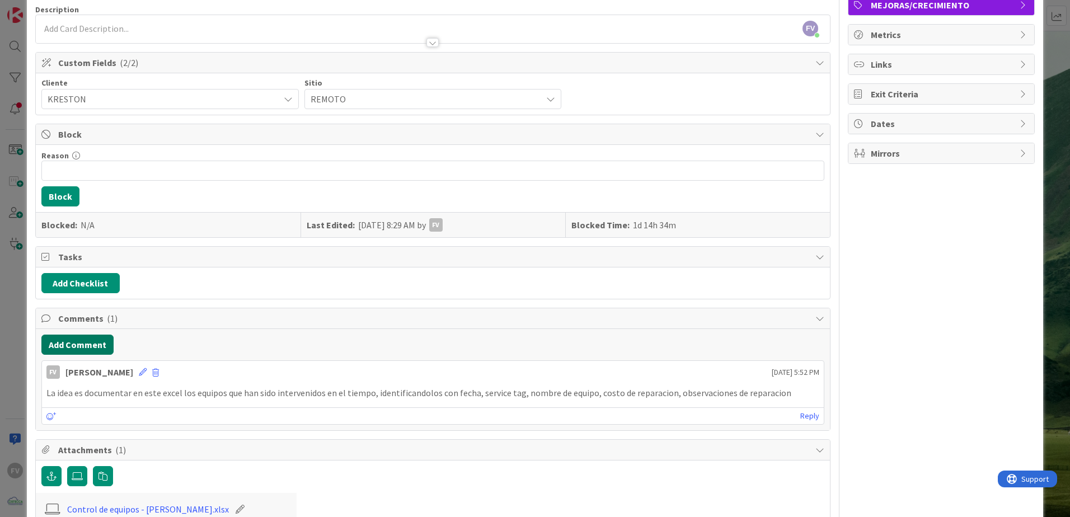
click at [93, 347] on button "Add Comment" at bounding box center [77, 345] width 72 height 20
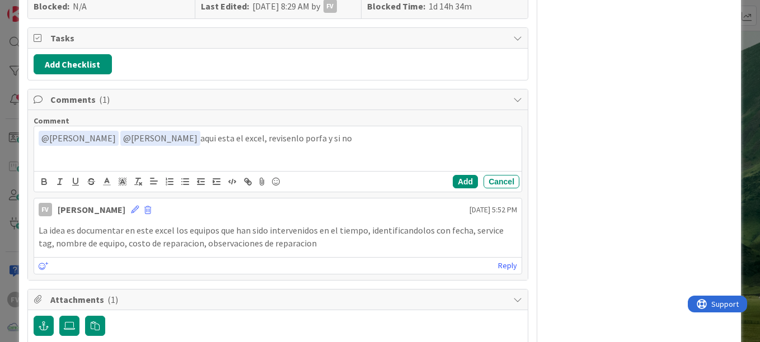
scroll to position [310, 0]
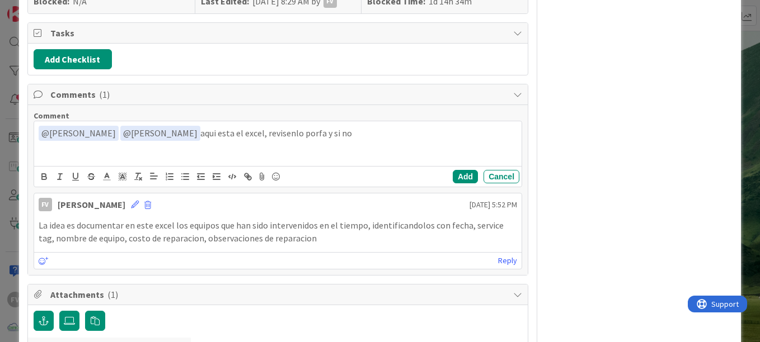
click at [344, 126] on p "﻿ @ [PERSON_NAME] ﻿ ﻿ @ [PERSON_NAME] ﻿ aqui esta el excel, revisenlo porfa y s…" at bounding box center [278, 133] width 478 height 15
click at [455, 183] on div "Add Cancel" at bounding box center [277, 176] width 487 height 21
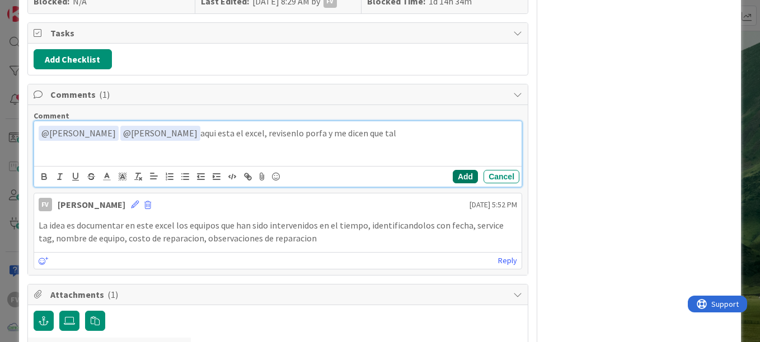
click at [453, 176] on button "Add" at bounding box center [465, 176] width 25 height 13
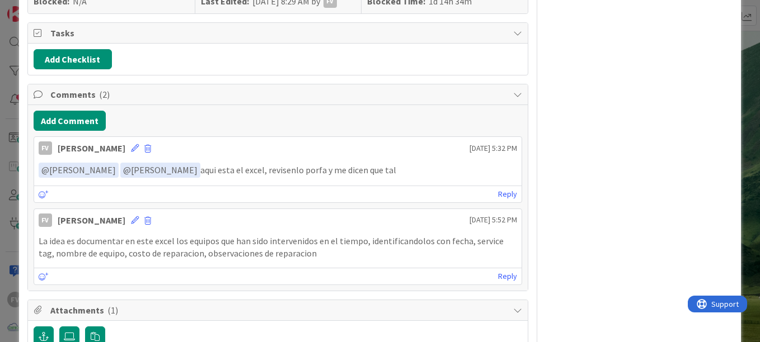
click at [124, 91] on span "Comments ( 2 )" at bounding box center [278, 94] width 457 height 13
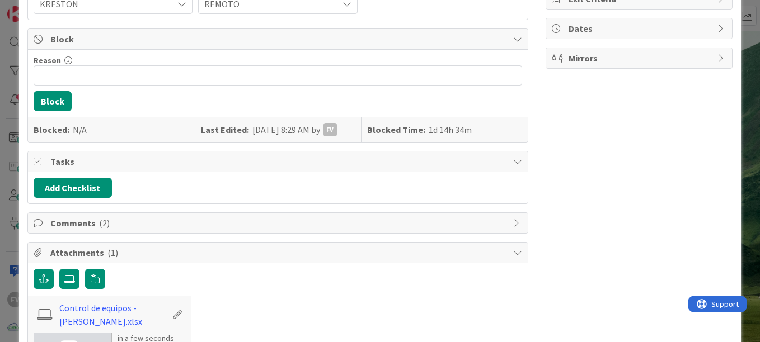
scroll to position [125, 0]
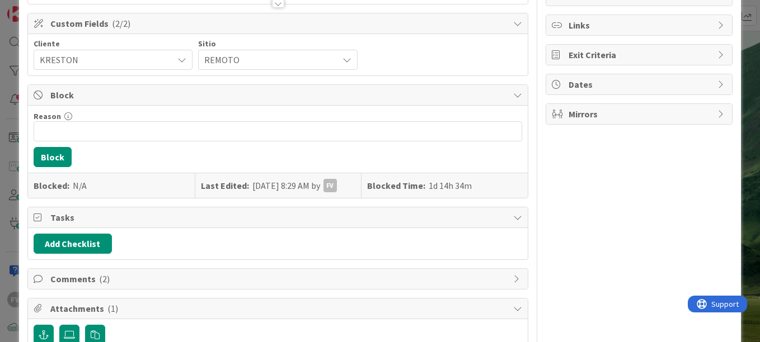
click at [163, 220] on span "Tasks" at bounding box center [278, 217] width 457 height 13
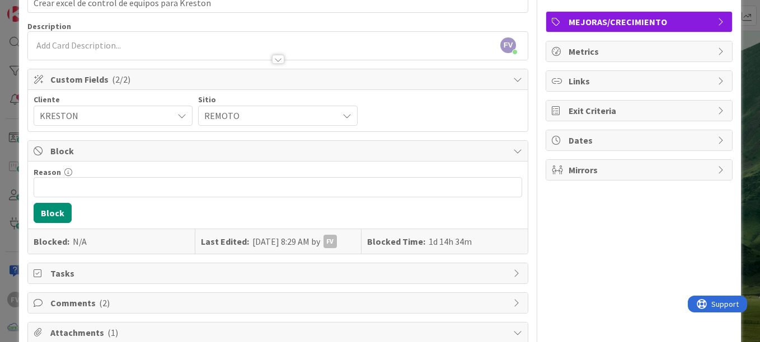
click at [139, 154] on span "Block" at bounding box center [278, 150] width 457 height 13
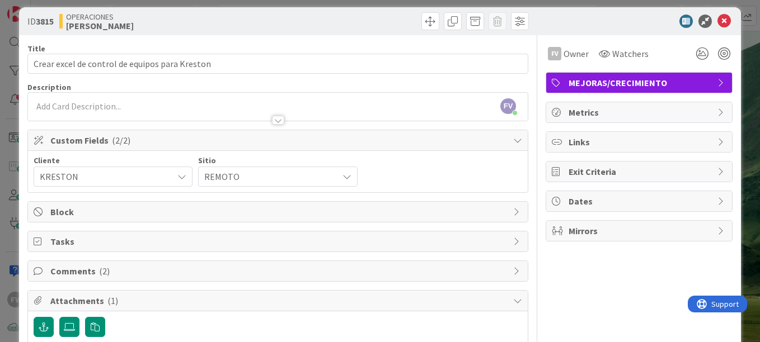
scroll to position [0, 0]
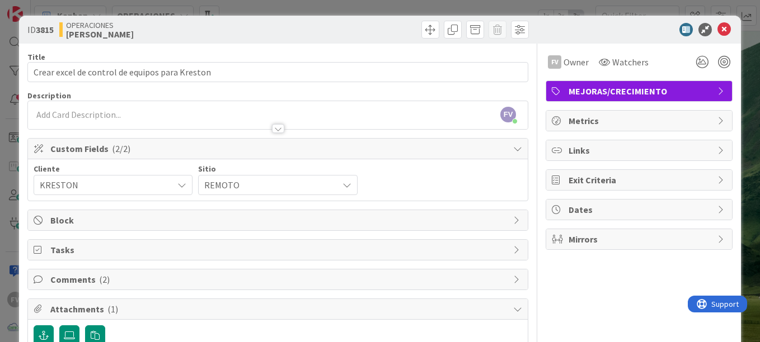
click at [737, 83] on div "ID 3815 OPERACIONES [PERSON_NAME] Title 46 / 128 Crear excel de control de equi…" at bounding box center [380, 171] width 760 height 342
